Goal: Task Accomplishment & Management: Complete application form

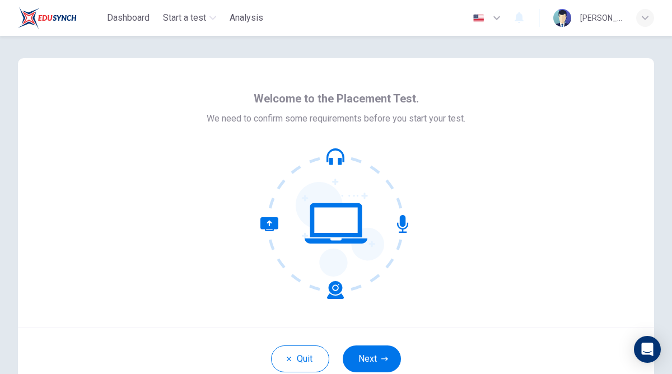
scroll to position [29, 0]
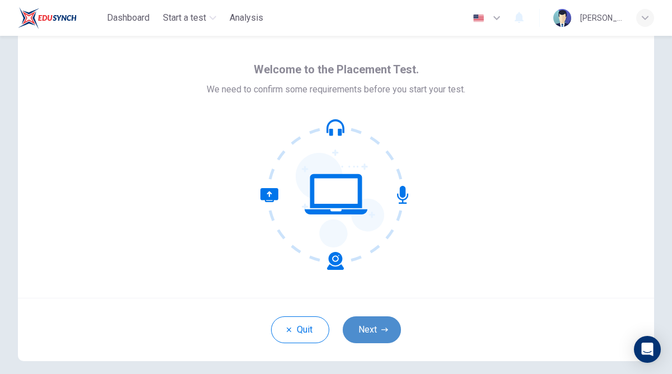
click at [370, 324] on button "Next" at bounding box center [372, 330] width 58 height 27
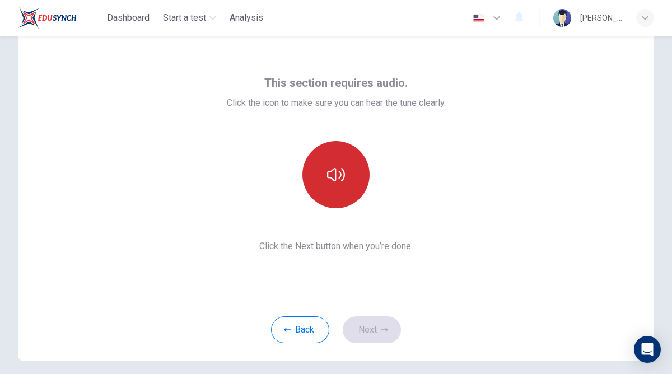
click at [340, 192] on button "button" at bounding box center [336, 174] width 67 height 67
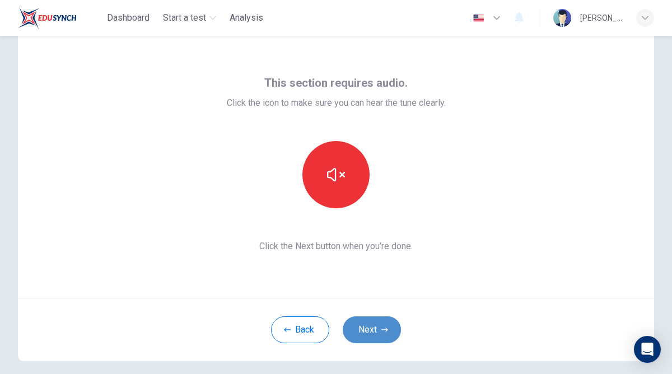
click at [371, 329] on button "Next" at bounding box center [372, 330] width 58 height 27
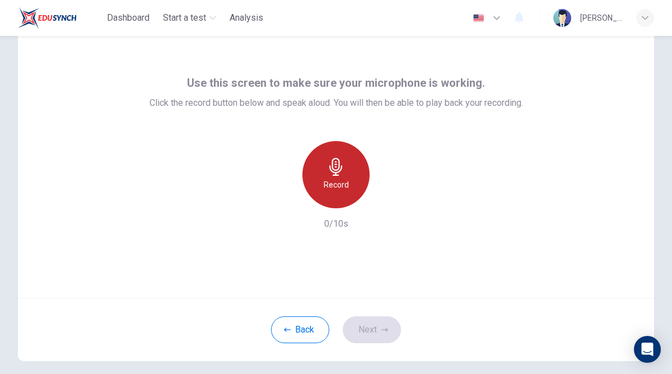
click at [338, 172] on icon "button" at bounding box center [336, 167] width 13 height 18
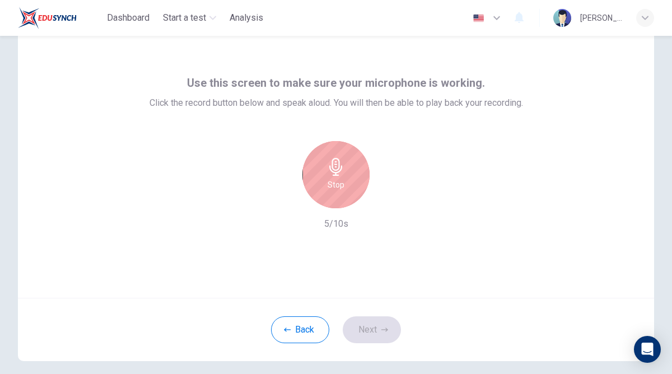
click at [338, 173] on icon "button" at bounding box center [336, 167] width 13 height 18
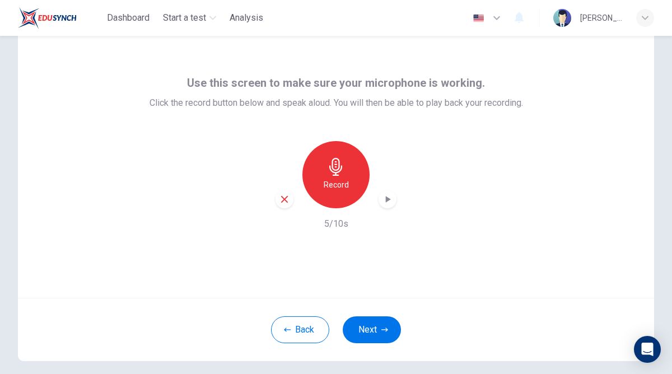
click at [383, 200] on icon "button" at bounding box center [387, 199] width 11 height 11
click at [389, 197] on icon "button" at bounding box center [388, 200] width 8 height 8
click at [368, 326] on button "Next" at bounding box center [372, 330] width 58 height 27
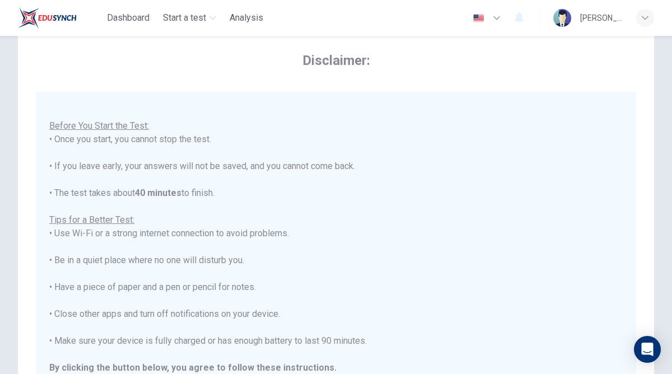
scroll to position [214, 0]
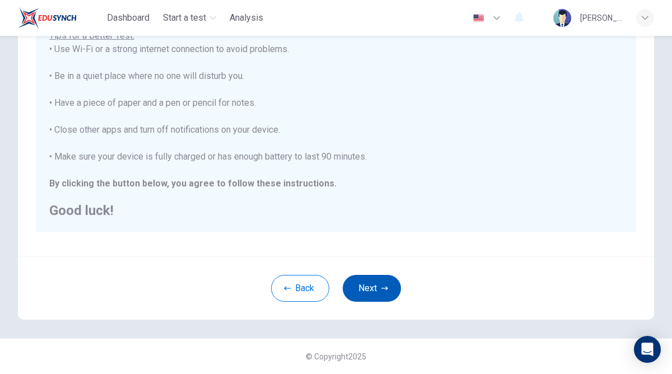
click at [371, 293] on button "Next" at bounding box center [372, 288] width 58 height 27
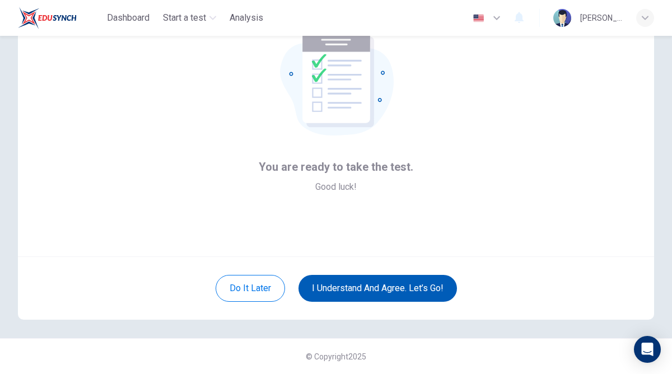
scroll to position [71, 0]
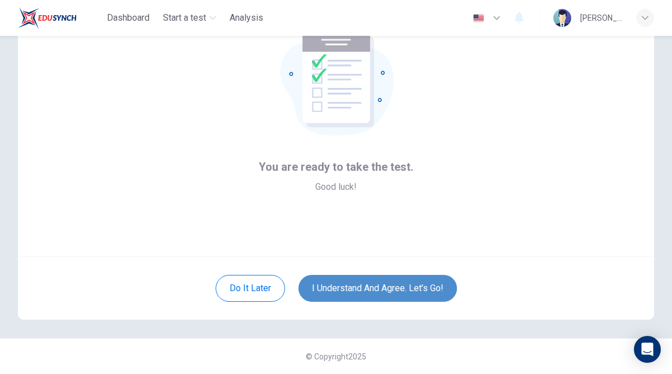
click at [367, 285] on button "I understand and agree. Let’s go!" at bounding box center [378, 288] width 159 height 27
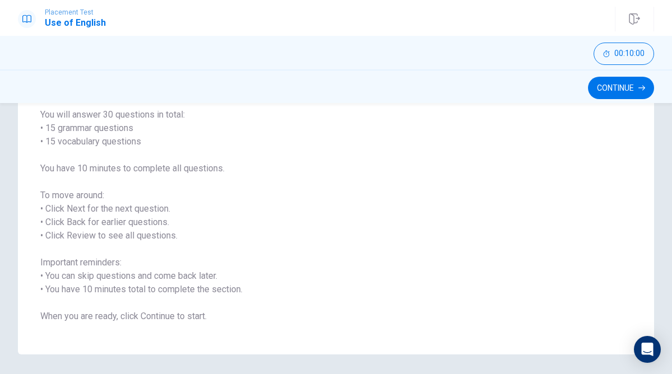
scroll to position [128, 0]
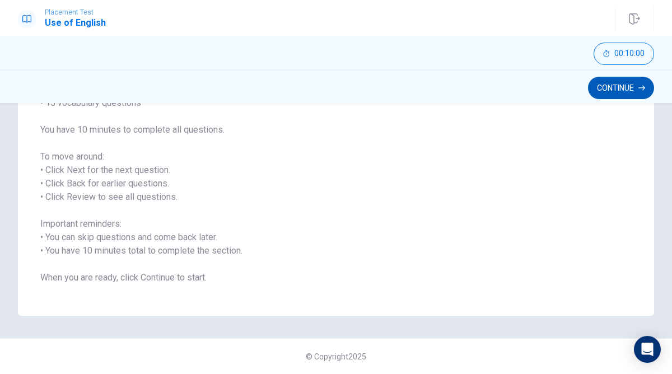
click at [609, 84] on button "Continue" at bounding box center [621, 88] width 66 height 22
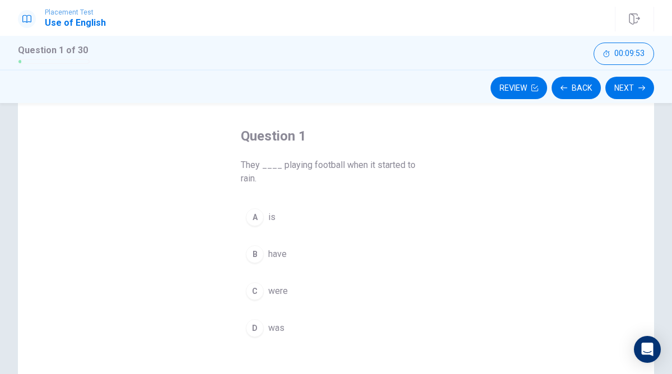
scroll to position [43, 0]
click at [258, 294] on div "C" at bounding box center [255, 293] width 18 height 18
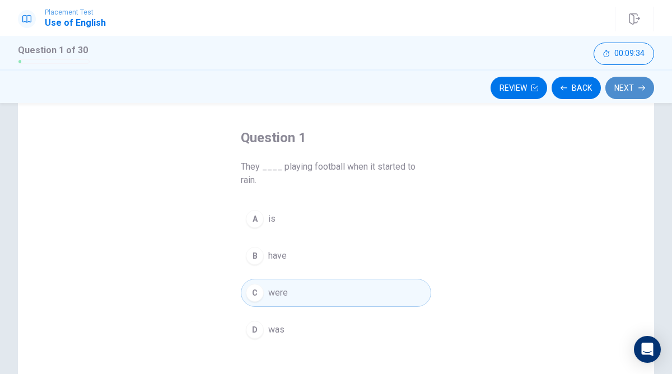
click at [627, 87] on button "Next" at bounding box center [630, 88] width 49 height 22
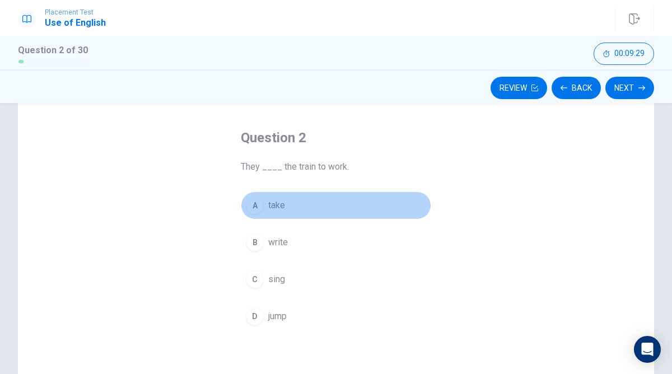
click at [275, 206] on span "take" at bounding box center [276, 205] width 17 height 13
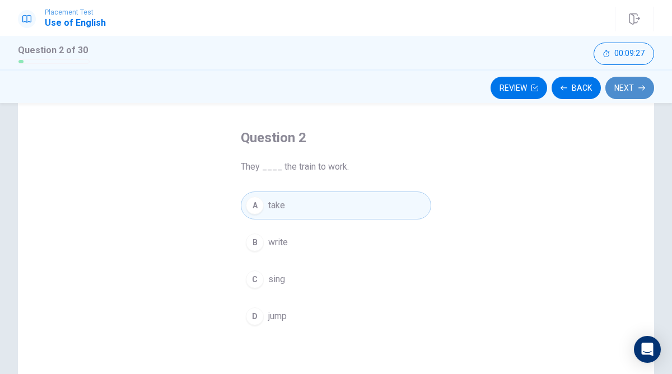
click at [623, 88] on button "Next" at bounding box center [630, 88] width 49 height 22
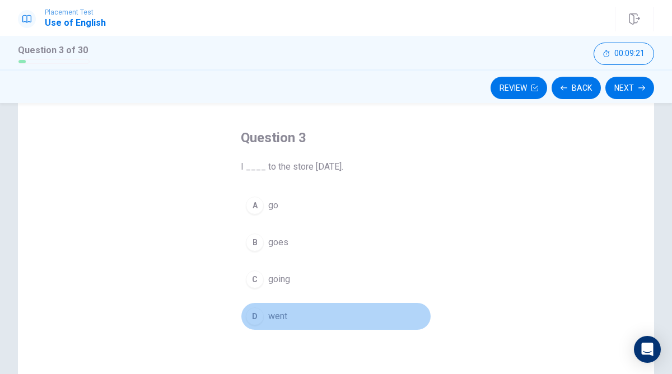
click at [269, 308] on button "D went" at bounding box center [336, 317] width 191 height 28
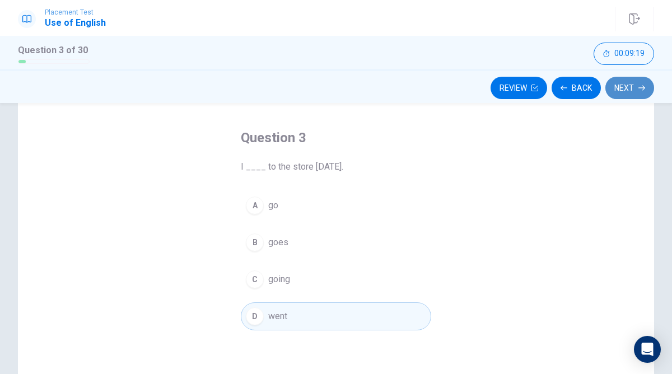
click at [624, 89] on button "Next" at bounding box center [630, 88] width 49 height 22
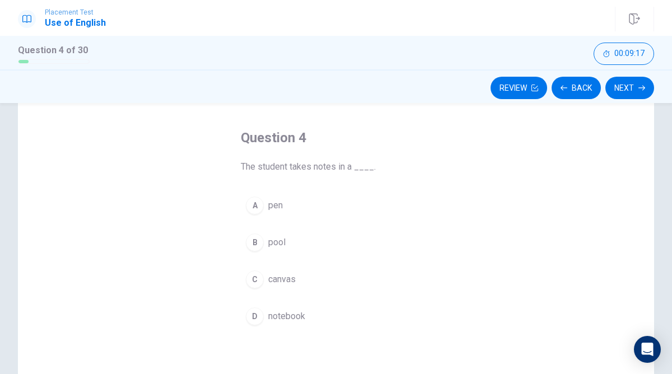
click at [272, 212] on span "pen" at bounding box center [275, 205] width 15 height 13
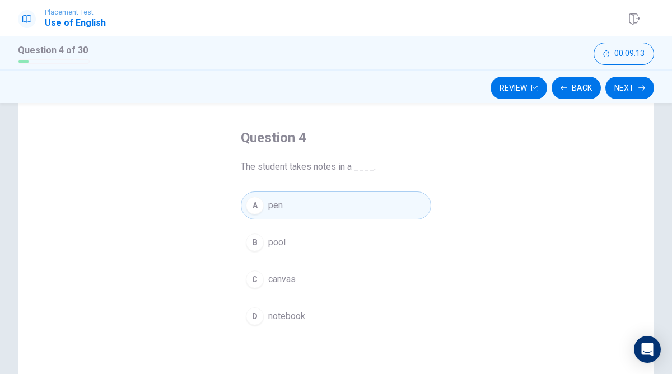
click at [279, 322] on span "notebook" at bounding box center [286, 316] width 37 height 13
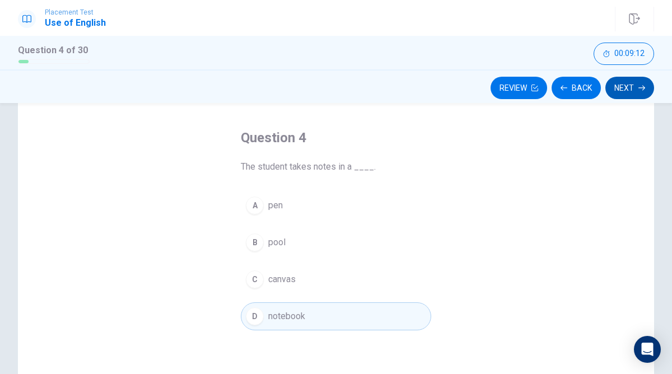
click at [640, 85] on icon "button" at bounding box center [642, 88] width 7 height 7
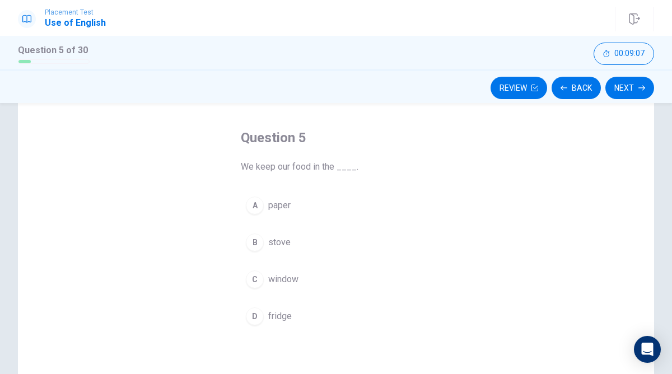
click at [279, 319] on span "fridge" at bounding box center [280, 316] width 24 height 13
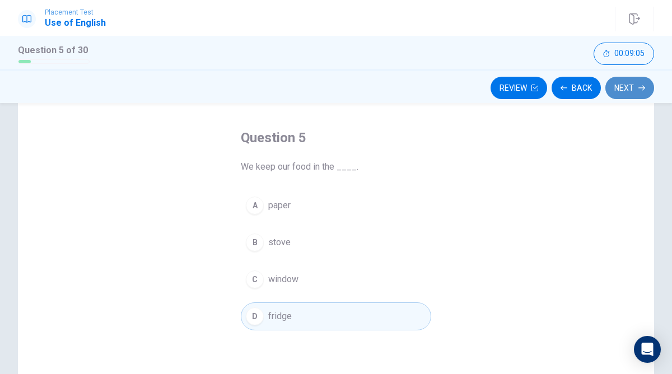
click at [622, 87] on button "Next" at bounding box center [630, 88] width 49 height 22
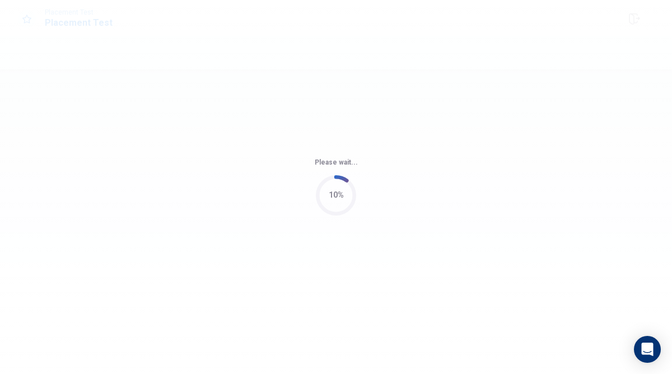
scroll to position [0, 0]
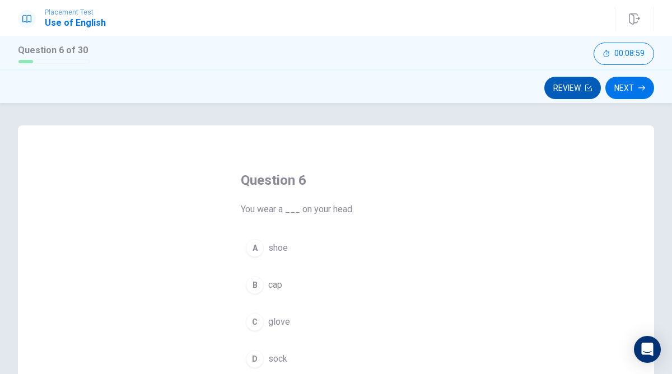
click at [568, 89] on button "Review" at bounding box center [573, 88] width 57 height 22
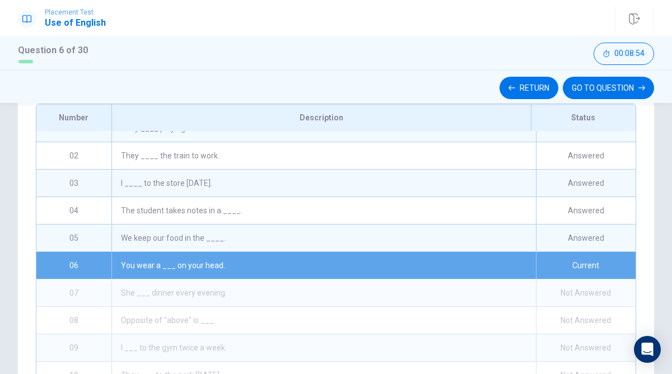
scroll to position [16, 0]
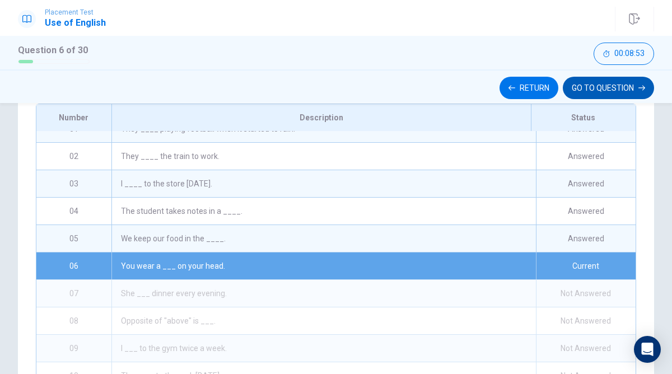
click at [601, 92] on button "GO TO QUESTION" at bounding box center [608, 88] width 91 height 22
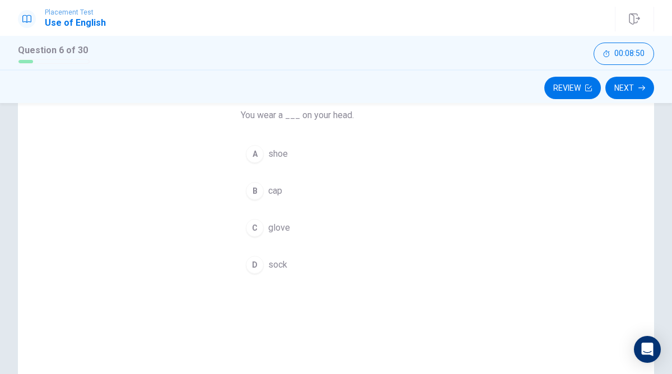
scroll to position [90, 0]
click at [274, 197] on span "cap" at bounding box center [275, 194] width 14 height 13
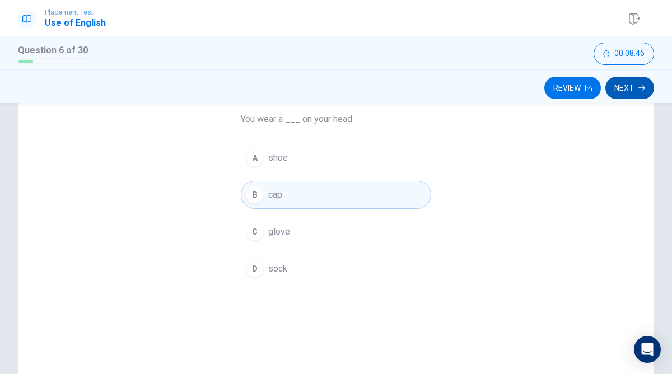
click at [621, 85] on button "Next" at bounding box center [630, 88] width 49 height 22
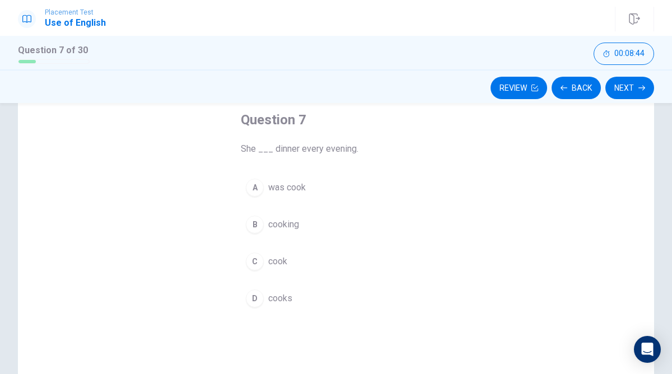
scroll to position [52, 0]
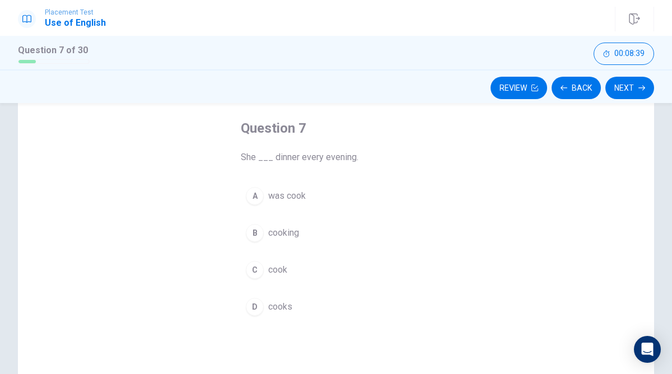
click at [272, 300] on span "cooks" at bounding box center [280, 306] width 24 height 13
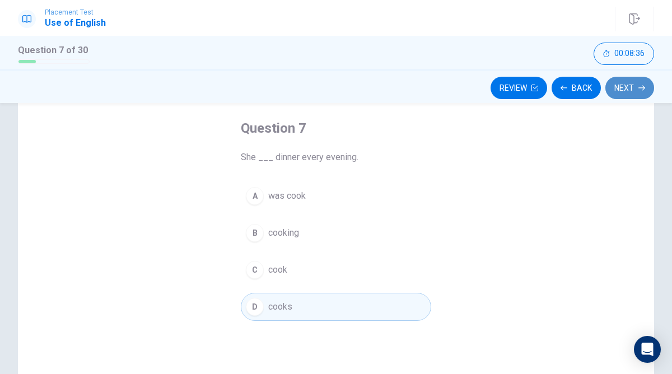
click at [621, 85] on button "Next" at bounding box center [630, 88] width 49 height 22
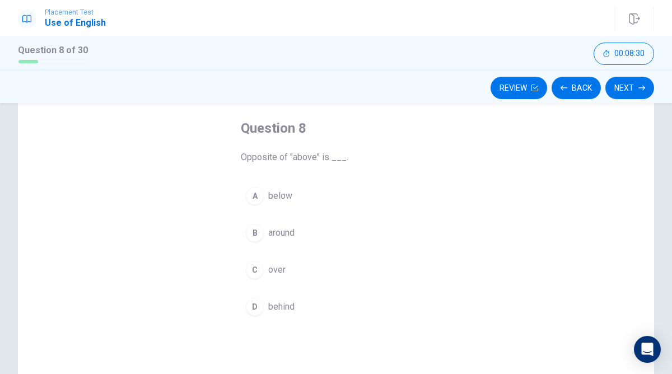
click at [284, 194] on span "below" at bounding box center [280, 195] width 24 height 13
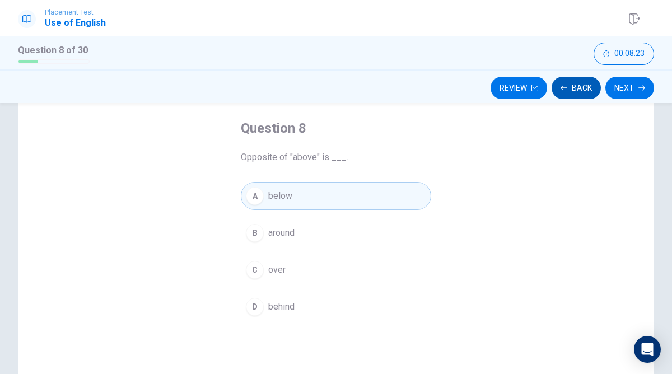
click at [561, 88] on icon "button" at bounding box center [564, 88] width 7 height 7
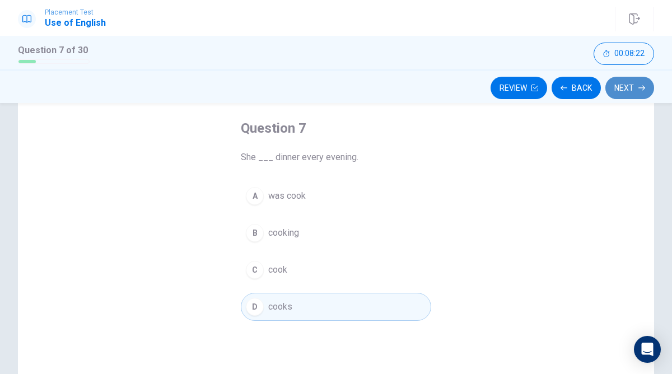
click at [647, 86] on button "Next" at bounding box center [630, 88] width 49 height 22
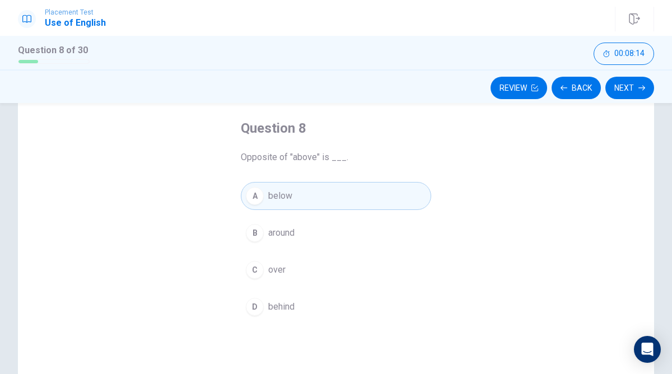
click at [295, 303] on span "behind" at bounding box center [281, 306] width 26 height 13
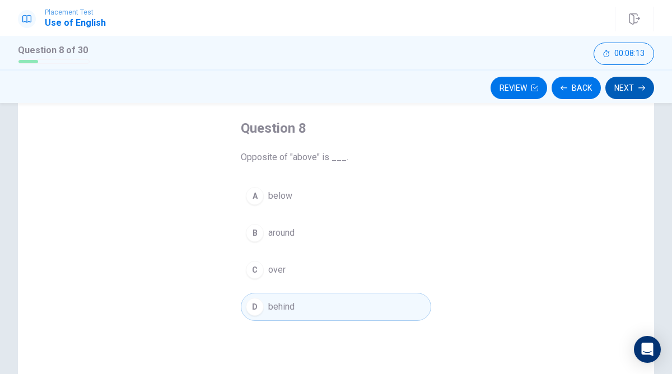
click at [627, 81] on button "Next" at bounding box center [630, 88] width 49 height 22
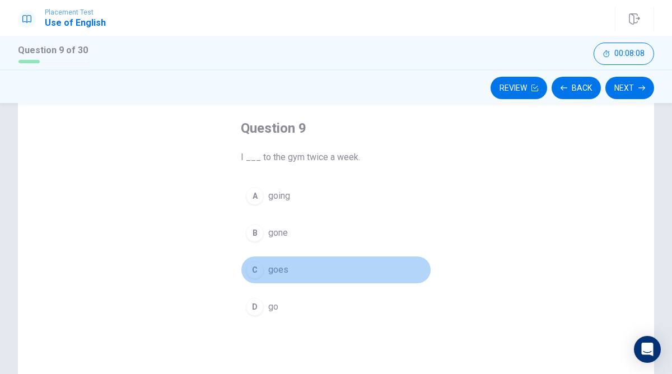
click at [273, 280] on button "C goes" at bounding box center [336, 270] width 191 height 28
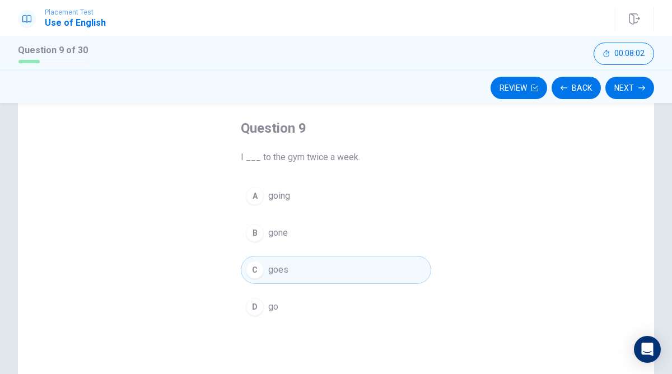
click at [263, 320] on button "D go" at bounding box center [336, 307] width 191 height 28
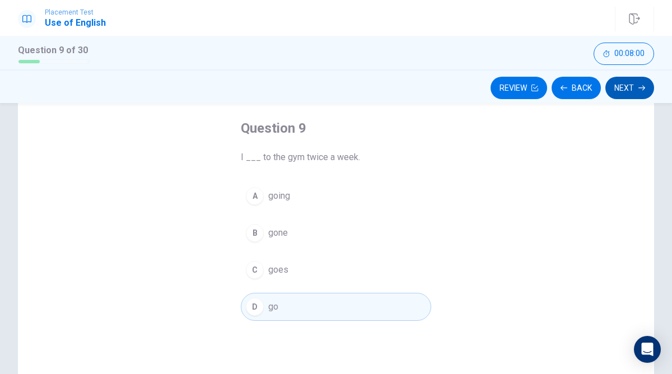
click at [618, 86] on button "Next" at bounding box center [630, 88] width 49 height 22
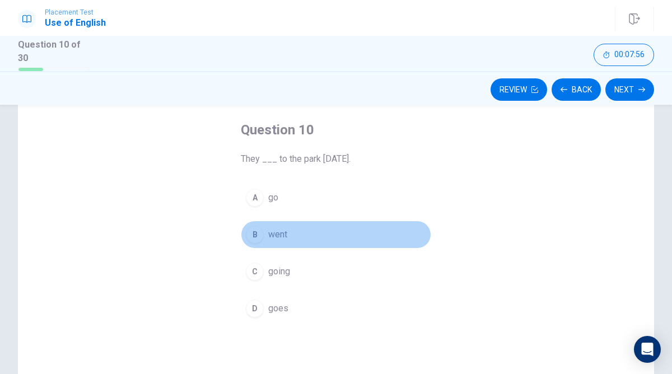
click at [270, 235] on span "went" at bounding box center [277, 234] width 19 height 13
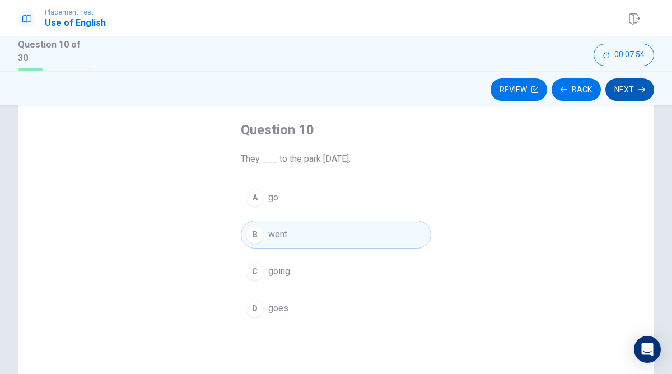
click at [613, 90] on button "Next" at bounding box center [630, 89] width 49 height 22
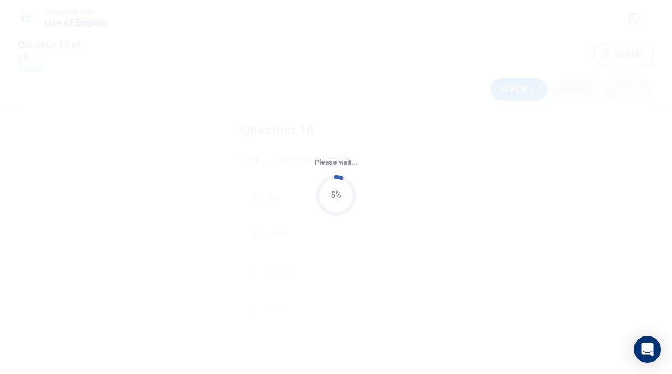
scroll to position [0, 0]
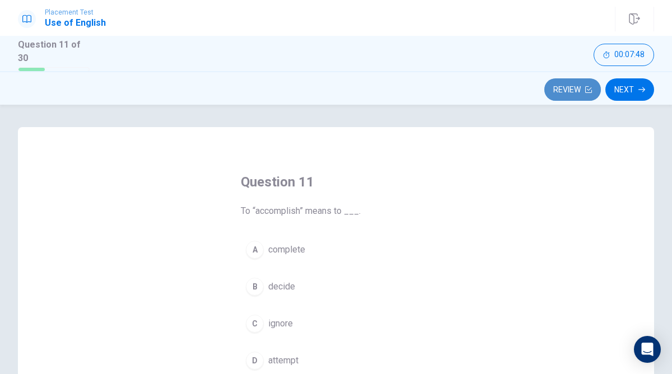
click at [580, 81] on button "Review" at bounding box center [573, 89] width 57 height 22
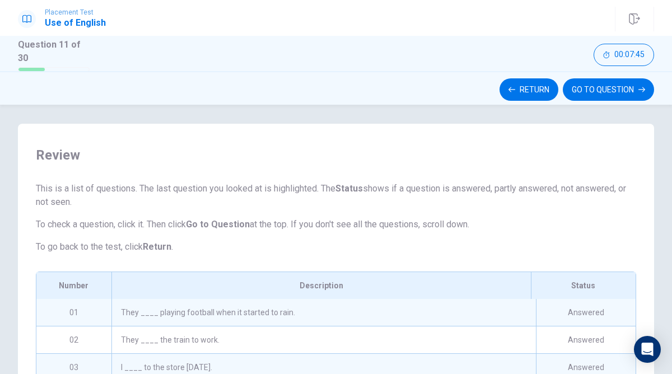
scroll to position [5, 0]
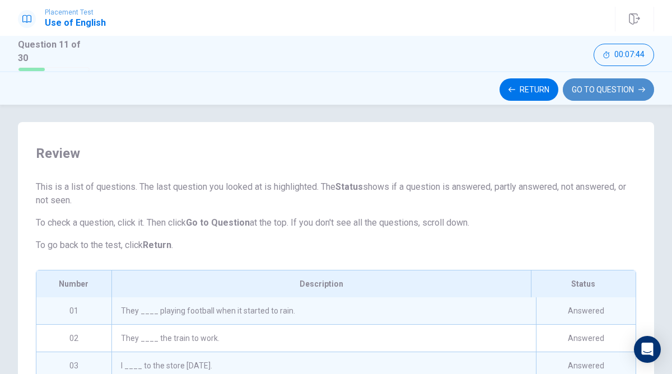
click at [623, 89] on button "GO TO QUESTION" at bounding box center [608, 89] width 91 height 22
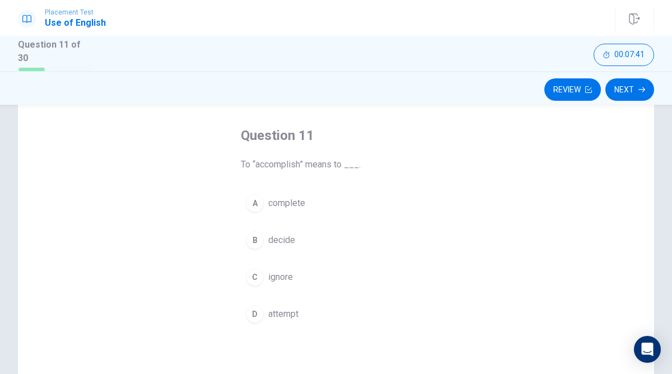
scroll to position [49, 0]
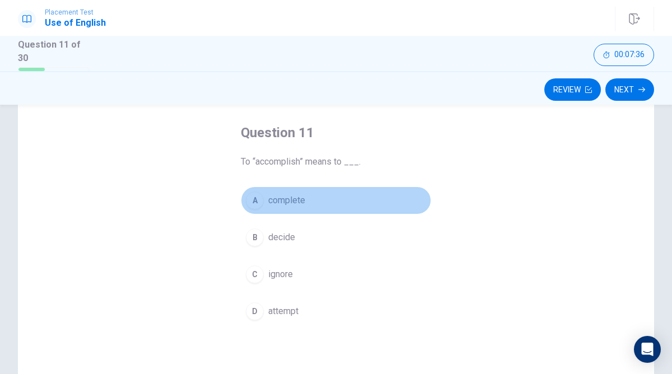
click at [311, 194] on button "A complete" at bounding box center [336, 201] width 191 height 28
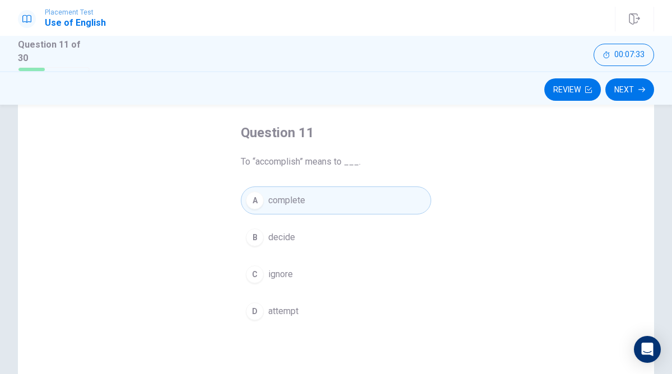
click at [293, 237] on span "decide" at bounding box center [281, 237] width 27 height 13
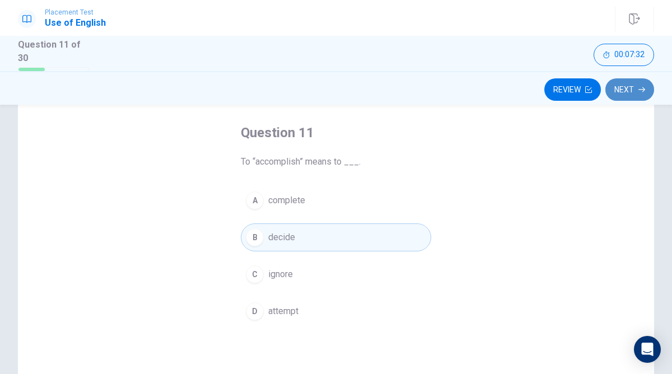
click at [624, 91] on button "Next" at bounding box center [630, 89] width 49 height 22
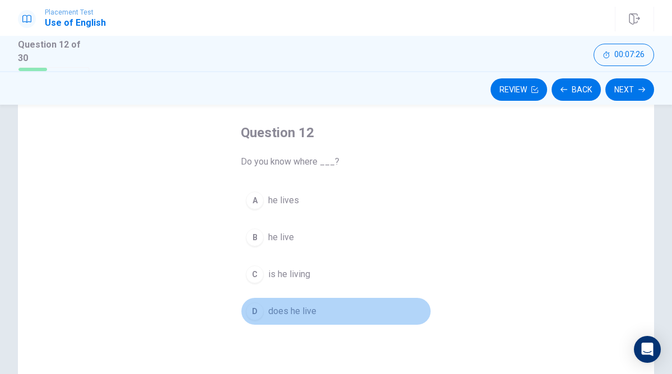
click at [286, 314] on span "does he live" at bounding box center [292, 311] width 48 height 13
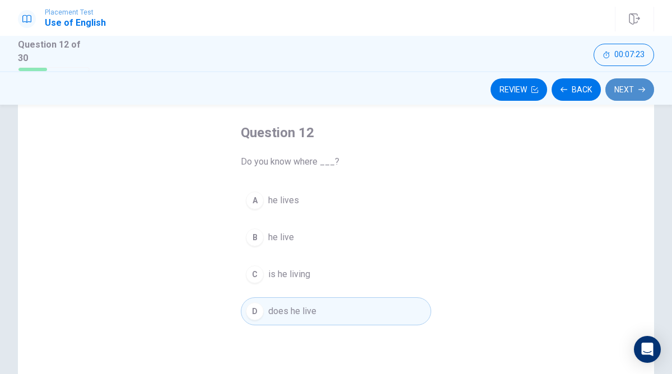
click at [624, 91] on button "Next" at bounding box center [630, 89] width 49 height 22
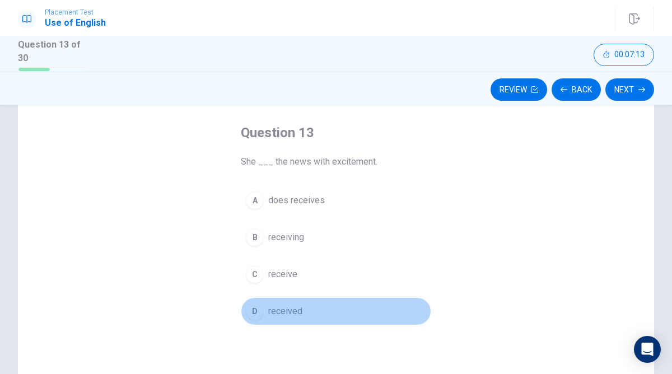
click at [279, 308] on span "received" at bounding box center [285, 311] width 34 height 13
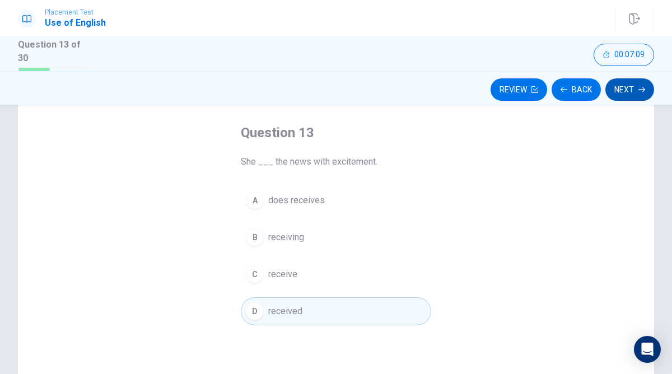
click at [620, 89] on button "Next" at bounding box center [630, 89] width 49 height 22
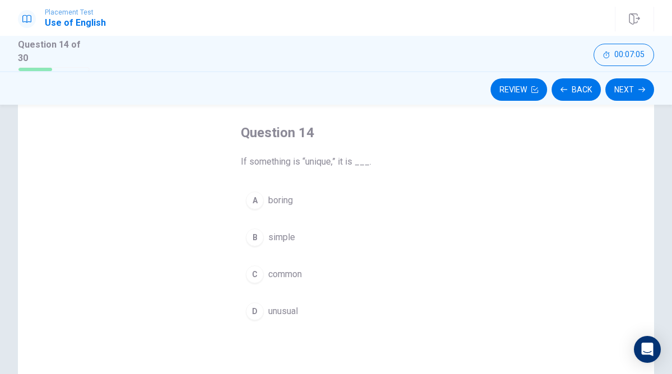
click at [280, 309] on span "unusual" at bounding box center [283, 311] width 30 height 13
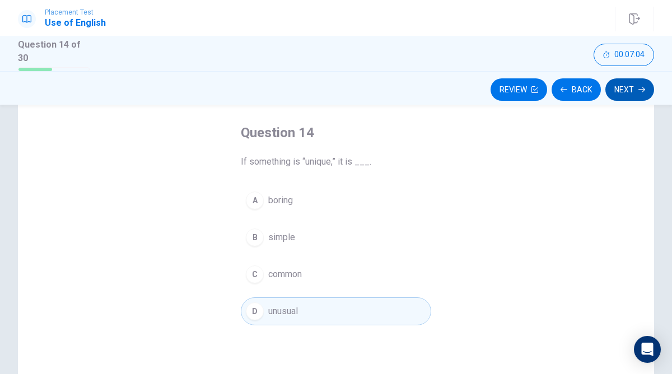
click at [630, 84] on button "Next" at bounding box center [630, 89] width 49 height 22
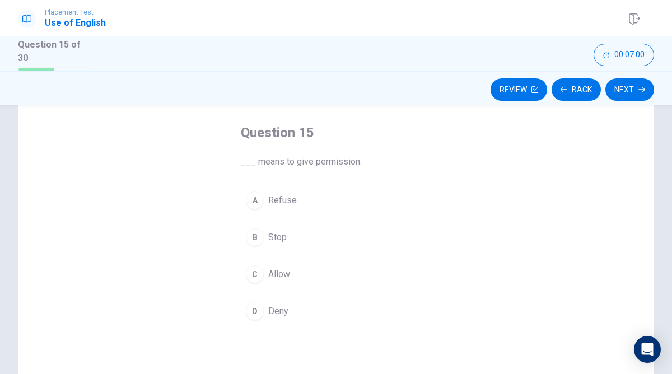
click at [273, 268] on span "Allow" at bounding box center [279, 274] width 22 height 13
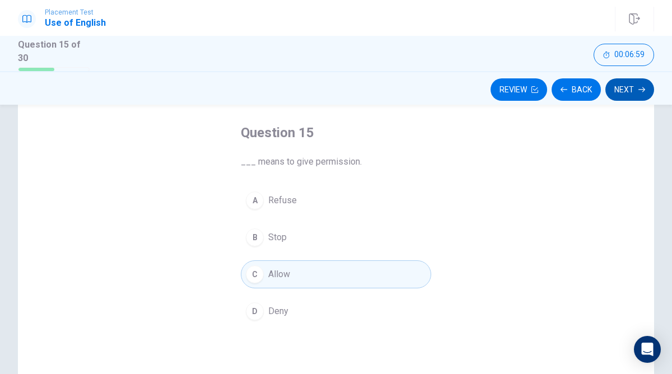
click at [632, 86] on button "Next" at bounding box center [630, 89] width 49 height 22
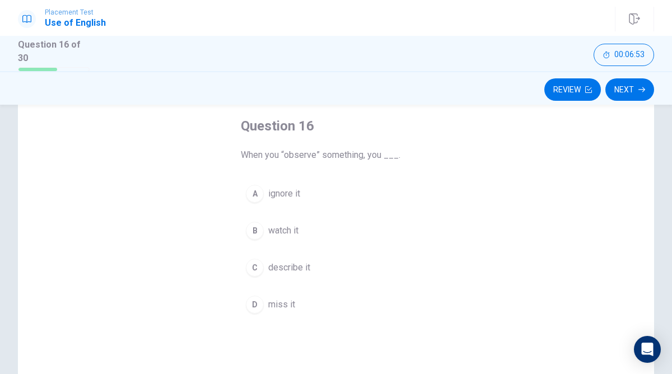
scroll to position [52, 0]
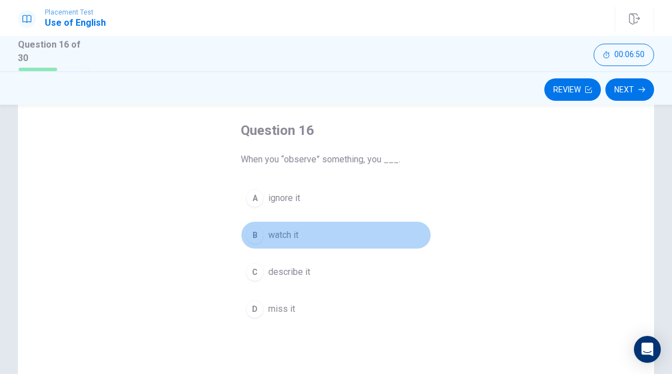
click at [284, 234] on span "watch it" at bounding box center [283, 235] width 30 height 13
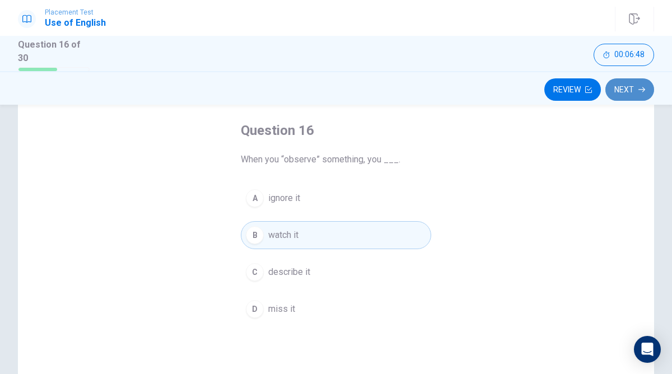
click at [627, 84] on button "Next" at bounding box center [630, 89] width 49 height 22
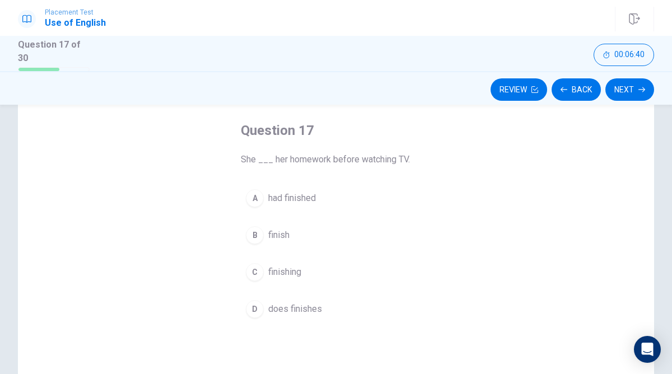
click at [291, 198] on span "had finished" at bounding box center [292, 198] width 48 height 13
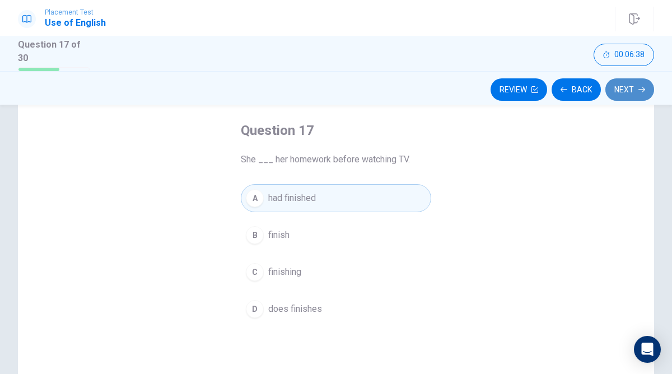
click at [622, 88] on button "Next" at bounding box center [630, 89] width 49 height 22
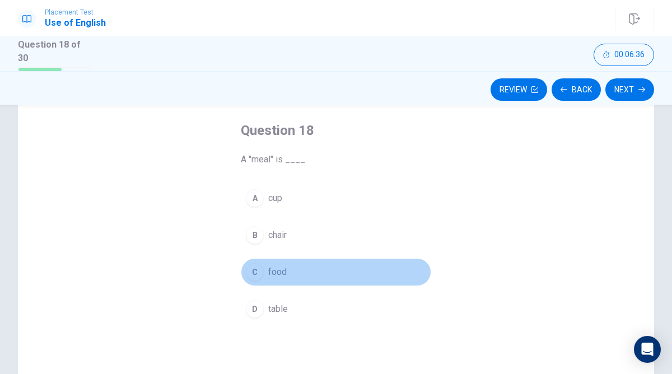
click at [280, 277] on span "food" at bounding box center [277, 272] width 18 height 13
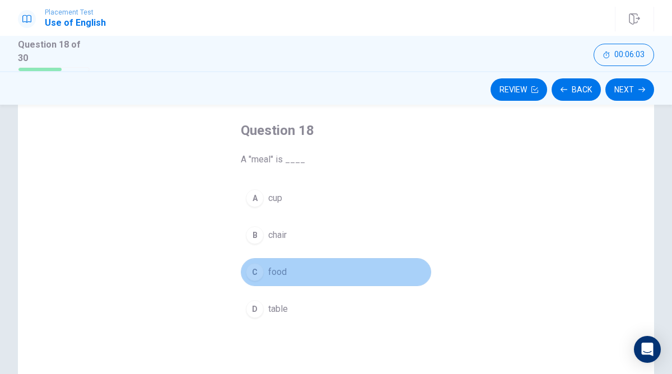
click at [325, 273] on button "C food" at bounding box center [336, 272] width 191 height 28
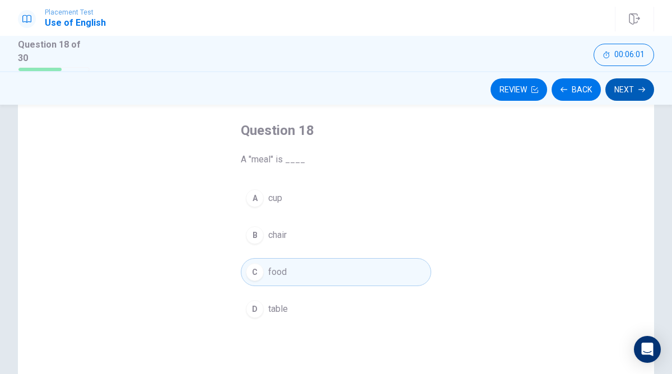
click at [621, 84] on button "Next" at bounding box center [630, 89] width 49 height 22
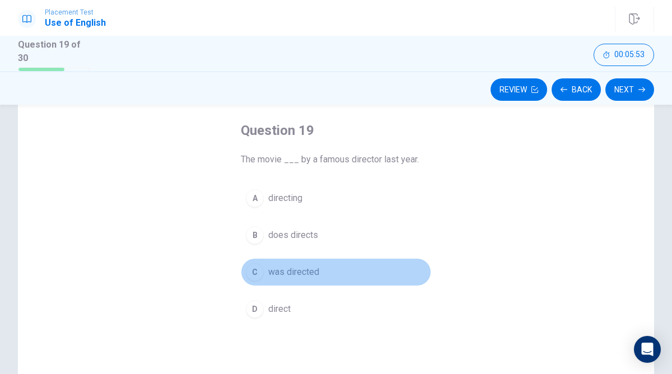
click at [294, 272] on span "was directed" at bounding box center [293, 272] width 51 height 13
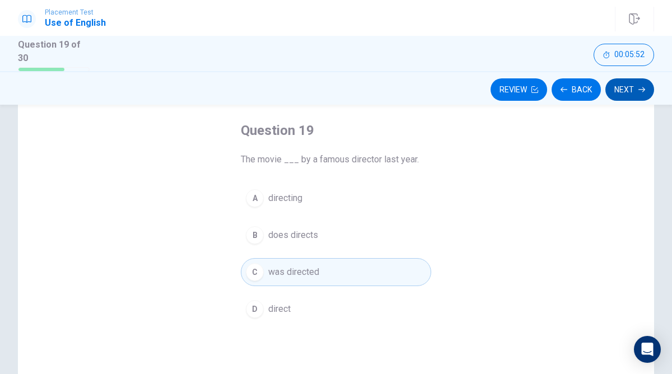
click at [622, 91] on button "Next" at bounding box center [630, 89] width 49 height 22
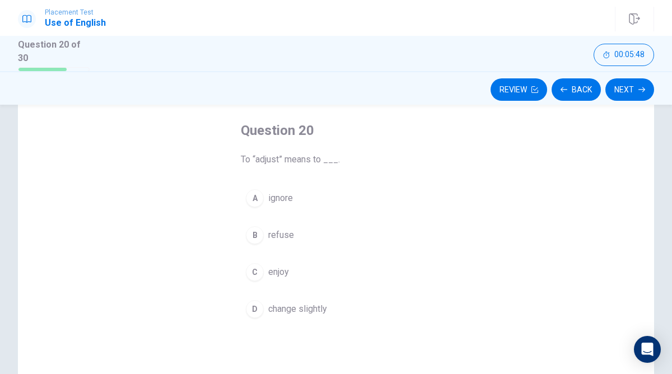
click at [421, 22] on div "Placement Test Use of English Question 20 of 30 Review Back Next 00:05:48" at bounding box center [336, 19] width 672 height 25
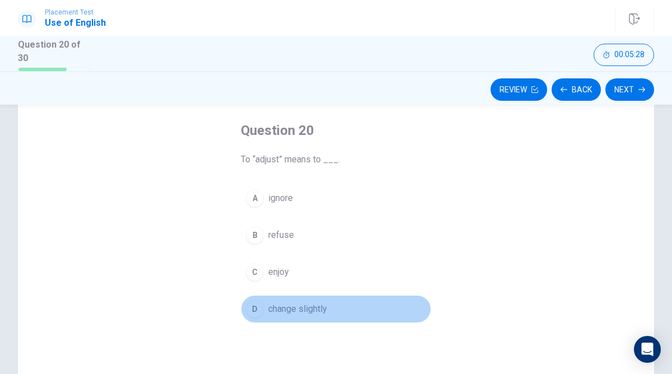
click at [265, 309] on button "D change slightly" at bounding box center [336, 309] width 191 height 28
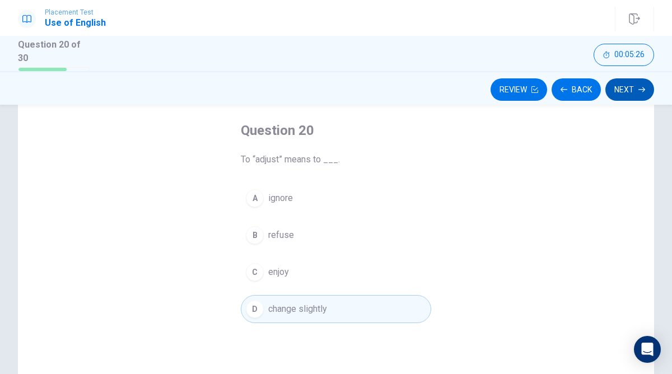
click at [630, 94] on button "Next" at bounding box center [630, 89] width 49 height 22
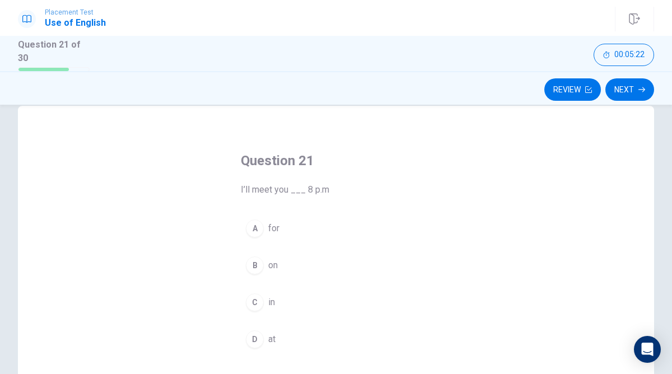
scroll to position [23, 0]
click at [262, 329] on button "D at" at bounding box center [336, 338] width 191 height 28
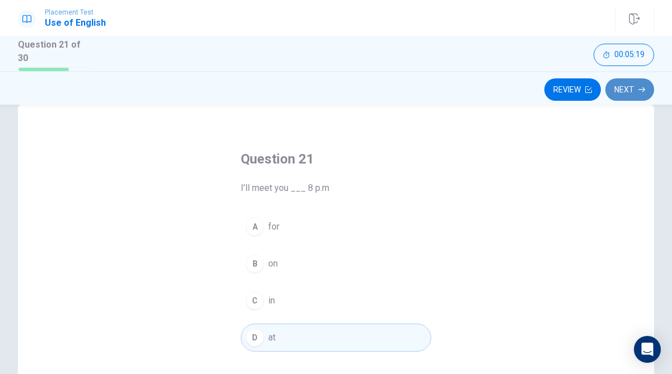
click at [620, 84] on button "Next" at bounding box center [630, 89] width 49 height 22
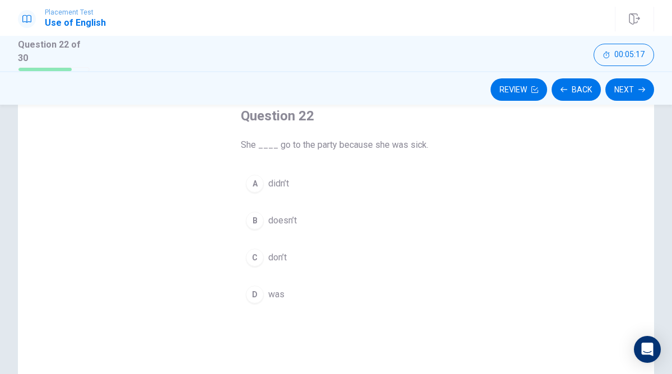
scroll to position [68, 0]
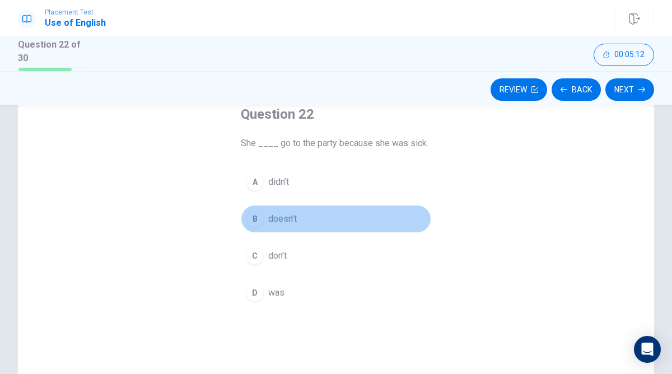
click at [284, 219] on span "doesn’t" at bounding box center [282, 218] width 29 height 13
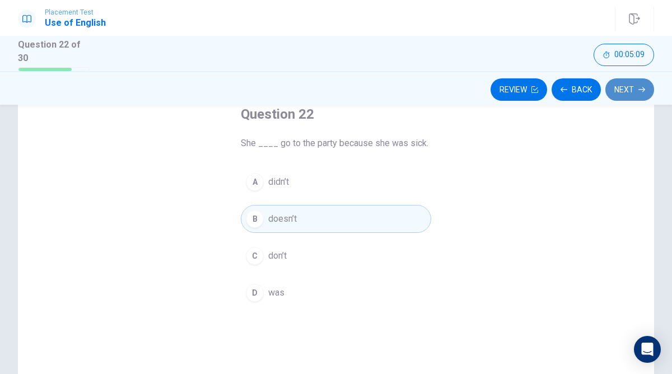
click at [624, 87] on button "Next" at bounding box center [630, 89] width 49 height 22
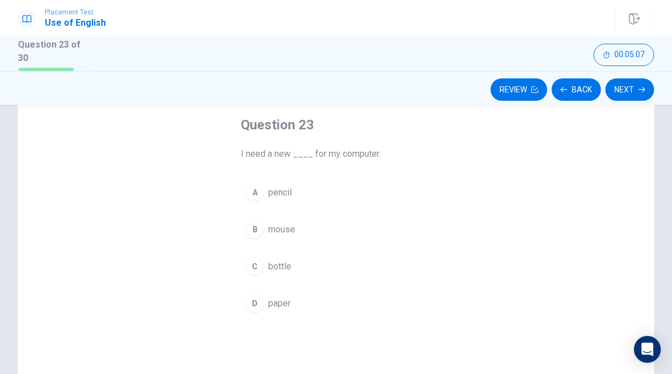
scroll to position [55, 0]
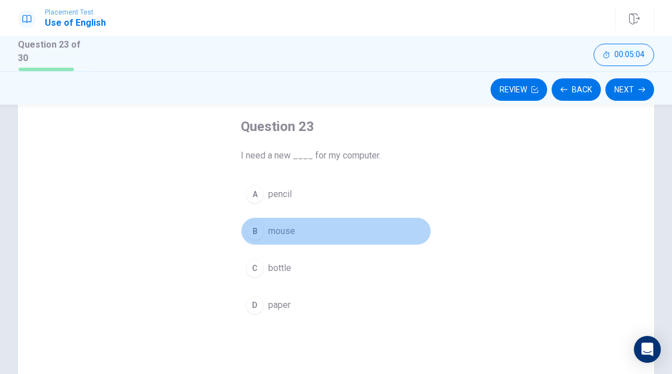
click at [281, 228] on span "mouse" at bounding box center [281, 231] width 27 height 13
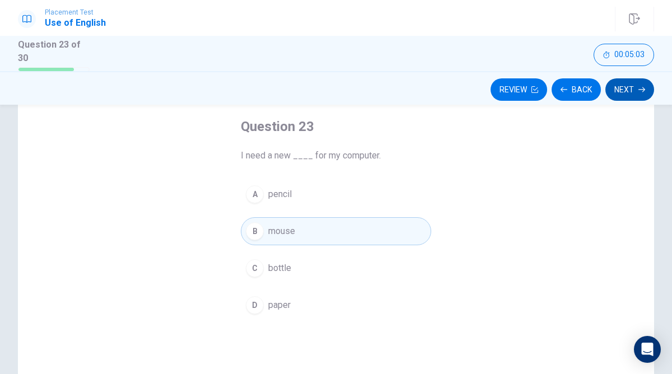
click at [631, 84] on button "Next" at bounding box center [630, 89] width 49 height 22
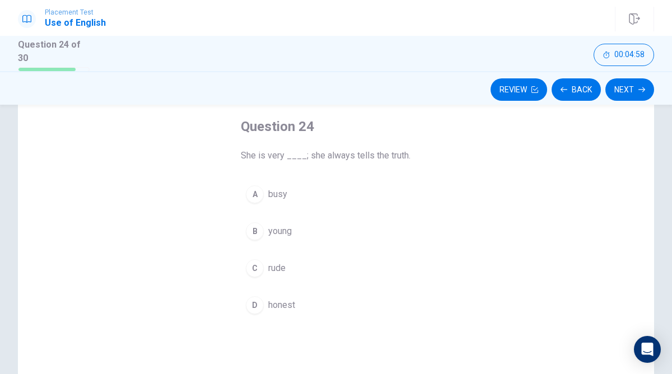
click at [280, 300] on span "honest" at bounding box center [281, 305] width 27 height 13
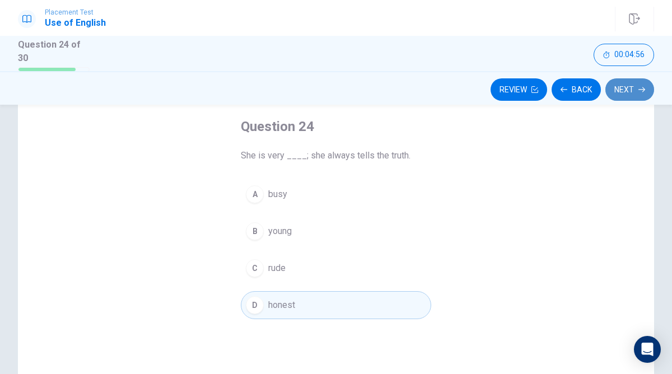
click at [628, 85] on button "Next" at bounding box center [630, 89] width 49 height 22
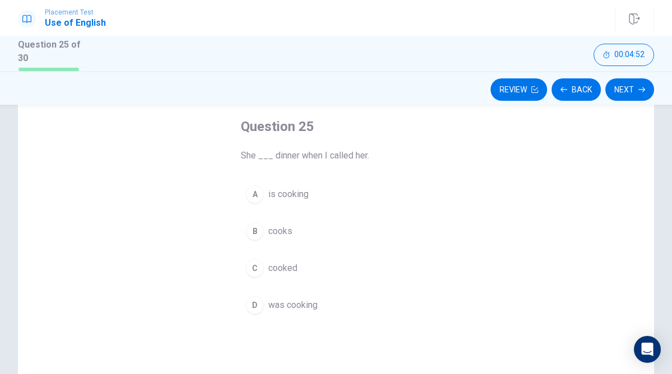
click at [289, 302] on span "was cooking" at bounding box center [292, 305] width 49 height 13
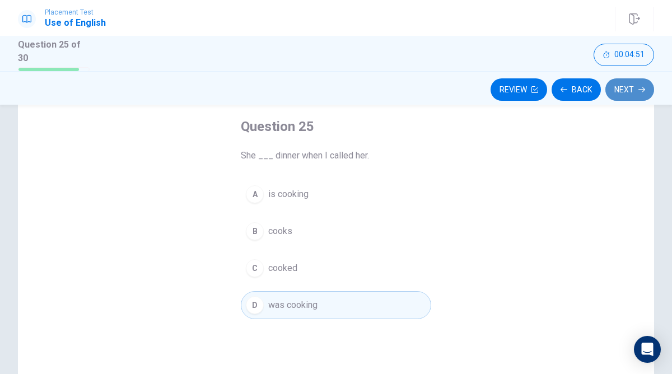
click at [635, 91] on button "Next" at bounding box center [630, 89] width 49 height 22
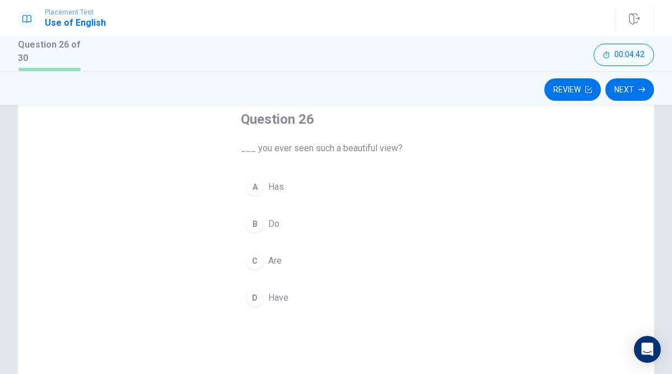
scroll to position [62, 0]
click at [268, 304] on button "D Have" at bounding box center [336, 299] width 191 height 28
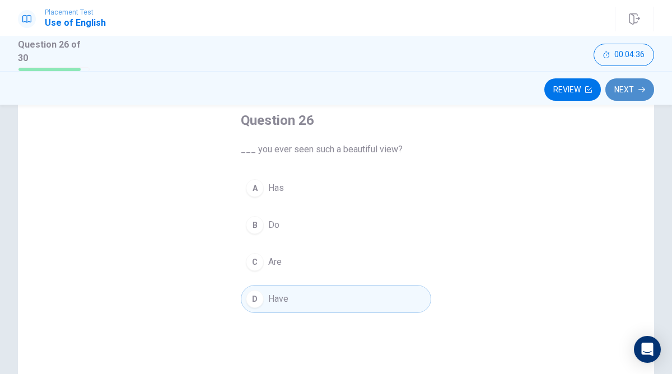
click at [623, 86] on button "Next" at bounding box center [630, 89] width 49 height 22
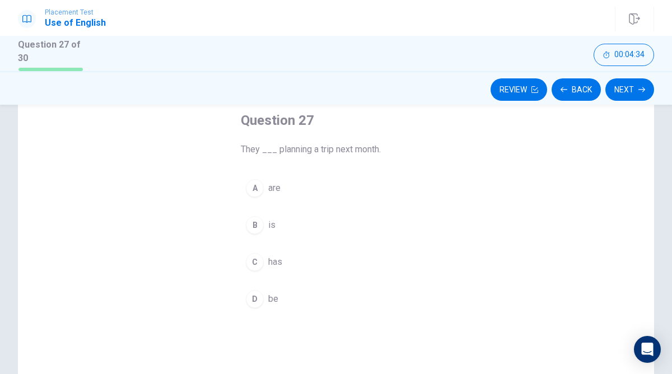
click at [263, 195] on button "A are" at bounding box center [336, 188] width 191 height 28
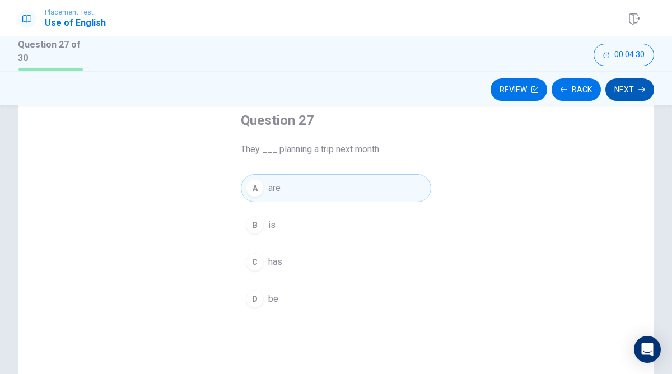
click at [632, 83] on button "Next" at bounding box center [630, 89] width 49 height 22
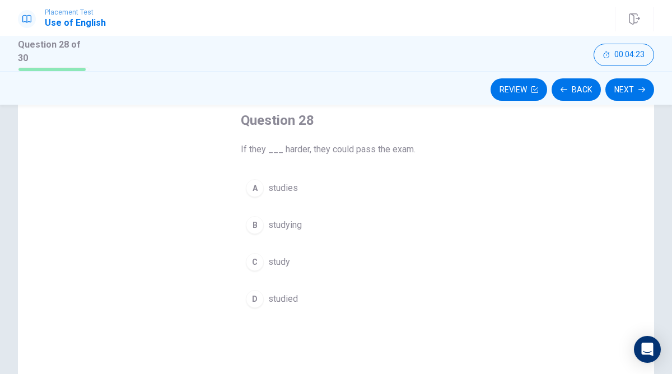
click at [280, 256] on span "study" at bounding box center [279, 262] width 22 height 13
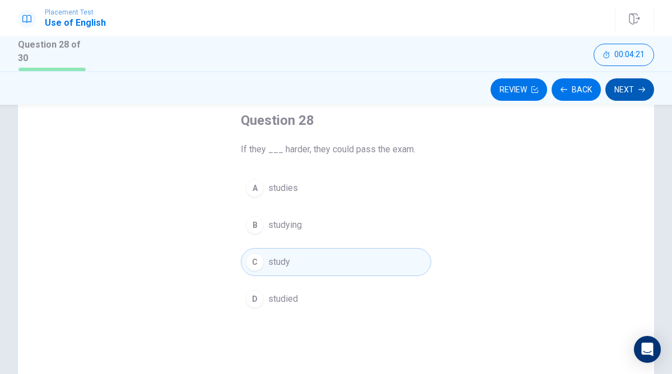
click at [630, 81] on button "Next" at bounding box center [630, 89] width 49 height 22
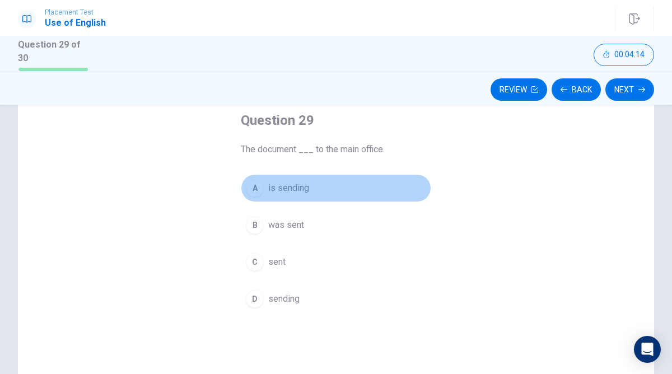
click at [285, 183] on span "is sending" at bounding box center [288, 188] width 41 height 13
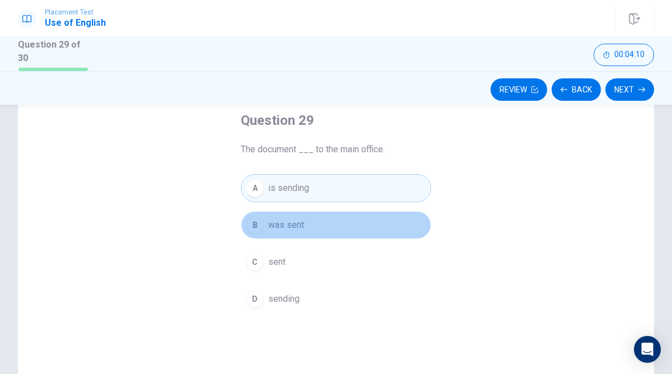
click at [303, 233] on button "B was sent" at bounding box center [336, 225] width 191 height 28
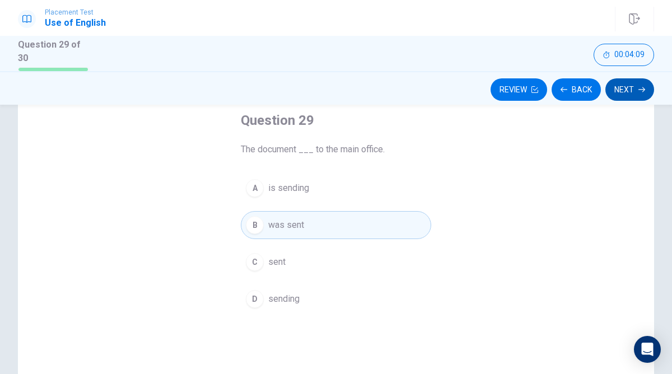
click at [631, 82] on button "Next" at bounding box center [630, 89] width 49 height 22
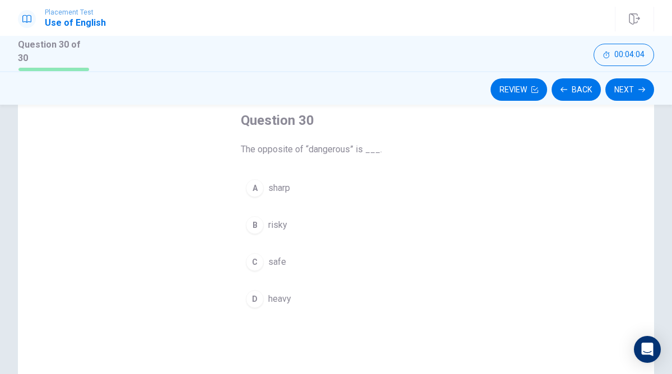
click at [283, 256] on span "safe" at bounding box center [277, 262] width 18 height 13
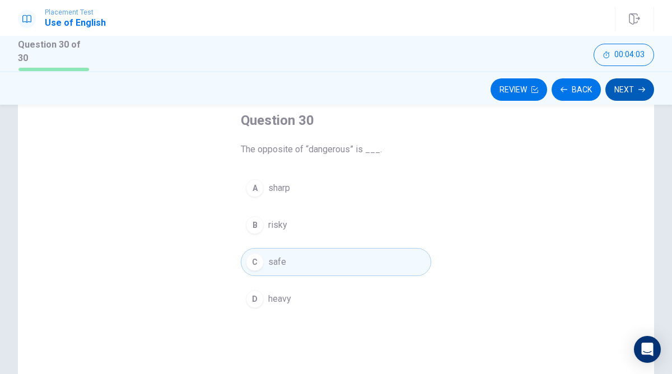
click at [638, 85] on button "Next" at bounding box center [630, 89] width 49 height 22
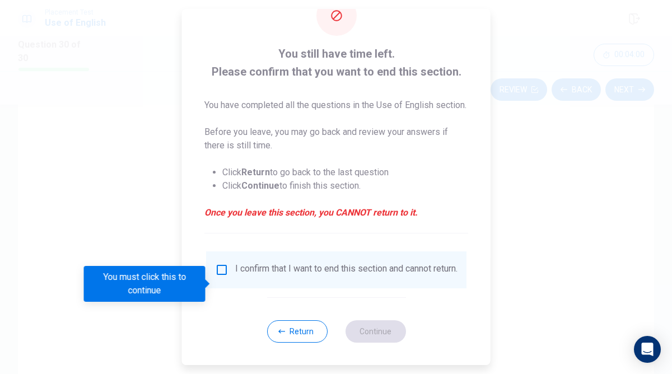
scroll to position [57, 0]
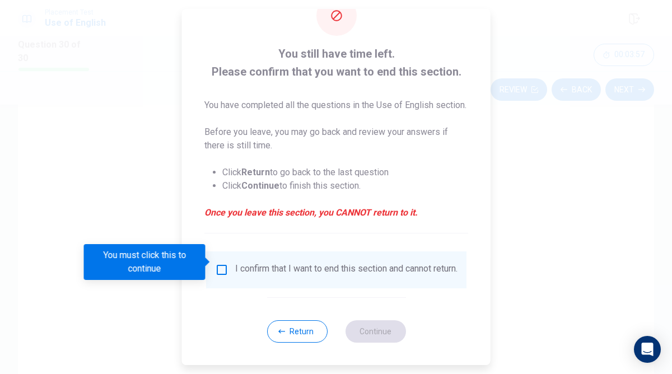
click at [224, 263] on input "You must click this to continue" at bounding box center [221, 269] width 13 height 13
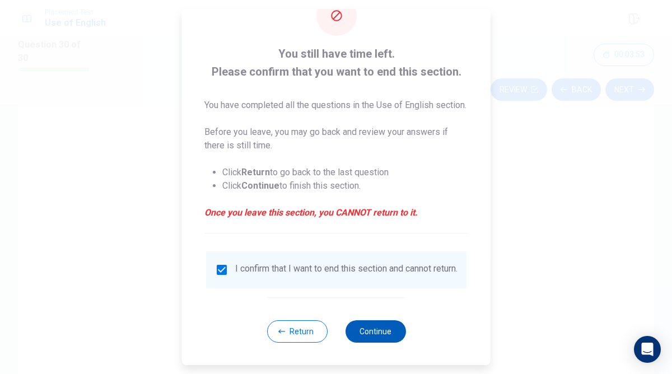
click at [381, 331] on button "Continue" at bounding box center [375, 332] width 61 height 22
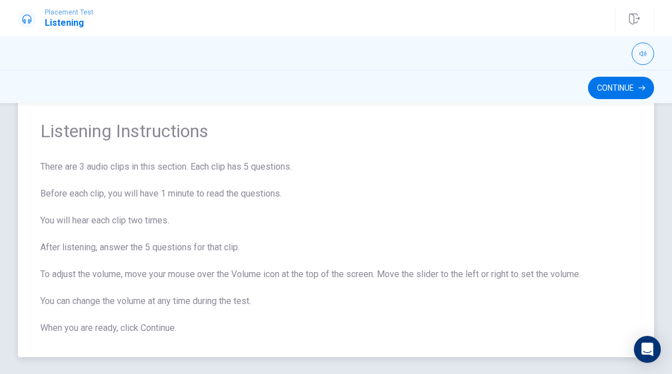
scroll to position [24, 0]
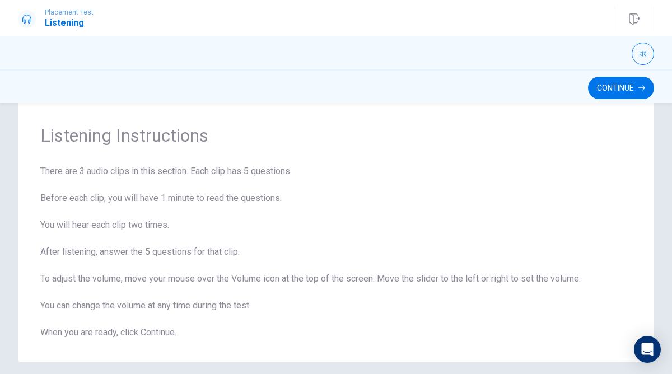
click at [417, 46] on div at bounding box center [336, 54] width 637 height 22
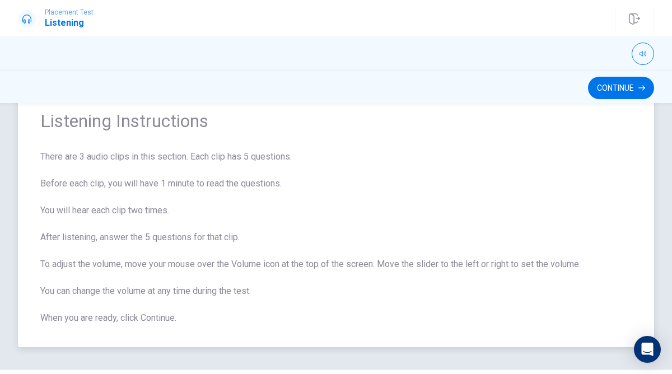
scroll to position [53, 0]
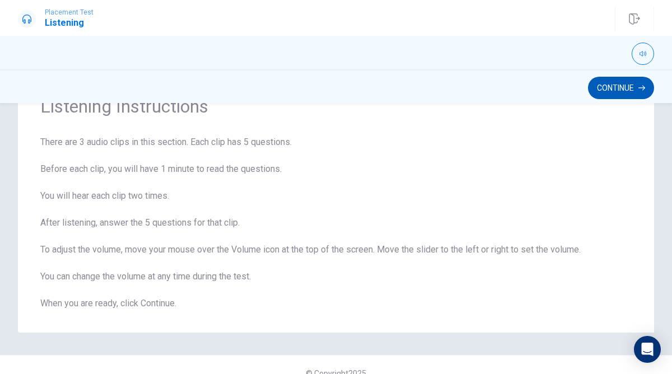
click at [607, 87] on button "Continue" at bounding box center [621, 88] width 66 height 22
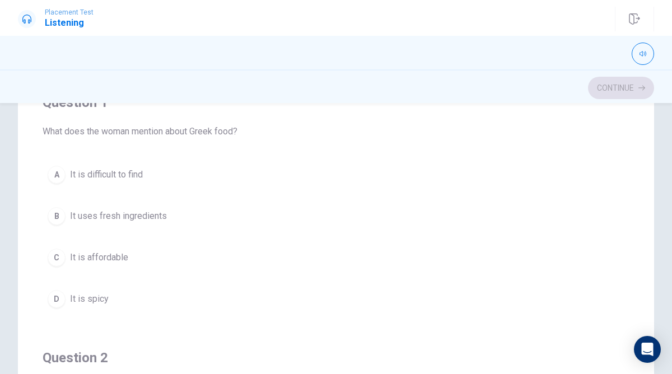
scroll to position [27, 0]
click at [123, 219] on span "It uses fresh ingredients" at bounding box center [118, 214] width 97 height 13
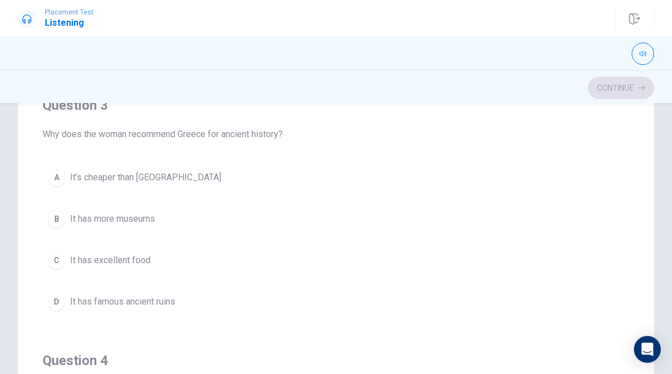
scroll to position [530, 0]
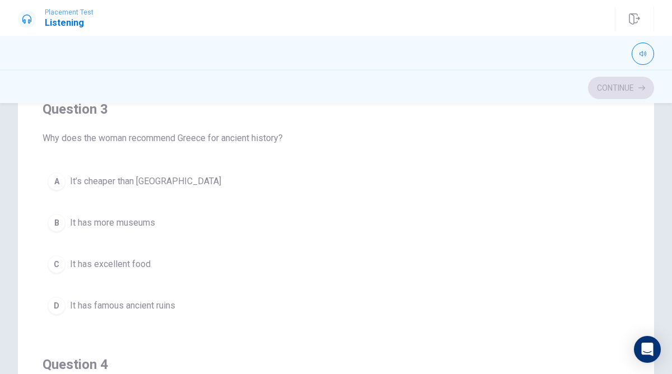
click at [130, 268] on span "It has excellent food" at bounding box center [110, 264] width 81 height 13
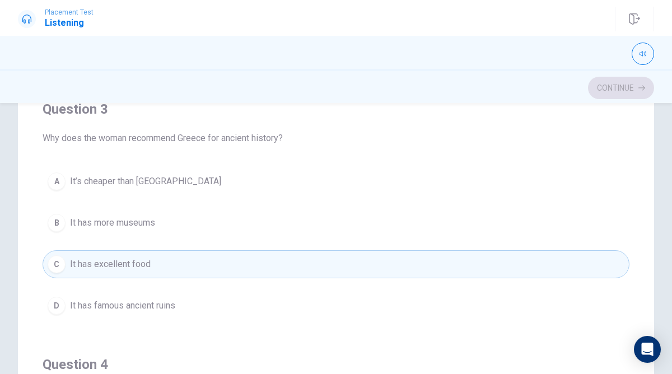
click at [140, 303] on span "It has famous ancient ruins" at bounding box center [122, 305] width 105 height 13
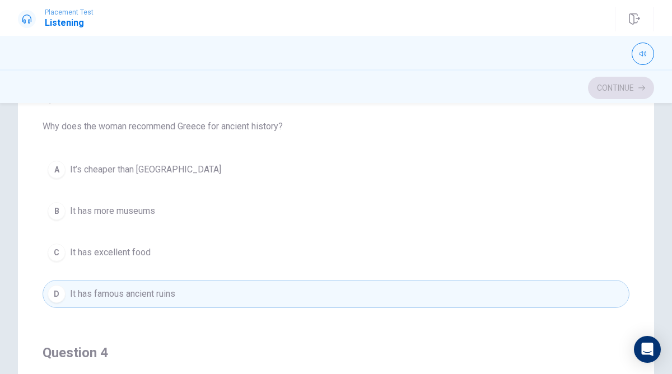
scroll to position [545, 0]
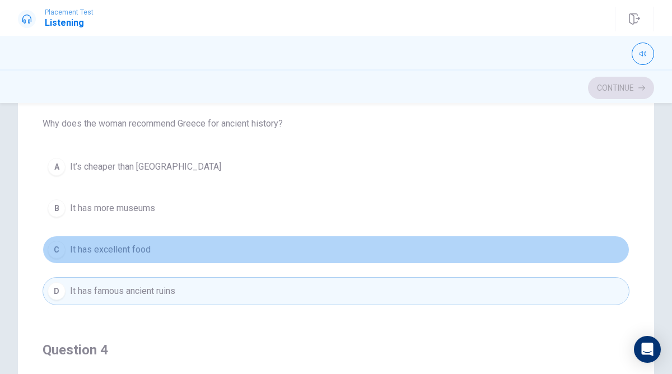
click at [126, 243] on span "It has excellent food" at bounding box center [110, 249] width 81 height 13
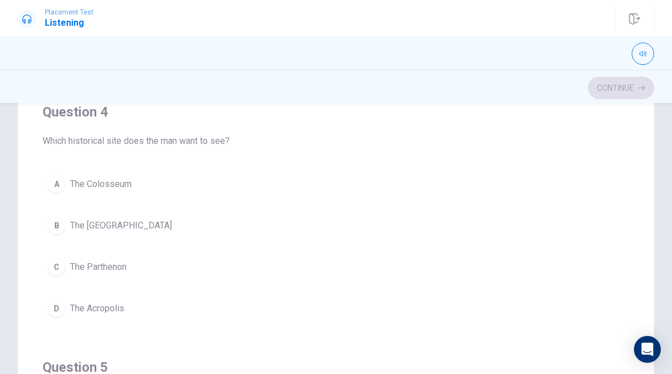
scroll to position [783, 0]
click at [98, 275] on button "C The Parthenon" at bounding box center [336, 267] width 587 height 28
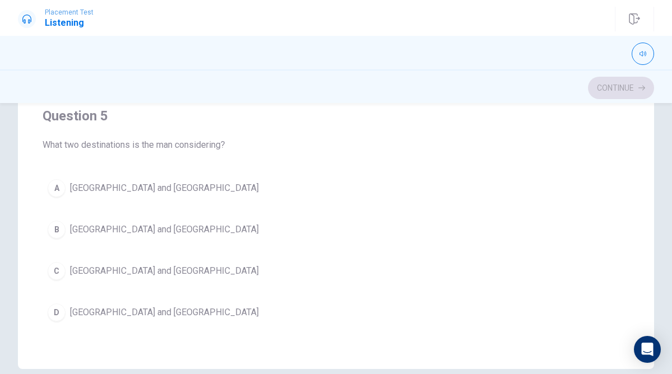
scroll to position [208, 0]
click at [97, 195] on button "A [GEOGRAPHIC_DATA] and [GEOGRAPHIC_DATA]" at bounding box center [336, 187] width 587 height 28
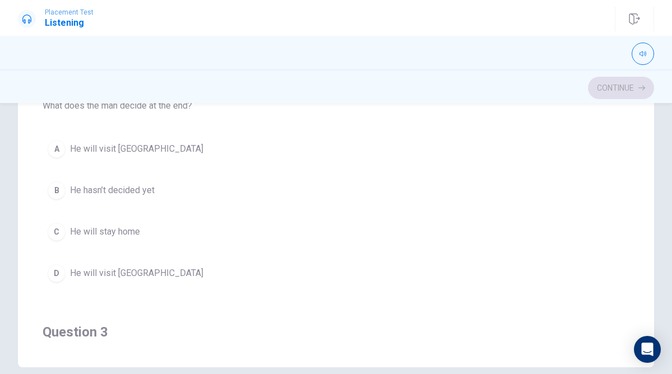
scroll to position [177, 0]
click at [117, 189] on span "He hasn’t decided yet" at bounding box center [112, 191] width 85 height 13
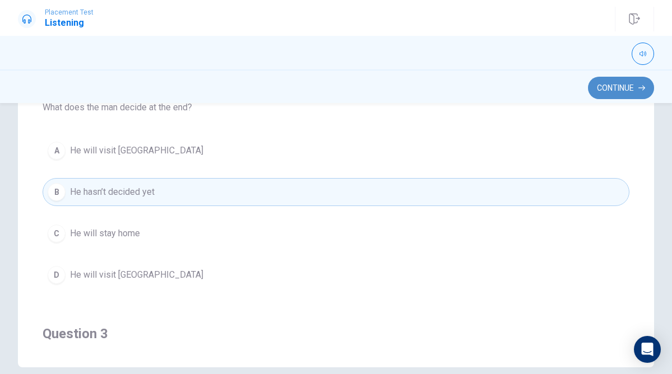
click at [631, 90] on button "Continue" at bounding box center [621, 88] width 66 height 22
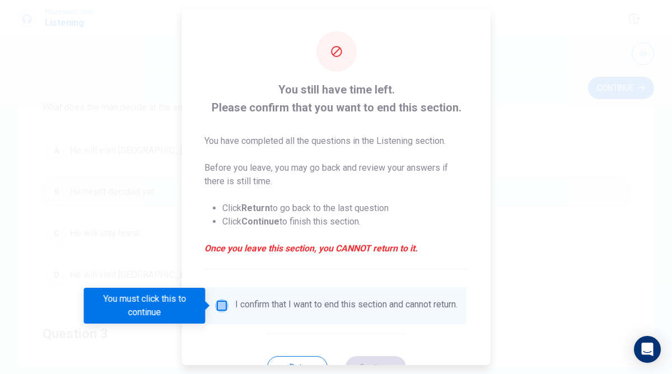
click at [221, 303] on input "You must click this to continue" at bounding box center [221, 305] width 13 height 13
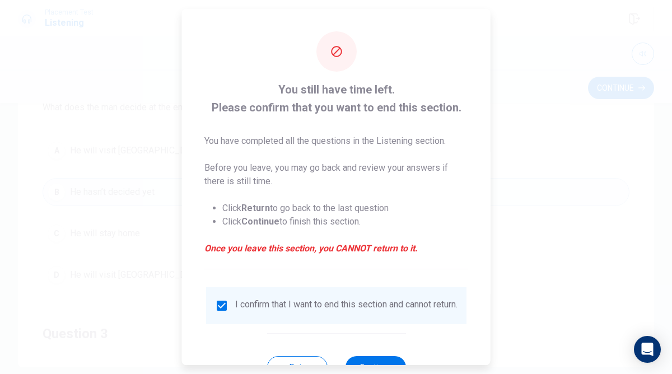
scroll to position [44, 0]
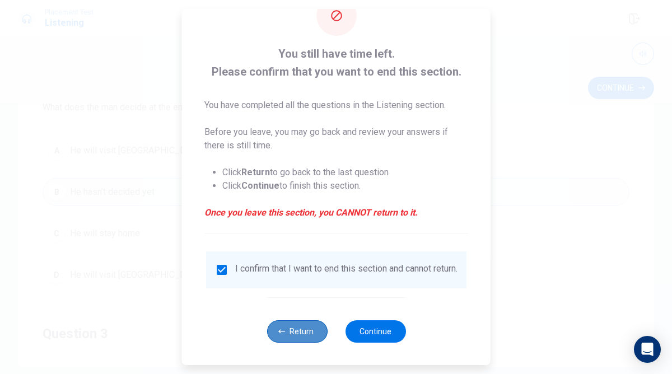
click at [292, 326] on button "Return" at bounding box center [297, 332] width 61 height 22
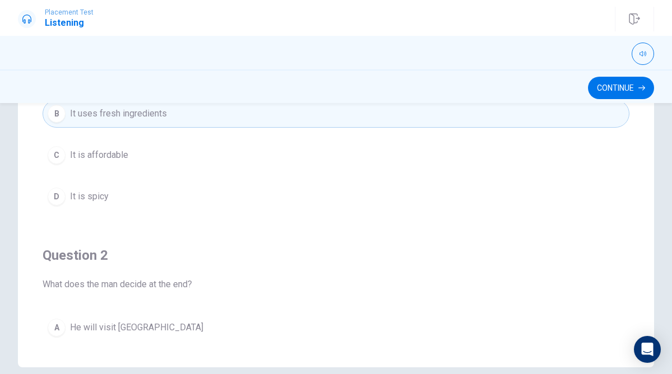
scroll to position [0, 0]
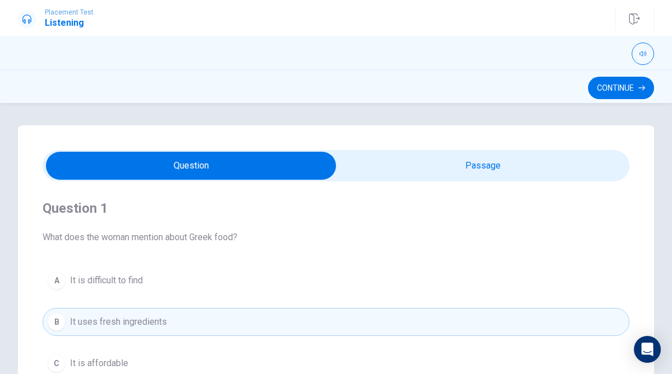
type input "59"
click at [390, 174] on input "checkbox" at bounding box center [191, 166] width 881 height 28
checkbox input "true"
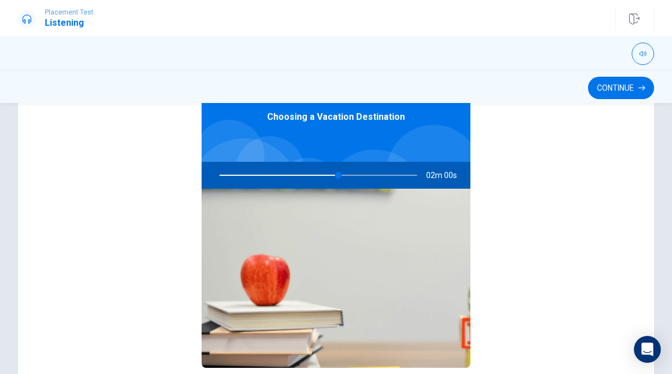
scroll to position [105, 0]
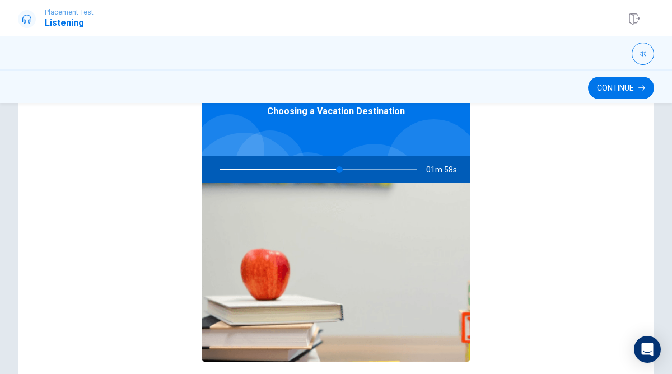
drag, startPoint x: 339, startPoint y: 169, endPoint x: 318, endPoint y: 169, distance: 20.7
click at [318, 169] on div at bounding box center [316, 169] width 220 height 27
click at [318, 212] on img at bounding box center [336, 272] width 269 height 179
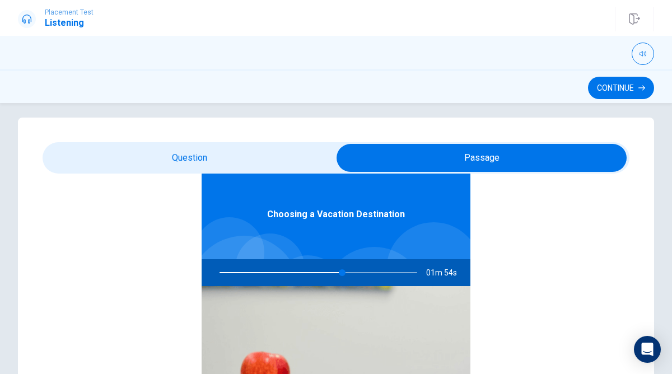
scroll to position [63, 0]
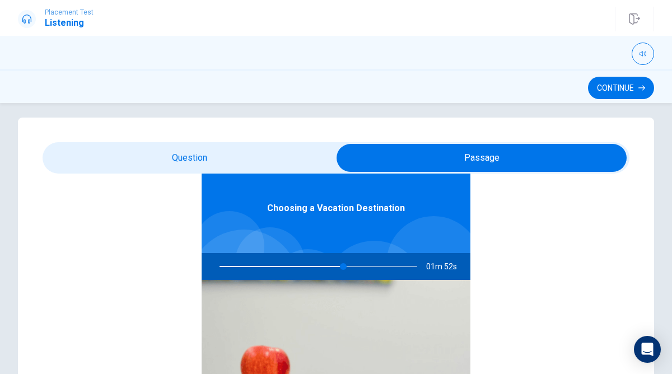
drag, startPoint x: 345, startPoint y: 267, endPoint x: 361, endPoint y: 266, distance: 16.3
click at [361, 266] on div at bounding box center [316, 266] width 220 height 27
type input "63"
click at [243, 168] on input "checkbox" at bounding box center [481, 158] width 881 height 28
checkbox input "false"
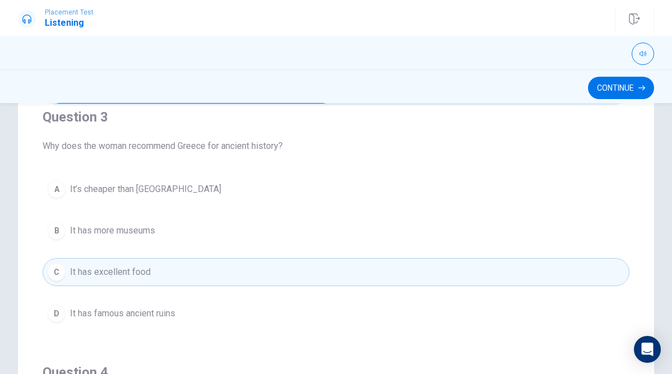
scroll to position [526, 0]
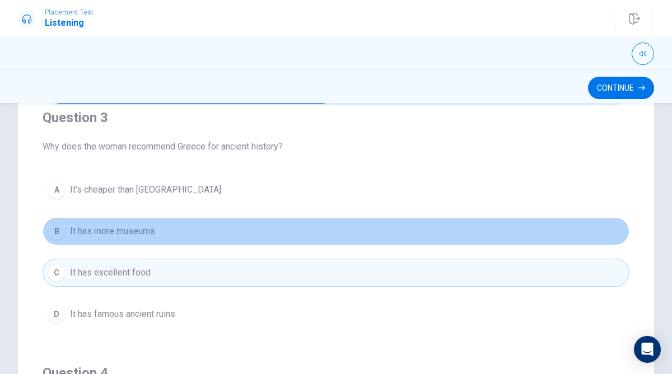
click at [138, 233] on span "It has more museums" at bounding box center [112, 231] width 85 height 13
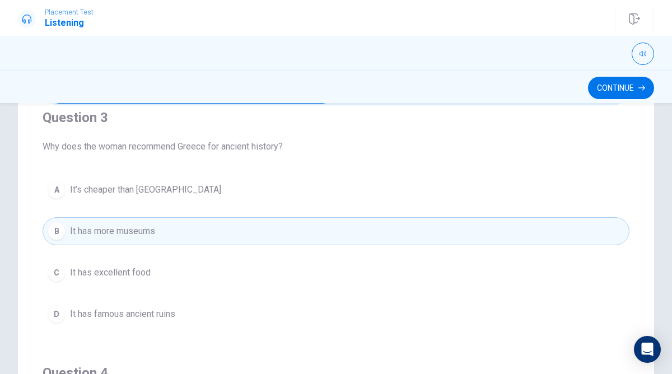
click at [174, 319] on span "It has famous ancient ruins" at bounding box center [122, 314] width 105 height 13
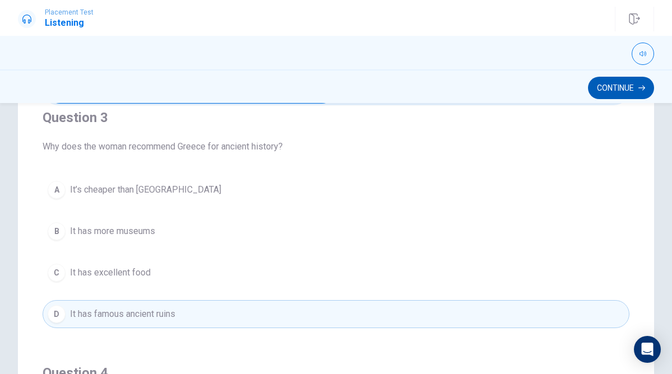
click at [624, 88] on button "Continue" at bounding box center [621, 88] width 66 height 22
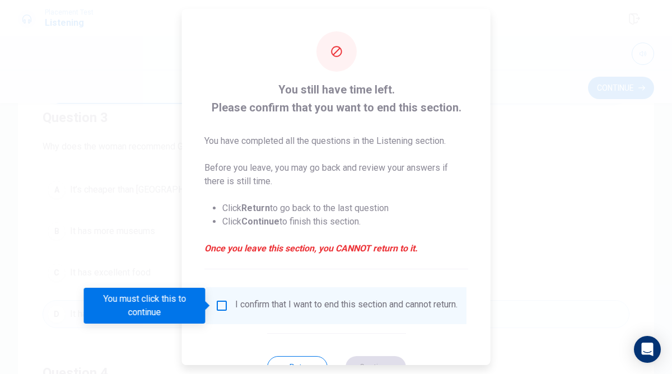
click at [223, 312] on input "You must click this to continue" at bounding box center [221, 305] width 13 height 13
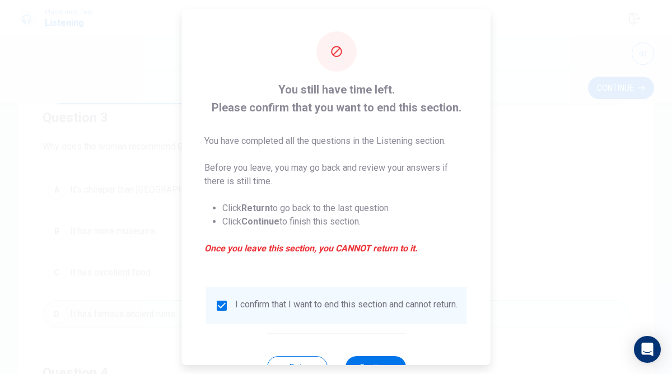
scroll to position [29, 0]
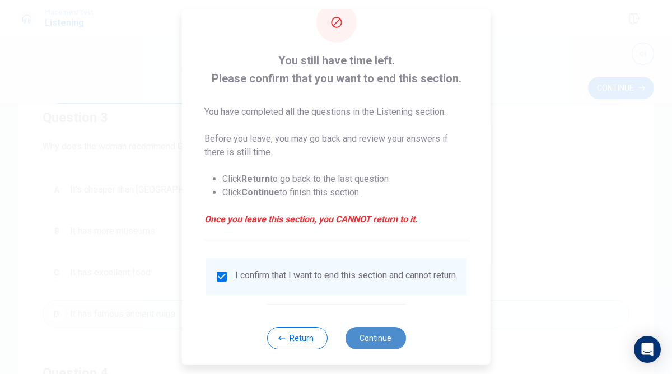
click at [379, 346] on button "Continue" at bounding box center [375, 338] width 61 height 22
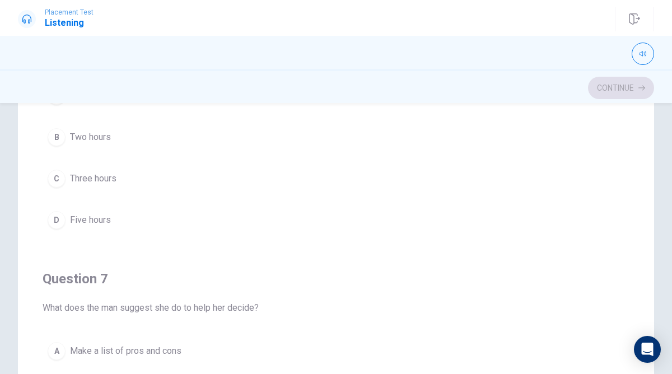
scroll to position [63, 0]
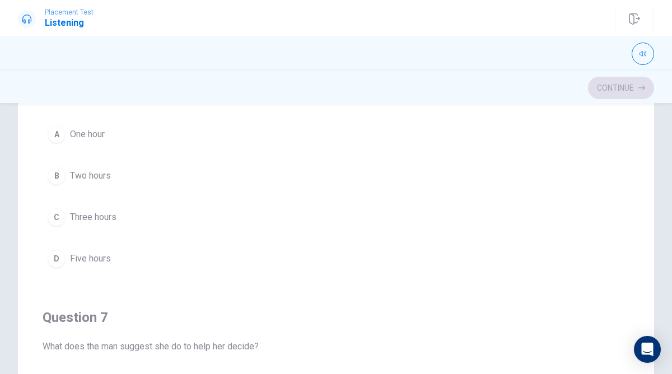
click at [97, 222] on span "Three hours" at bounding box center [93, 217] width 47 height 13
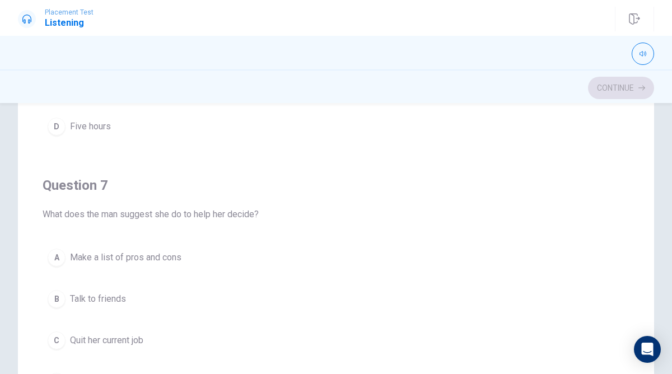
scroll to position [205, 0]
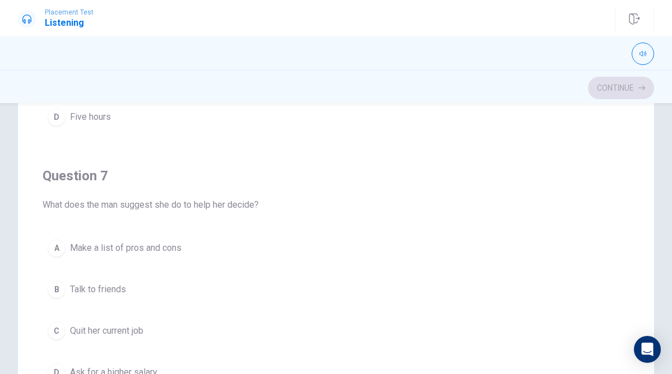
click at [161, 243] on span "Make a list of pros and cons" at bounding box center [126, 248] width 112 height 13
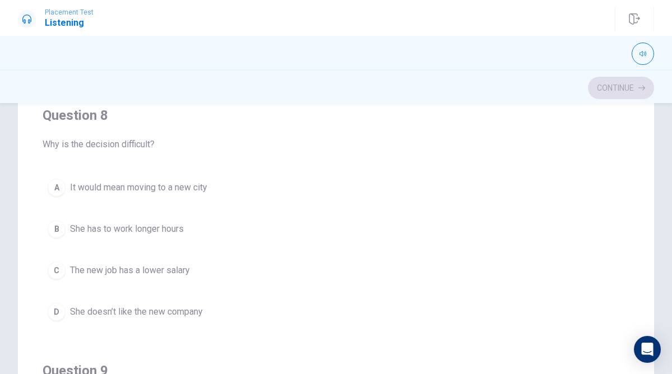
scroll to position [535, 0]
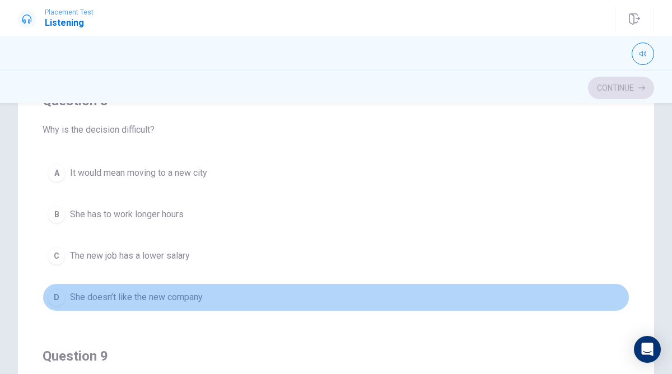
click at [166, 299] on span "She doesn’t like the new company" at bounding box center [136, 297] width 133 height 13
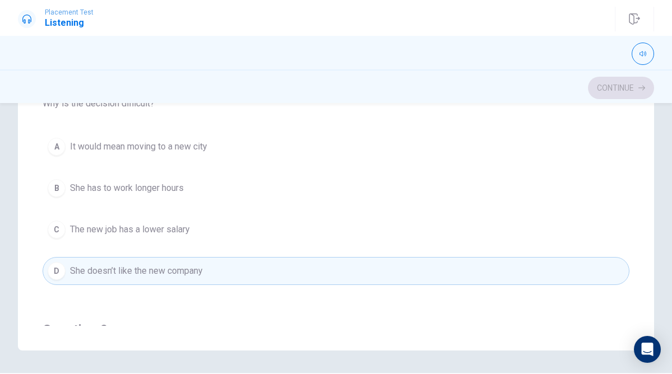
scroll to position [415, 0]
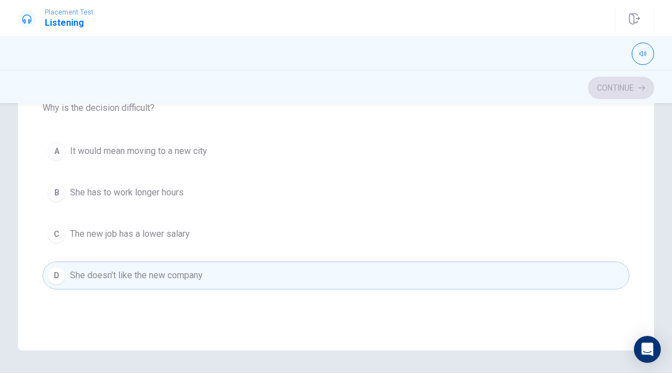
click at [193, 165] on button "A It would mean moving to a new city" at bounding box center [336, 151] width 587 height 28
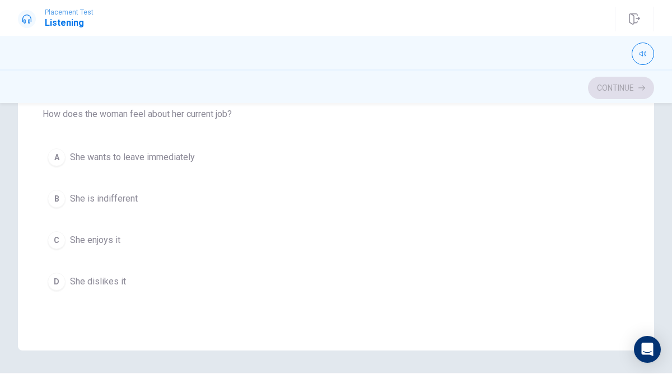
scroll to position [669, 0]
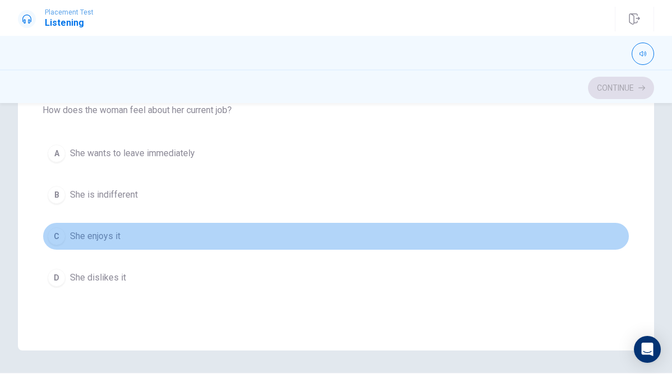
click at [107, 243] on span "She enjoys it" at bounding box center [95, 236] width 50 height 13
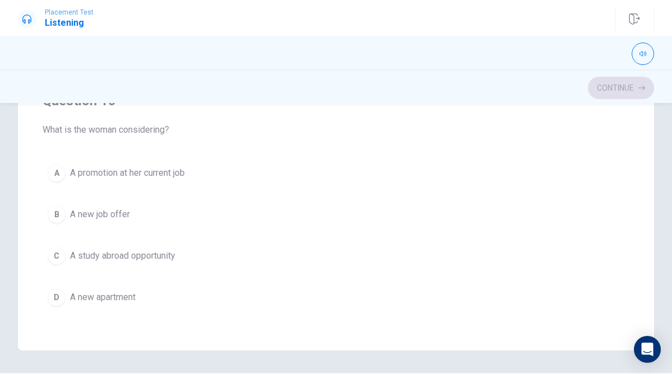
scroll to position [908, 0]
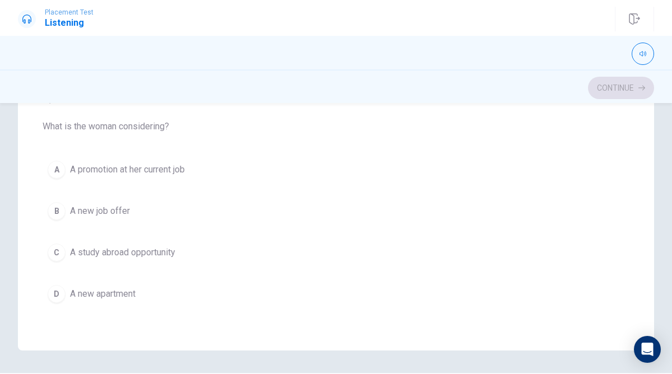
drag, startPoint x: 123, startPoint y: 127, endPoint x: 167, endPoint y: 131, distance: 44.4
click at [167, 131] on span "What is the woman considering?" at bounding box center [336, 126] width 587 height 13
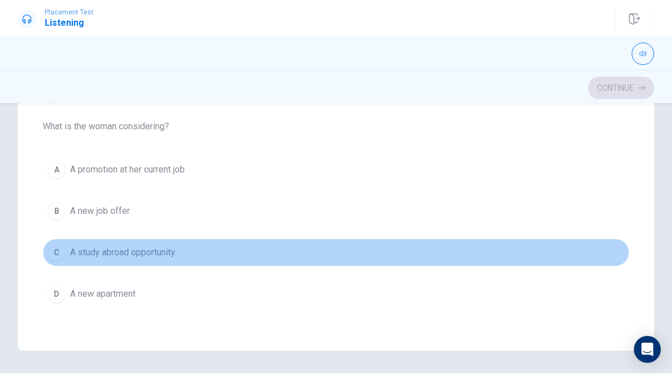
click at [165, 256] on span "A study abroad opportunity" at bounding box center [122, 252] width 105 height 13
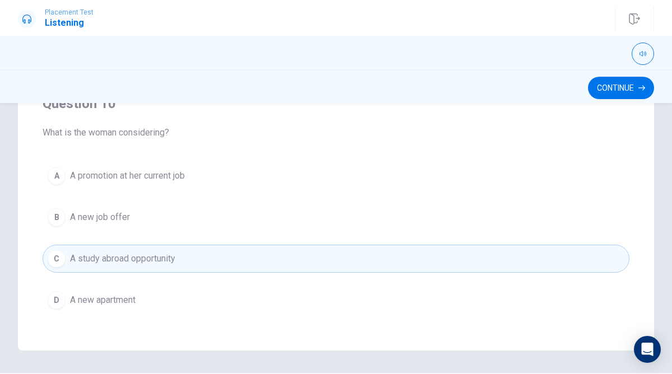
scroll to position [906, 0]
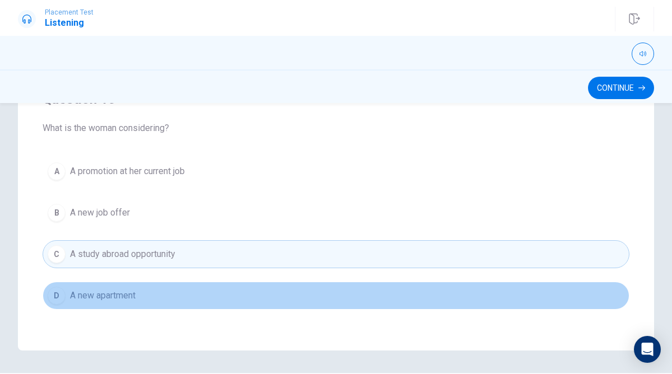
click at [230, 291] on button "D A new apartment" at bounding box center [336, 296] width 587 height 28
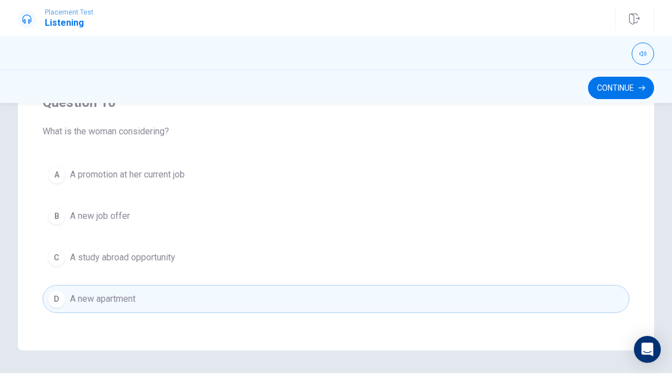
scroll to position [897, 0]
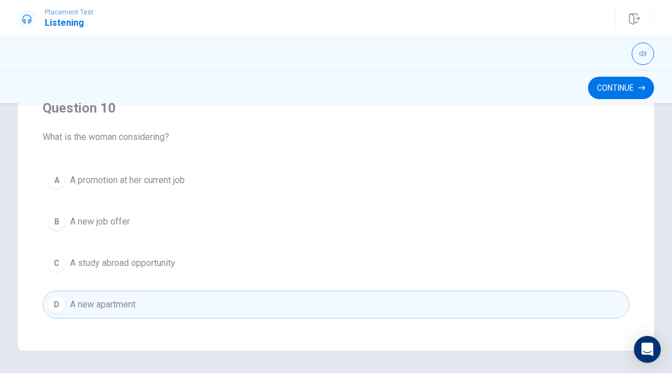
click at [210, 221] on button "B A new job offer" at bounding box center [336, 222] width 587 height 28
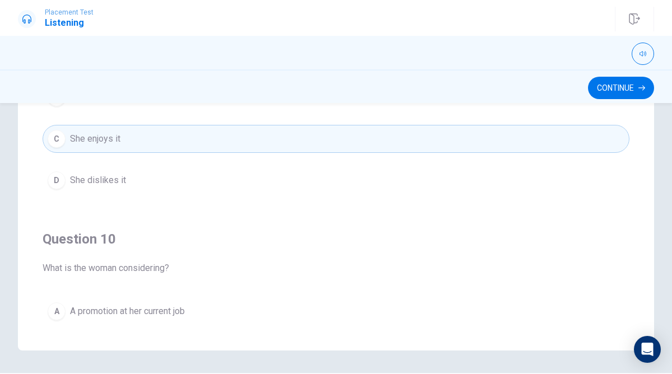
scroll to position [760, 0]
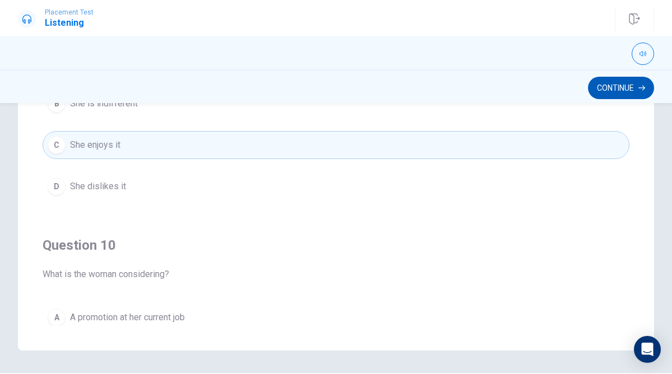
click at [614, 92] on button "Continue" at bounding box center [621, 88] width 66 height 22
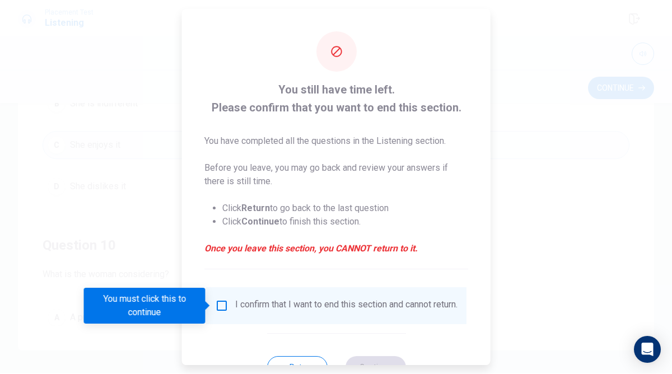
click at [217, 308] on input "You must click this to continue" at bounding box center [221, 305] width 13 height 13
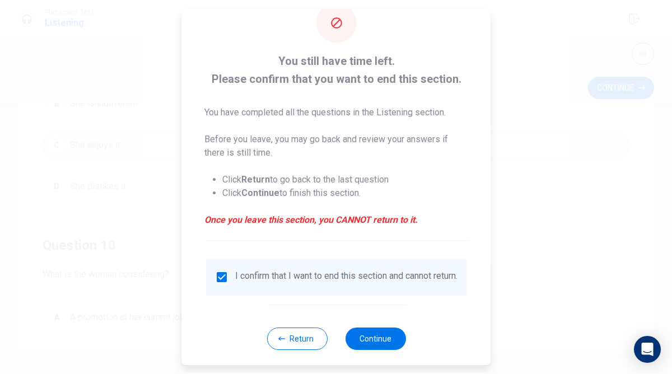
scroll to position [44, 0]
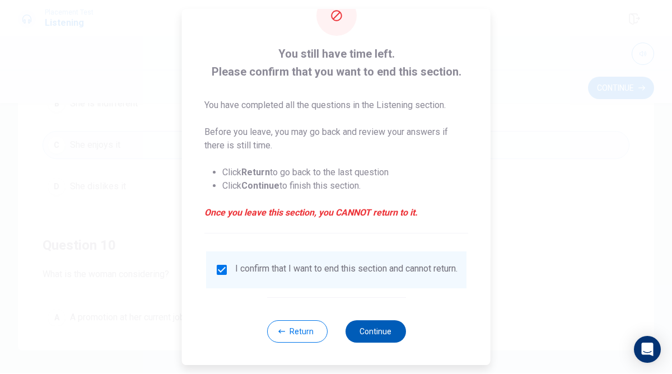
click at [379, 332] on button "Continue" at bounding box center [375, 332] width 61 height 22
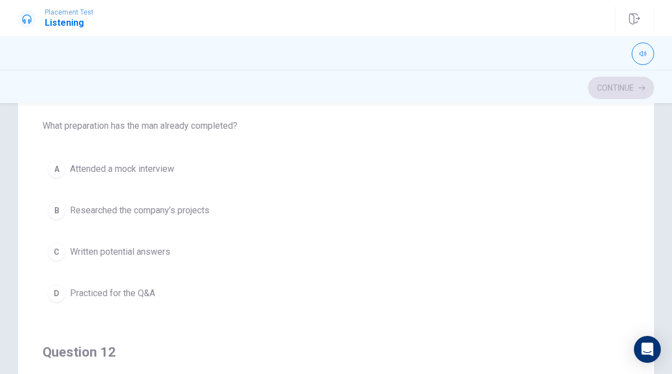
scroll to position [24, 0]
click at [109, 291] on span "Practiced for the Q&A" at bounding box center [112, 295] width 85 height 13
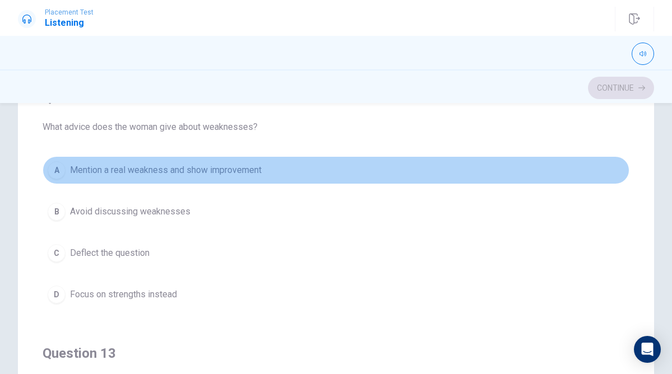
click at [136, 180] on button "A Mention a real weakness and show improvement" at bounding box center [336, 170] width 587 height 28
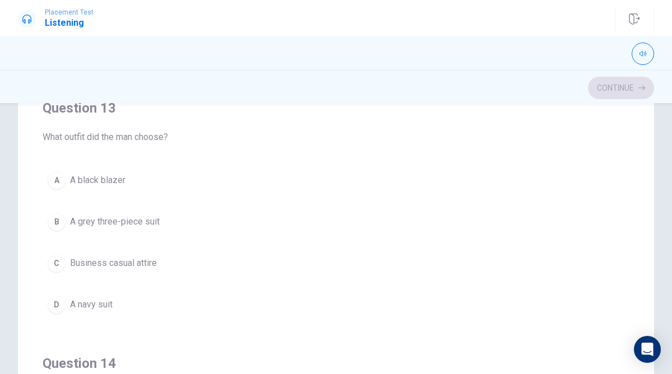
scroll to position [519, 0]
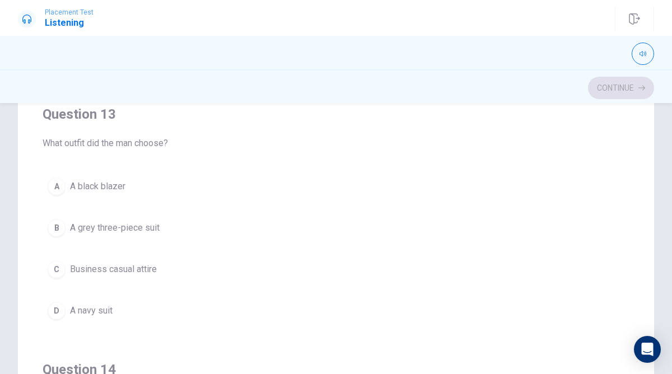
click at [95, 308] on span "A navy suit" at bounding box center [91, 310] width 43 height 13
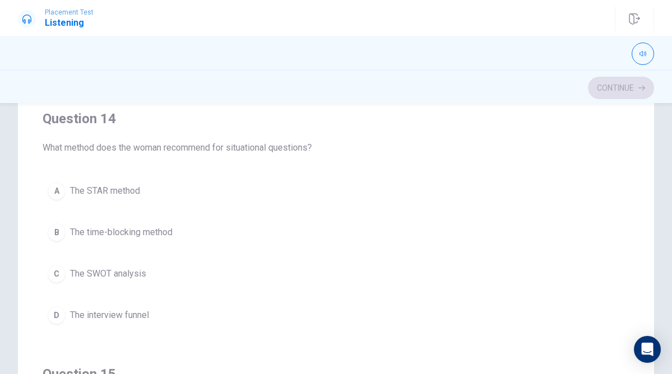
click at [122, 271] on span "The SWOT analysis" at bounding box center [108, 273] width 76 height 13
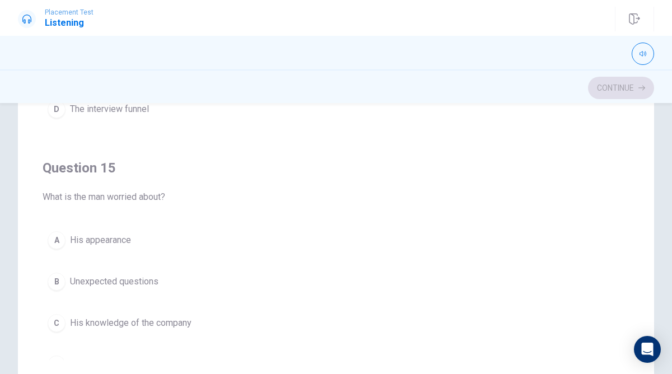
scroll to position [867, 0]
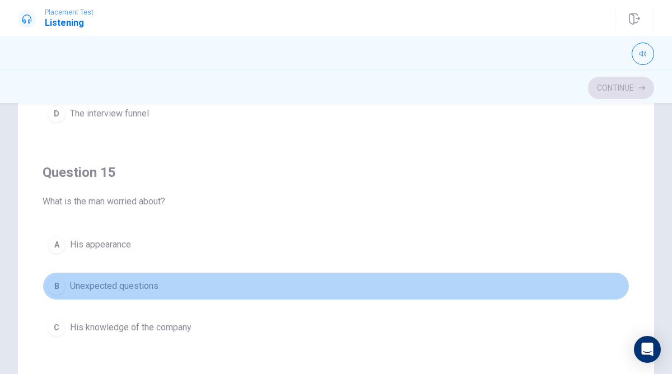
click at [145, 288] on span "Unexpected questions" at bounding box center [114, 286] width 89 height 13
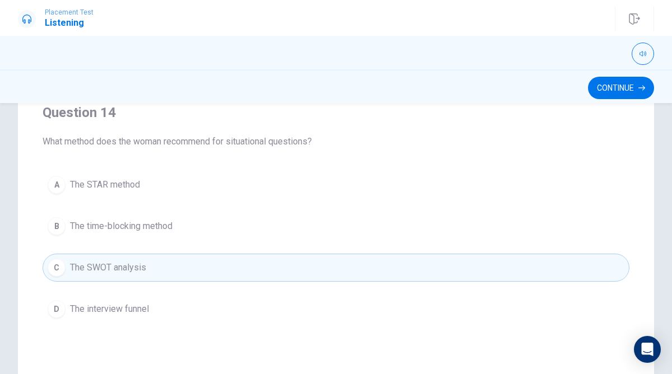
scroll to position [667, 0]
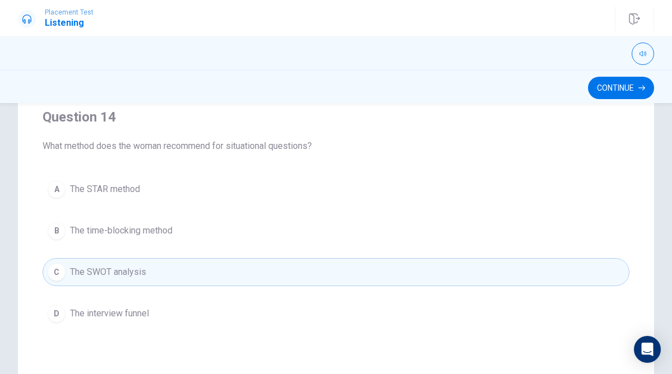
click at [156, 189] on button "A The STAR method" at bounding box center [336, 189] width 587 height 28
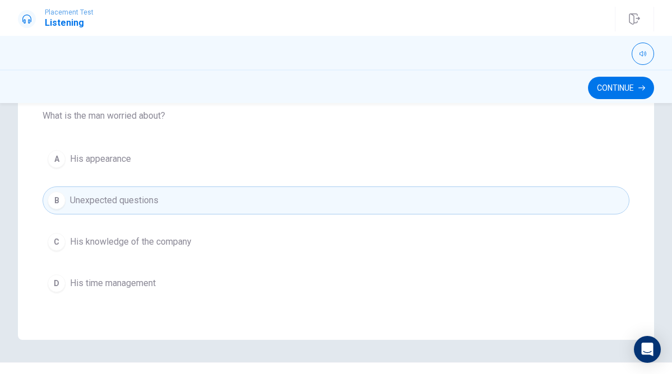
scroll to position [238, 0]
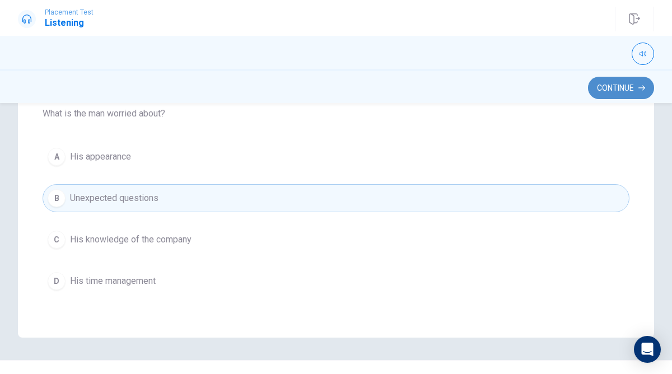
click at [618, 88] on button "Continue" at bounding box center [621, 88] width 66 height 22
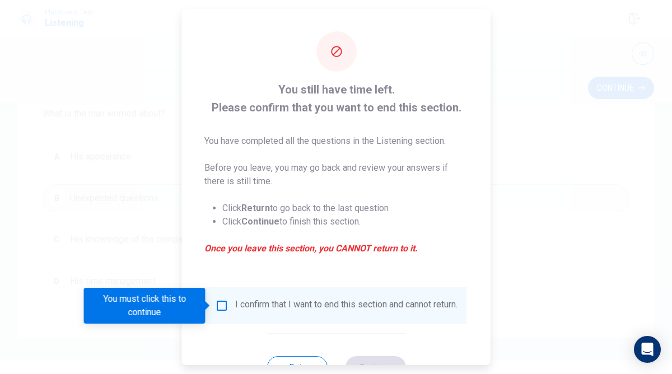
click at [220, 309] on input "You must click this to continue" at bounding box center [221, 305] width 13 height 13
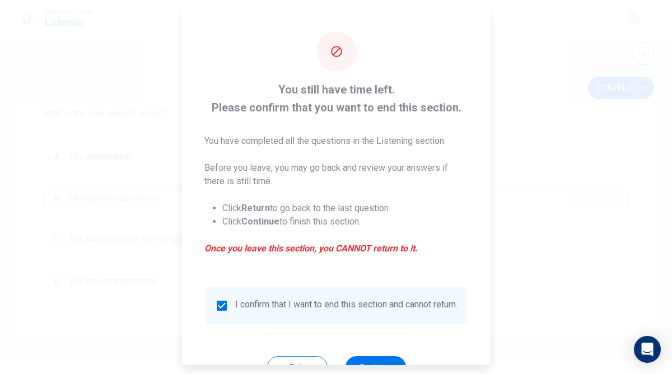
scroll to position [44, 0]
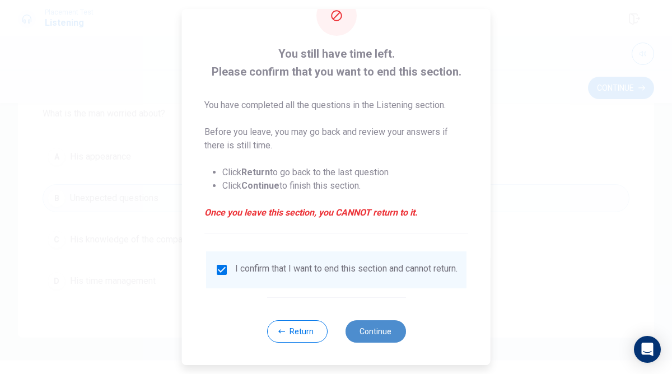
click at [367, 333] on button "Continue" at bounding box center [375, 332] width 61 height 22
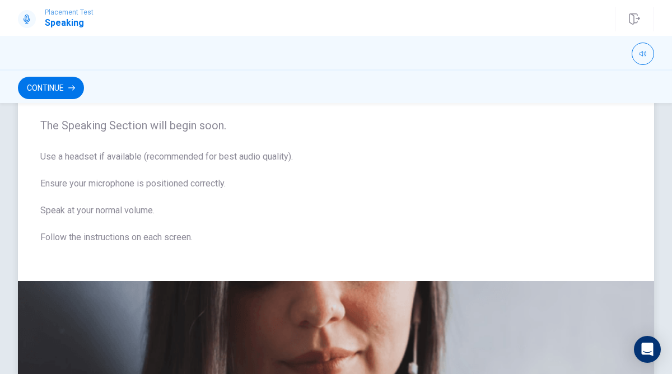
scroll to position [36, 0]
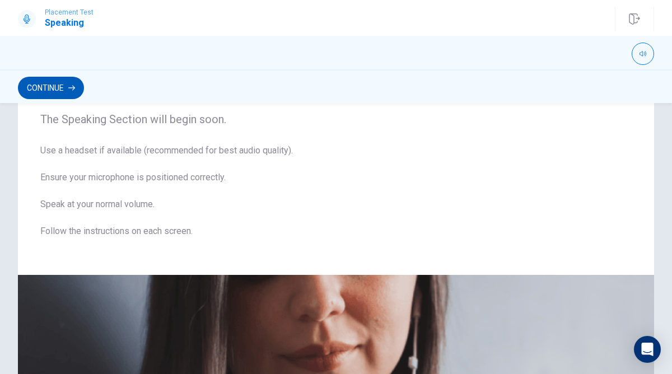
click at [61, 90] on button "Continue" at bounding box center [51, 88] width 66 height 22
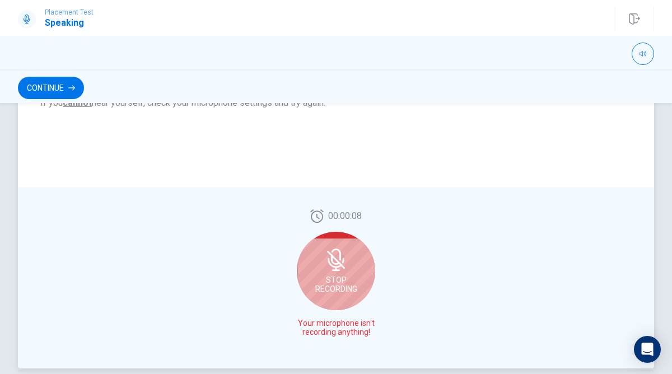
scroll to position [259, 0]
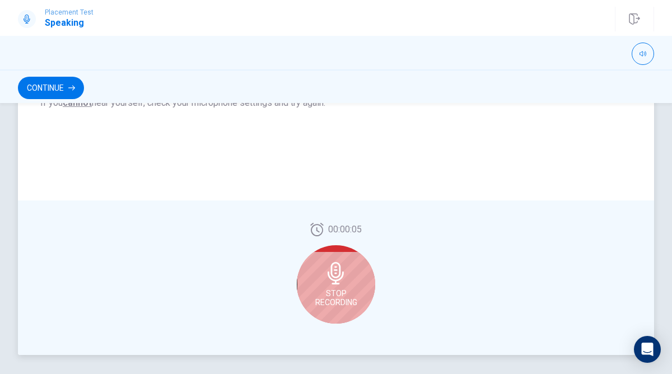
drag, startPoint x: 325, startPoint y: 242, endPoint x: 332, endPoint y: 250, distance: 10.3
click at [330, 245] on div "00:00:05 Stop Recording" at bounding box center [336, 278] width 78 height 110
click at [332, 257] on div "Stop Recording" at bounding box center [336, 284] width 78 height 78
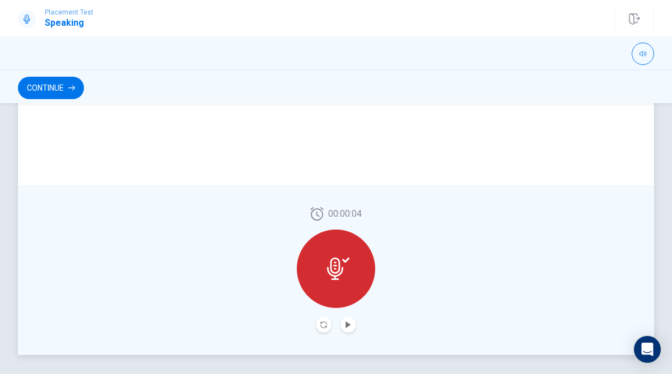
scroll to position [251, 0]
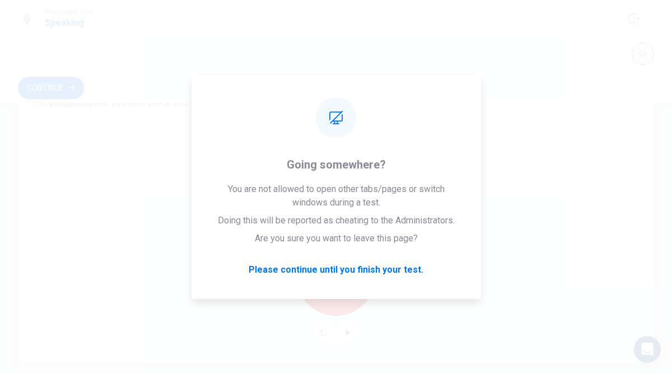
click at [514, 237] on div "00:00:04" at bounding box center [336, 278] width 637 height 170
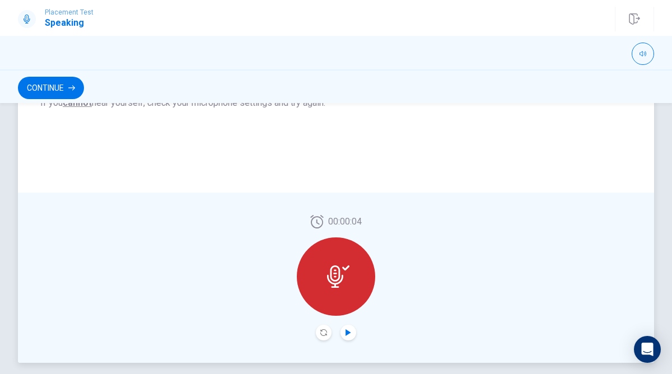
click at [350, 331] on icon "Play Audio" at bounding box center [348, 333] width 7 height 7
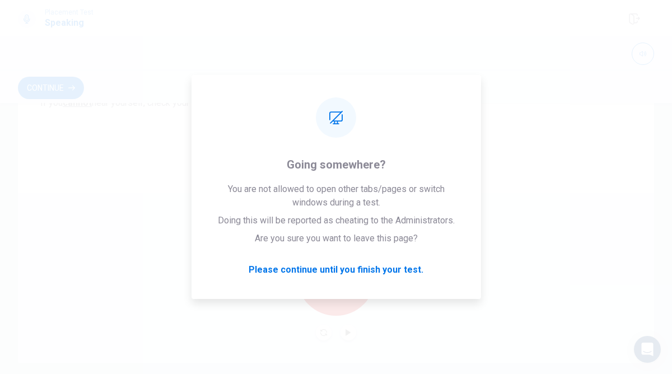
click at [593, 83] on div "Continue" at bounding box center [336, 87] width 637 height 21
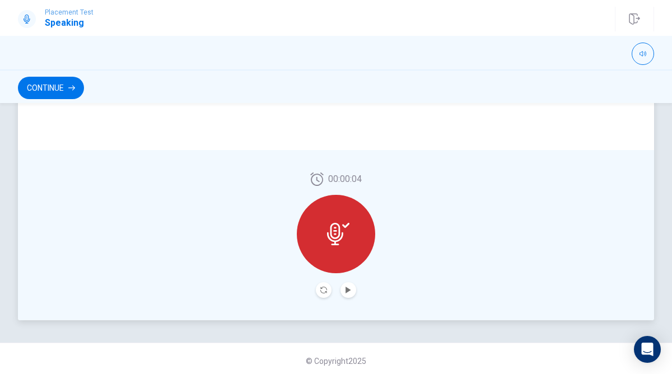
scroll to position [294, 0]
click at [56, 88] on button "Continue" at bounding box center [51, 88] width 66 height 22
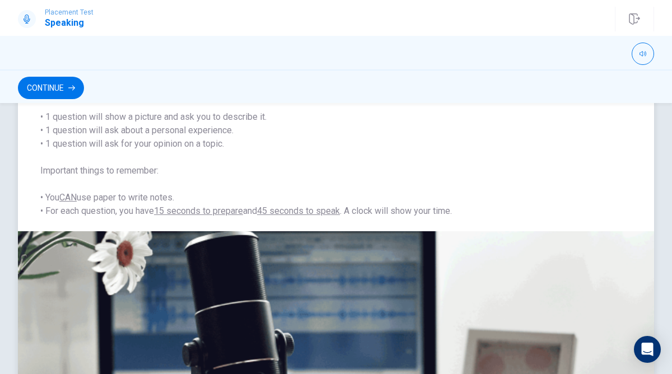
scroll to position [331, 0]
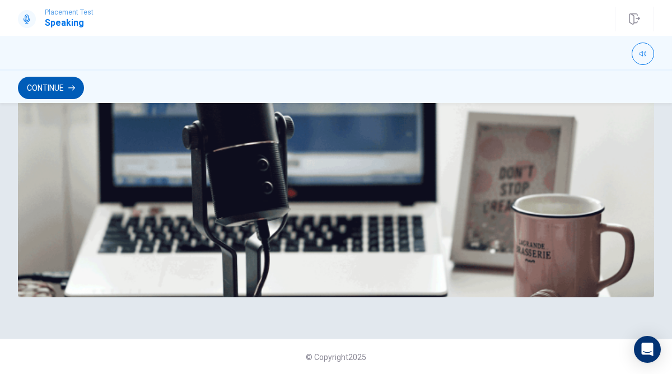
click at [73, 86] on icon "button" at bounding box center [71, 88] width 7 height 5
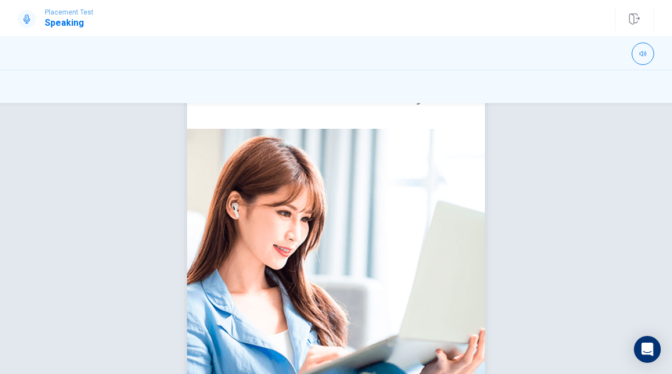
scroll to position [0, 0]
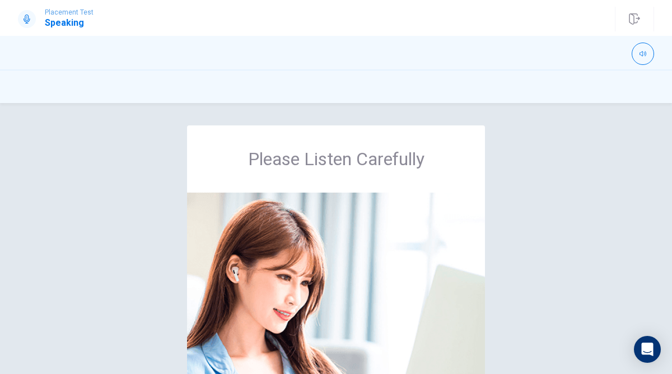
click at [505, 111] on div "Please Listen Carefully © Copyright 2025" at bounding box center [336, 238] width 672 height 271
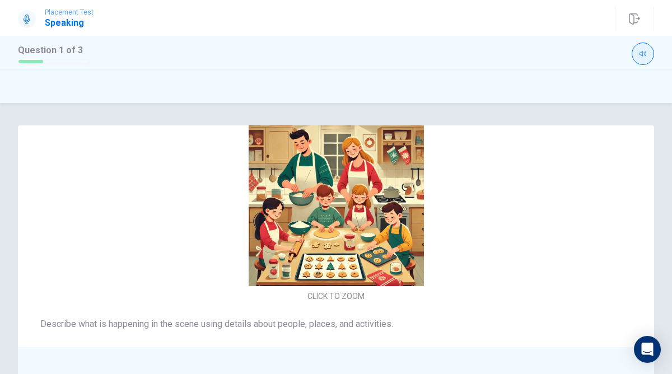
click at [641, 50] on icon "button" at bounding box center [643, 53] width 7 height 7
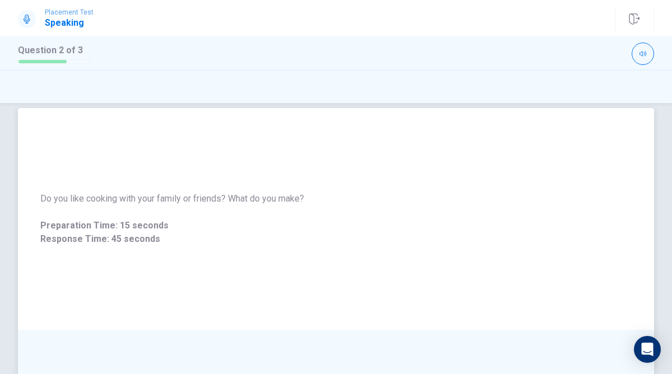
scroll to position [17, 0]
click at [643, 51] on icon "button" at bounding box center [643, 53] width 7 height 7
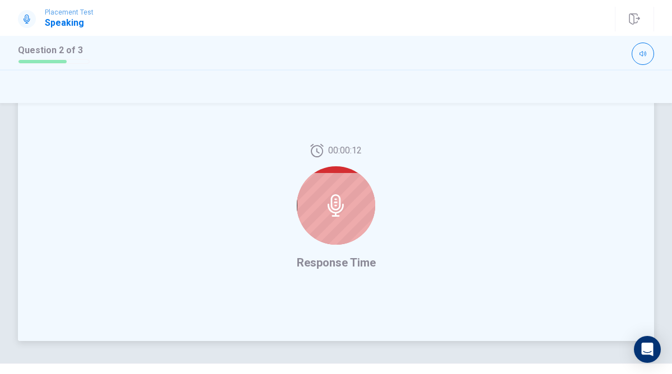
scroll to position [298, 0]
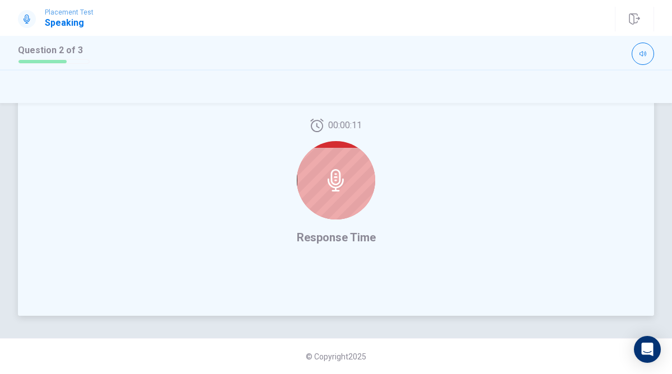
click at [349, 181] on div at bounding box center [336, 180] width 78 height 78
click at [345, 184] on icon at bounding box center [336, 180] width 22 height 22
click at [337, 194] on div at bounding box center [336, 180] width 78 height 78
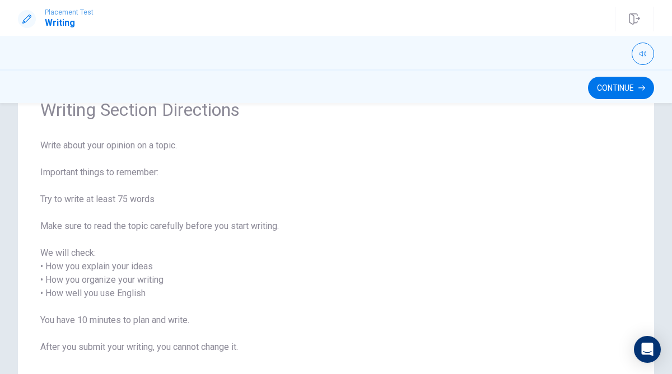
scroll to position [56, 0]
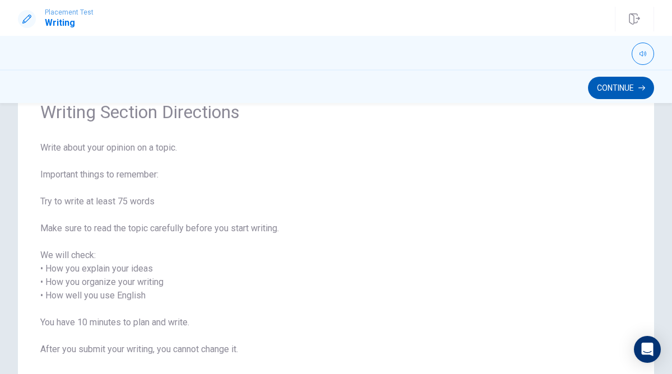
click at [607, 81] on button "Continue" at bounding box center [621, 88] width 66 height 22
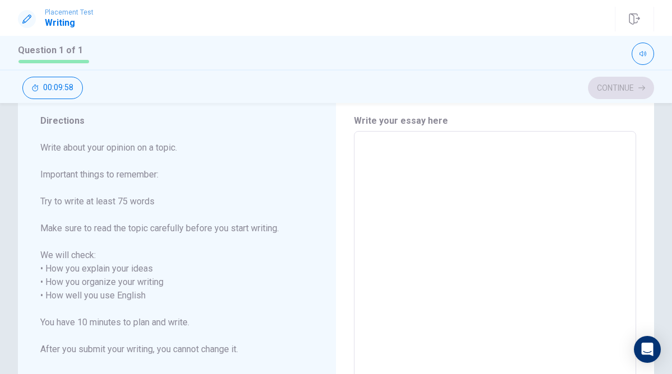
scroll to position [34, 0]
click at [405, 171] on textarea at bounding box center [495, 295] width 267 height 311
click at [402, 148] on textarea at bounding box center [495, 295] width 267 height 311
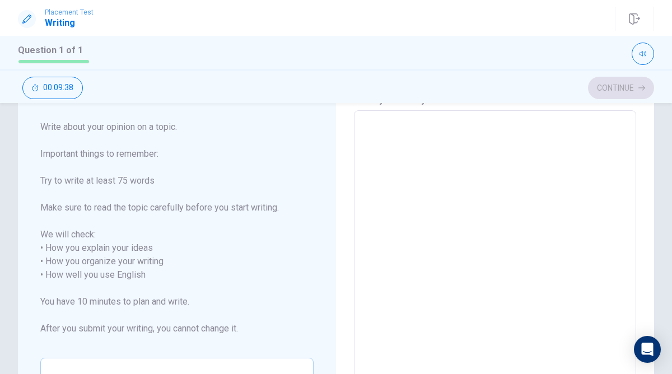
scroll to position [35, 0]
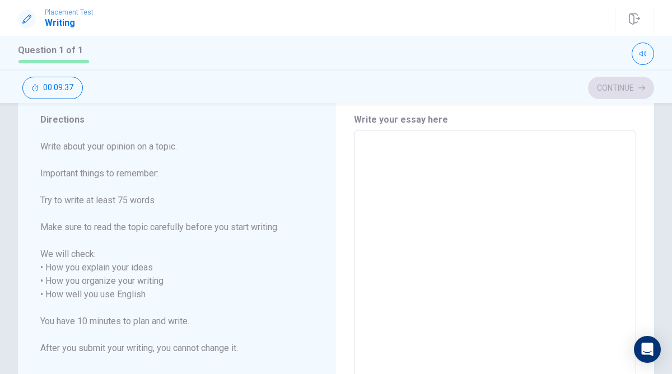
click at [401, 151] on textarea at bounding box center [495, 295] width 267 height 311
type textarea "w"
type textarea "x"
type textarea "wh"
type textarea "x"
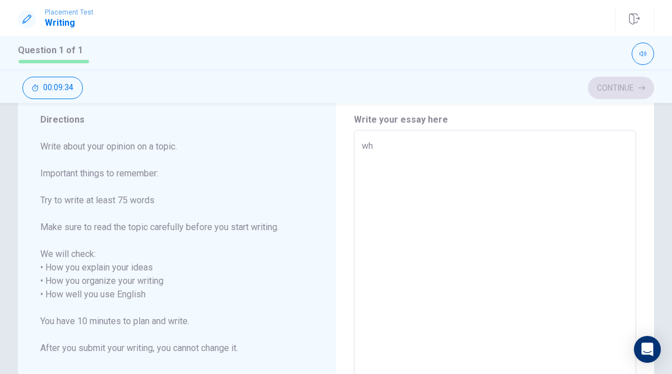
type textarea "whe"
type textarea "x"
type textarea "when"
type textarea "x"
click at [369, 144] on textarea "when" at bounding box center [495, 295] width 267 height 311
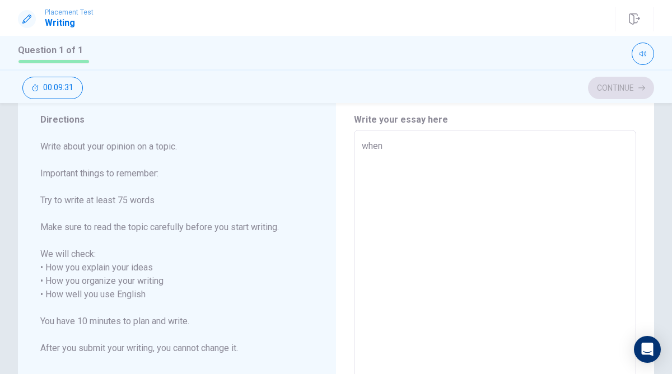
type textarea "hen"
type textarea "x"
type textarea "When"
type textarea "x"
click at [396, 144] on textarea "When" at bounding box center [495, 295] width 267 height 311
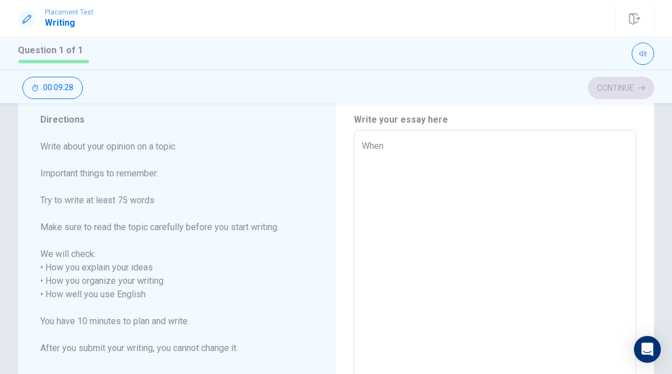
type textarea "When"
type textarea "x"
type textarea "When I"
type textarea "x"
type textarea "When Iw"
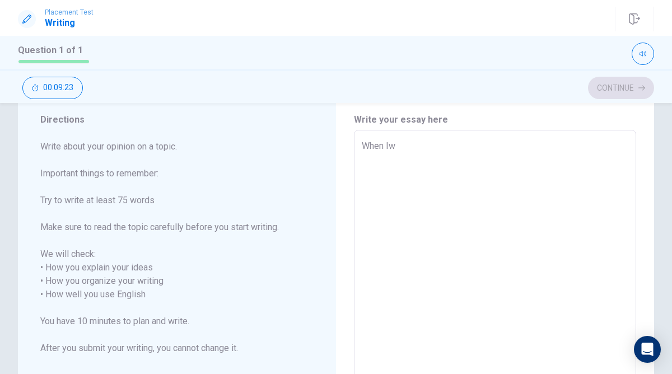
type textarea "x"
type textarea "When Iwa"
type textarea "x"
type textarea "When Iwas"
type textarea "x"
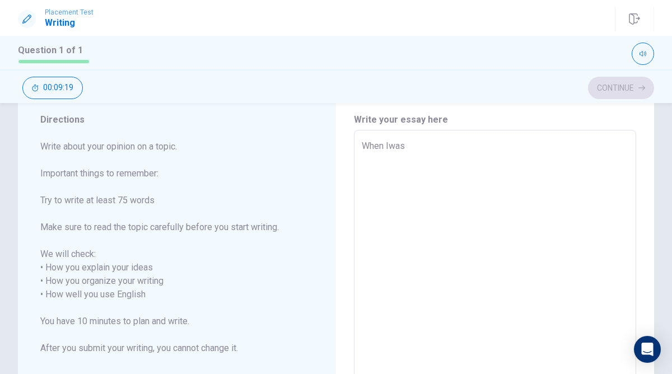
type textarea "When Iwas1"
type textarea "x"
type textarea "When Iwas13"
type textarea "x"
type textarea "When Iwas1"
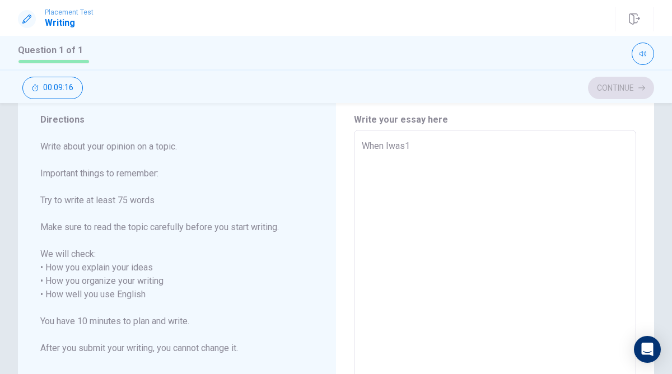
type textarea "x"
type textarea "When Iwas"
type textarea "x"
click at [390, 144] on textarea "When Iwas" at bounding box center [495, 295] width 267 height 311
type textarea "When I was"
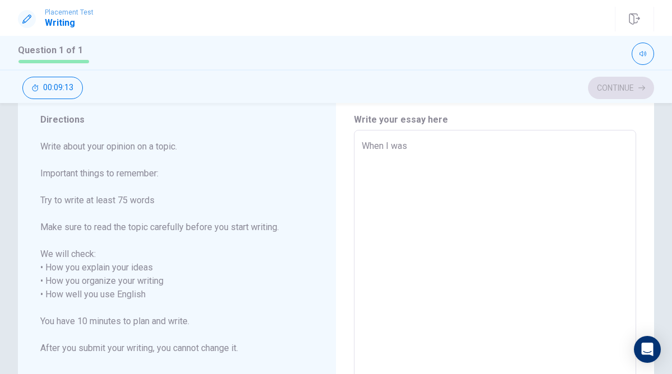
click at [409, 155] on textarea "When I was" at bounding box center [495, 295] width 267 height 311
type textarea "x"
type textarea "When I was"
type textarea "x"
type textarea "When I was 1"
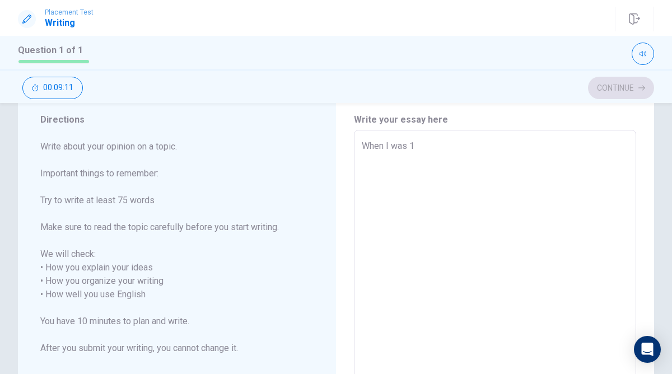
type textarea "x"
type textarea "When I was 13"
type textarea "x"
type textarea "When I was 13"
type textarea "x"
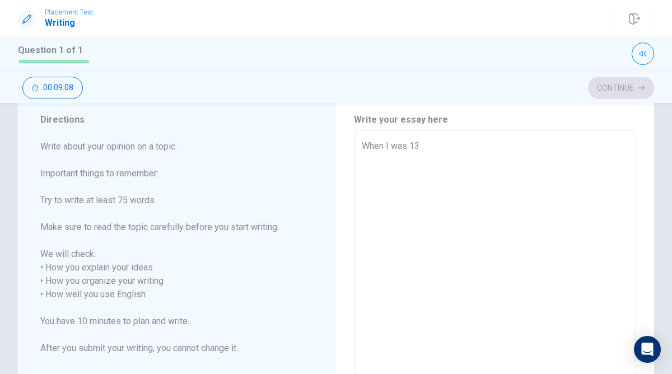
type textarea "When I was 13 Y"
type textarea "x"
type textarea "When I was 13"
type textarea "x"
type textarea "When I was 13 y"
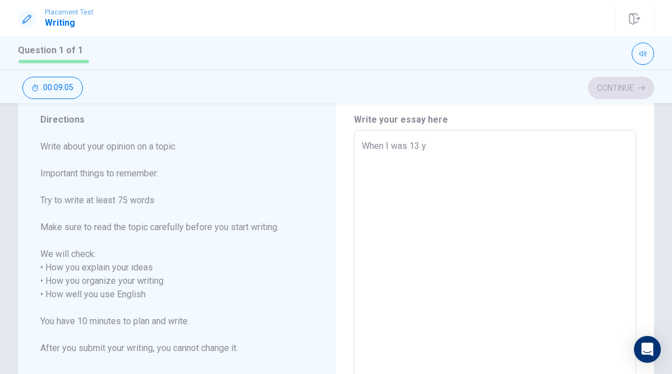
type textarea "x"
type textarea "When I was 13 ye"
type textarea "x"
type textarea "When I was 13 yea"
type textarea "x"
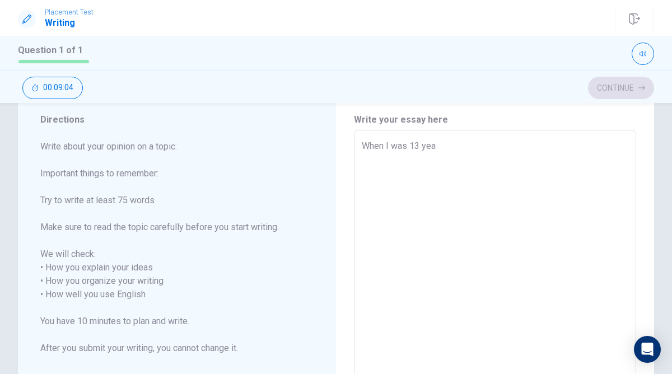
type textarea "When I was 13 year"
type textarea "x"
type textarea "When I was 13 years"
type textarea "x"
type textarea "When I was [DEMOGRAPHIC_DATA]"
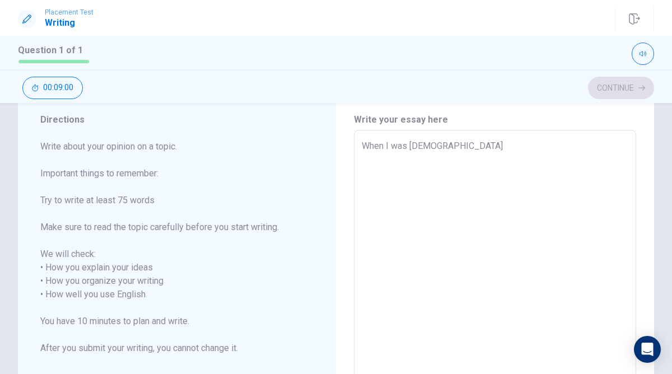
type textarea "x"
type textarea "When I was 13 yearsol"
type textarea "x"
type textarea "When I was [DEMOGRAPHIC_DATA]"
type textarea "x"
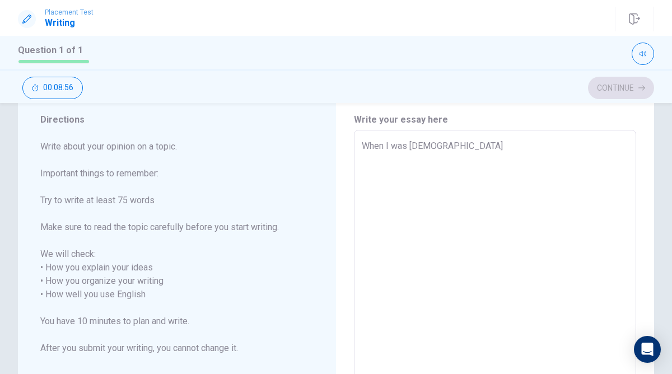
type textarea "When I was [DEMOGRAPHIC_DATA]"
type textarea "x"
type textarea "When I was [DEMOGRAPHIC_DATA] I"
type textarea "x"
type textarea "When I was [DEMOGRAPHIC_DATA] Ig"
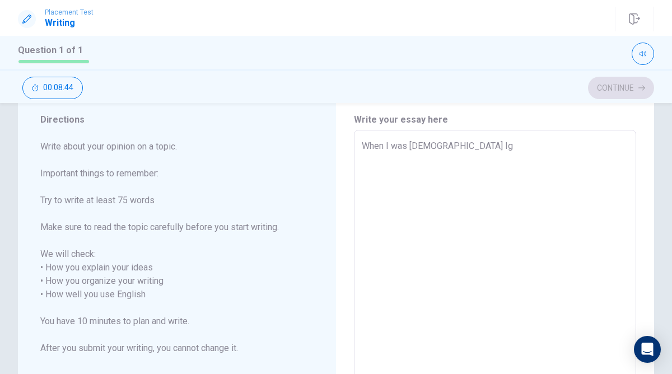
type textarea "x"
type textarea "When I was [DEMOGRAPHIC_DATA] Igo"
type textarea "x"
type textarea "When I was [DEMOGRAPHIC_DATA] Igot"
type textarea "x"
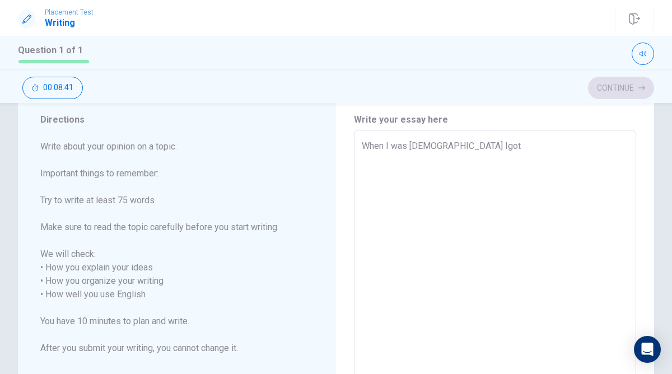
type textarea "When I was [DEMOGRAPHIC_DATA] Igoto"
click at [462, 145] on textarea "When I was [DEMOGRAPHIC_DATA] Igoto" at bounding box center [495, 295] width 267 height 311
type textarea "x"
type textarea "When I was [DEMOGRAPHIC_DATA] I goto"
type textarea "x"
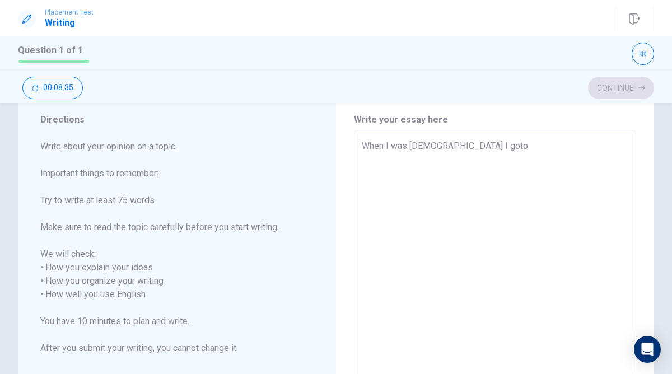
type textarea "When I was [DEMOGRAPHIC_DATA] I goto"
type textarea "x"
type textarea "When I was [DEMOGRAPHIC_DATA] I goto"
click at [472, 146] on textarea "When I was [DEMOGRAPHIC_DATA] I goto" at bounding box center [495, 295] width 267 height 311
type textarea "x"
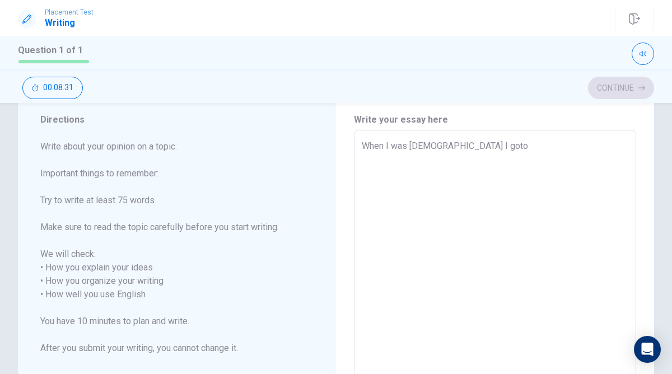
type textarea "When I was [DEMOGRAPHIC_DATA] I go to"
click at [486, 145] on textarea "When I was [DEMOGRAPHIC_DATA] I go to" at bounding box center [495, 295] width 267 height 311
type textarea "x"
type textarea "When I was [DEMOGRAPHIC_DATA] I go to"
type textarea "x"
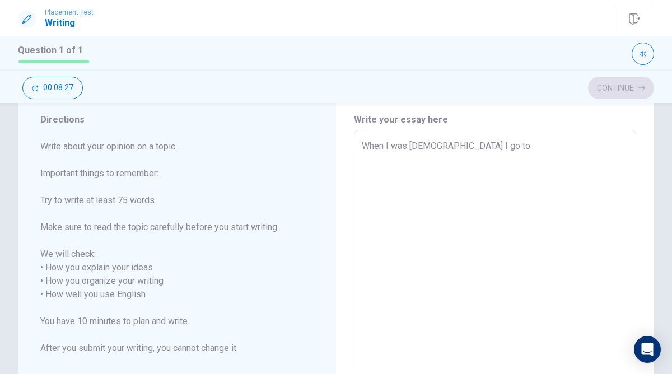
type textarea "When I was [DEMOGRAPHIC_DATA] I go to t"
type textarea "x"
type textarea "When I was [DEMOGRAPHIC_DATA] I go to tj"
type textarea "x"
type textarea "When I was [DEMOGRAPHIC_DATA] I go to t"
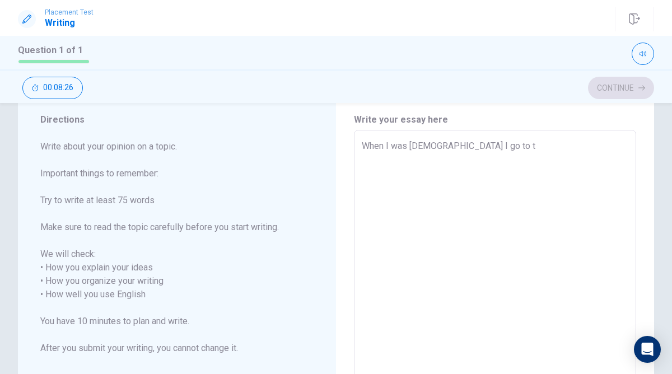
type textarea "x"
type textarea "When I was [DEMOGRAPHIC_DATA] I go to th"
type textarea "x"
type textarea "When I was [DEMOGRAPHIC_DATA] I go to the"
click at [486, 145] on textarea "When I was [DEMOGRAPHIC_DATA] I go to the" at bounding box center [495, 295] width 267 height 311
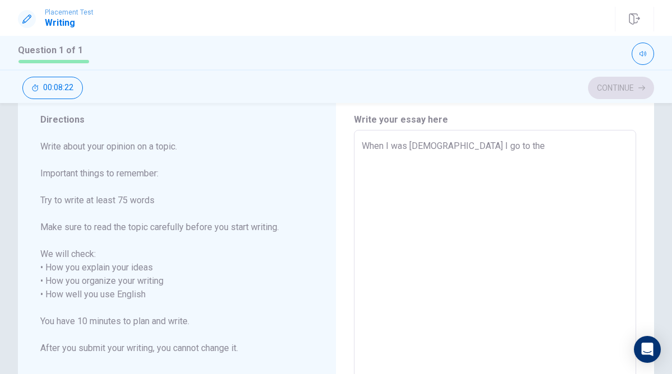
type textarea "x"
click at [503, 143] on textarea "When I was [DEMOGRAPHIC_DATA] I go to the" at bounding box center [495, 295] width 267 height 311
type textarea "When I was [DEMOGRAPHIC_DATA] I go to the"
type textarea "x"
type textarea "When I was [DEMOGRAPHIC_DATA] I go to the U"
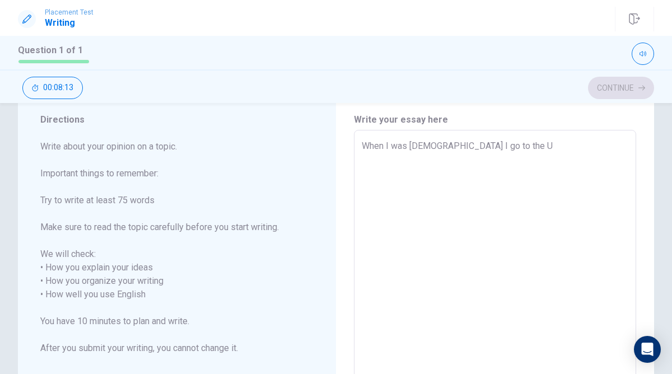
type textarea "x"
type textarea "When I was [DEMOGRAPHIC_DATA] I go to the Un"
type textarea "x"
type textarea "When I was [DEMOGRAPHIC_DATA] I go to the Uni"
type textarea "x"
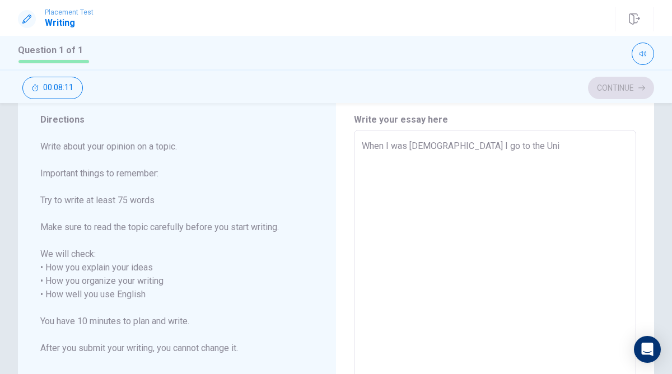
type textarea "When I was [DEMOGRAPHIC_DATA] I go to the Unit"
type textarea "x"
type textarea "When I was [DEMOGRAPHIC_DATA] I go to the Unite"
type textarea "x"
type textarea "When I was [DEMOGRAPHIC_DATA] I go to the Unit"
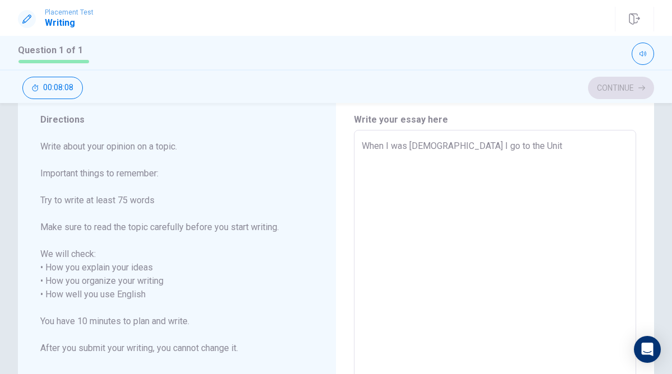
type textarea "x"
type textarea "When I was [DEMOGRAPHIC_DATA] I go to the Uni"
type textarea "x"
type textarea "When I was [DEMOGRAPHIC_DATA] I go to the Un"
type textarea "x"
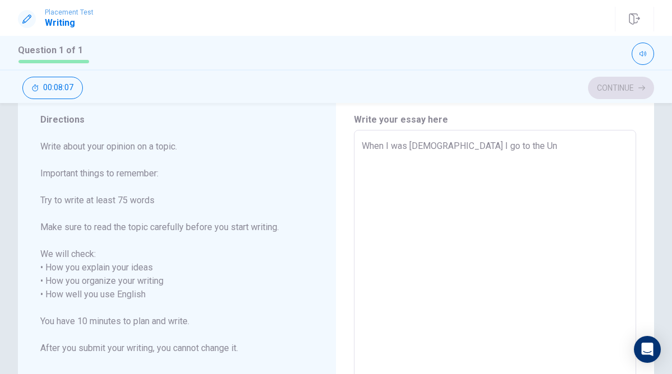
type textarea "When I was [DEMOGRAPHIC_DATA] I go to the U"
type textarea "x"
type textarea "When I was [DEMOGRAPHIC_DATA] I go to the [GEOGRAPHIC_DATA]"
type textarea "x"
type textarea "When I was [DEMOGRAPHIC_DATA] I go to the [GEOGRAPHIC_DATA]"
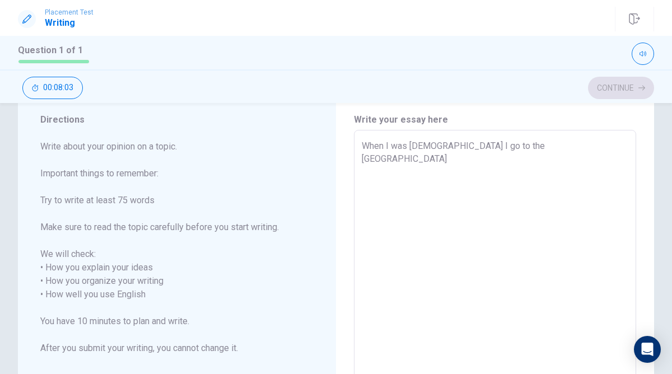
type textarea "x"
type textarea "When I was [DEMOGRAPHIC_DATA] I go to the US f"
type textarea "x"
type textarea "When I was [DEMOGRAPHIC_DATA] I go to the US fo"
type textarea "x"
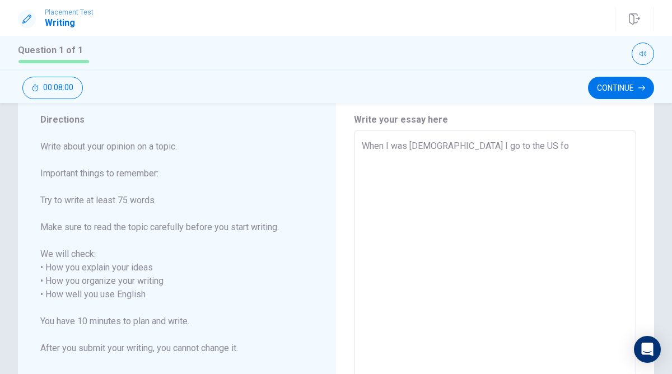
type textarea "When I was [DEMOGRAPHIC_DATA] I go to the [GEOGRAPHIC_DATA] for"
type textarea "x"
type textarea "When I was [DEMOGRAPHIC_DATA] I go to the US fora"
type textarea "x"
type textarea "When I was [DEMOGRAPHIC_DATA] I go to the [GEOGRAPHIC_DATA] for"
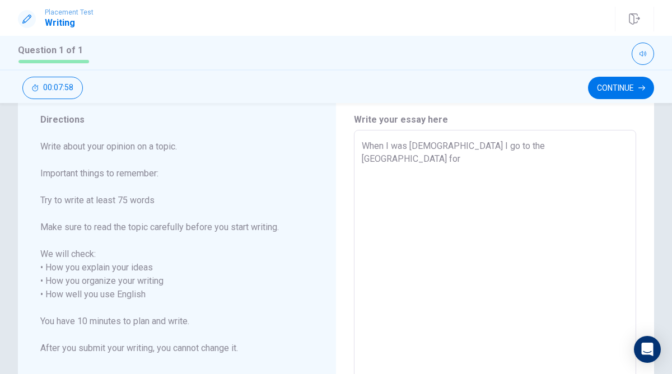
type textarea "x"
type textarea "When I was [DEMOGRAPHIC_DATA] I go to the [GEOGRAPHIC_DATA] for"
type textarea "x"
type textarea "When I was [DEMOGRAPHIC_DATA] I go to the [GEOGRAPHIC_DATA] for a"
type textarea "x"
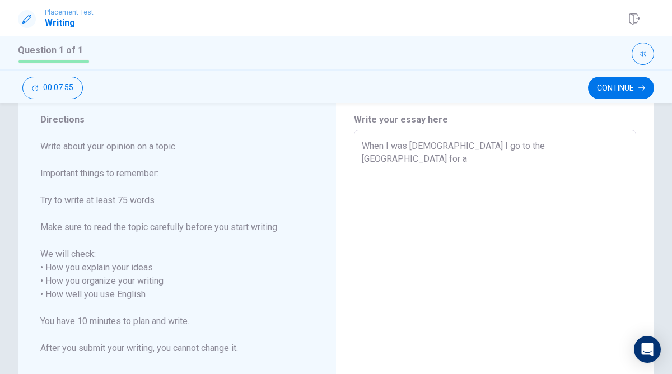
type textarea "When I was [DEMOGRAPHIC_DATA] I go to the [GEOGRAPHIC_DATA] for a"
type textarea "x"
type textarea "When I was [DEMOGRAPHIC_DATA] I go to the [GEOGRAPHIC_DATA] for a t"
type textarea "x"
type textarea "When I was [DEMOGRAPHIC_DATA] I go to the US for a tr"
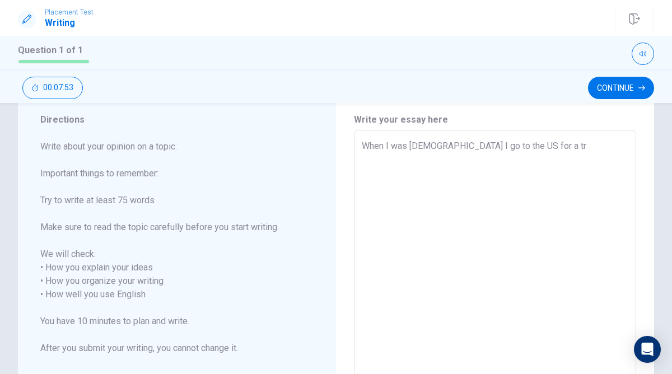
type textarea "x"
type textarea "When I was [DEMOGRAPHIC_DATA] I go to the [GEOGRAPHIC_DATA] for a tri"
type textarea "x"
type textarea "When I was [DEMOGRAPHIC_DATA] I go to the [GEOGRAPHIC_DATA] for a trip"
type textarea "x"
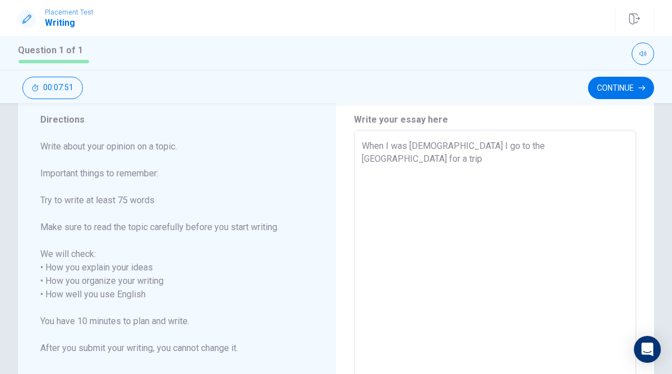
type textarea "When I was [DEMOGRAPHIC_DATA] I go to the [GEOGRAPHIC_DATA] for a trip"
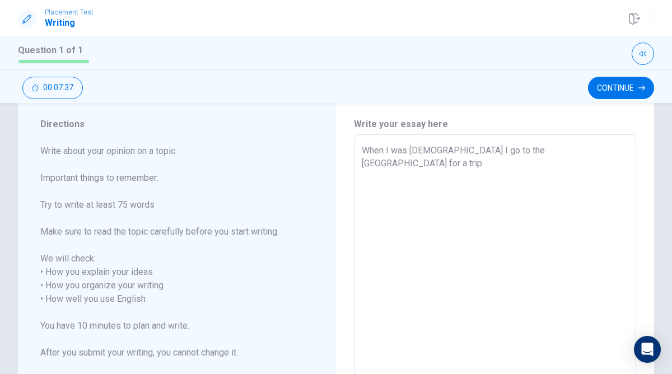
click at [564, 154] on textarea "When I was [DEMOGRAPHIC_DATA] I go to the [GEOGRAPHIC_DATA] for a trip" at bounding box center [495, 299] width 267 height 311
type textarea "x"
type textarea "When I was [DEMOGRAPHIC_DATA] I go to the [GEOGRAPHIC_DATA] for a trip m"
type textarea "x"
type textarea "When I was [DEMOGRAPHIC_DATA] I go to the [GEOGRAPHIC_DATA] for a trip me"
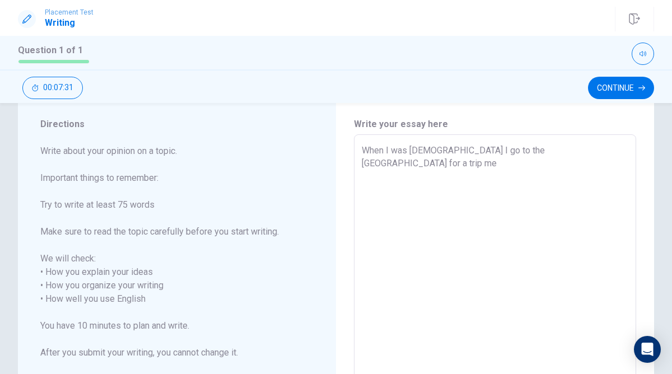
type textarea "x"
type textarea "When I was [DEMOGRAPHIC_DATA] I go to the [GEOGRAPHIC_DATA] for a trip m"
type textarea "x"
type textarea "When I was [DEMOGRAPHIC_DATA] I go to the [GEOGRAPHIC_DATA] for a trip"
type textarea "x"
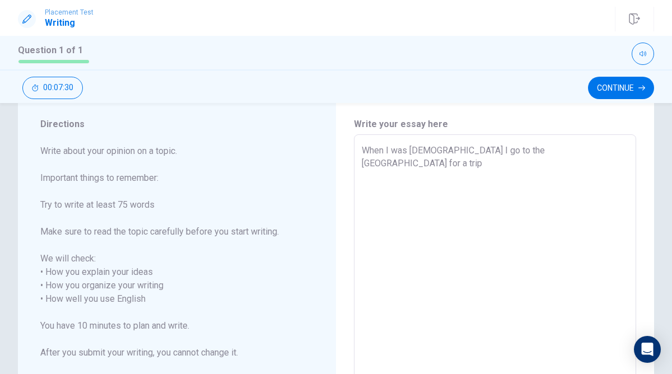
type textarea "When I was [DEMOGRAPHIC_DATA] I go to the [GEOGRAPHIC_DATA] for a trip"
type textarea "x"
type textarea "When I was [DEMOGRAPHIC_DATA] I go to the [GEOGRAPHIC_DATA] for a trip."
type textarea "x"
type textarea "When I was [DEMOGRAPHIC_DATA] I go to the [GEOGRAPHIC_DATA] for a trip."
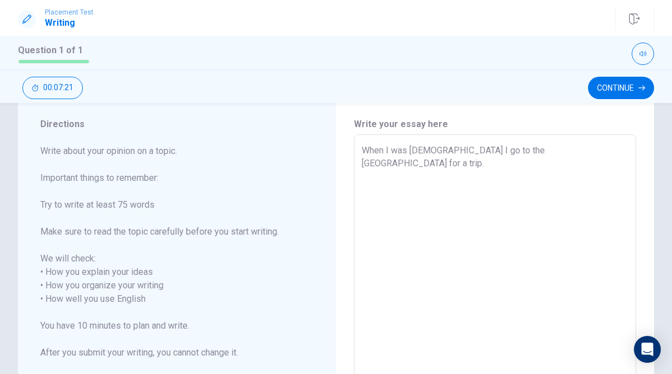
type textarea "x"
type textarea "When I was [DEMOGRAPHIC_DATA] I go to the [GEOGRAPHIC_DATA] for a trip. I"
type textarea "x"
type textarea "When I was [DEMOGRAPHIC_DATA] I go to the [GEOGRAPHIC_DATA] for a trip. Im"
type textarea "x"
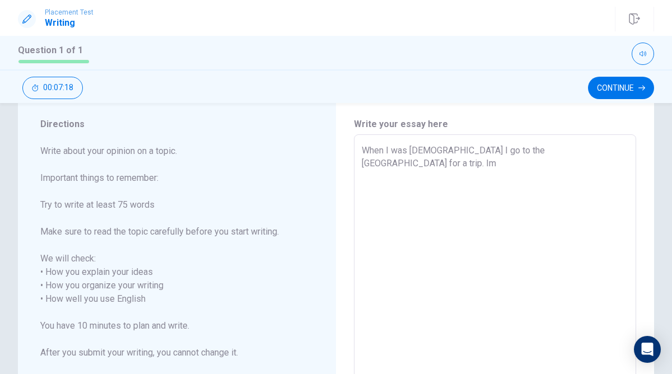
type textarea "When I was [DEMOGRAPHIC_DATA] I go to the [GEOGRAPHIC_DATA] for a trip. Ime"
type textarea "x"
type textarea "When I was [DEMOGRAPHIC_DATA] I go to the [GEOGRAPHIC_DATA] for a trip. Imee"
type textarea "x"
type textarea "When I was [DEMOGRAPHIC_DATA] I go to the [GEOGRAPHIC_DATA] for a trip. Imeet"
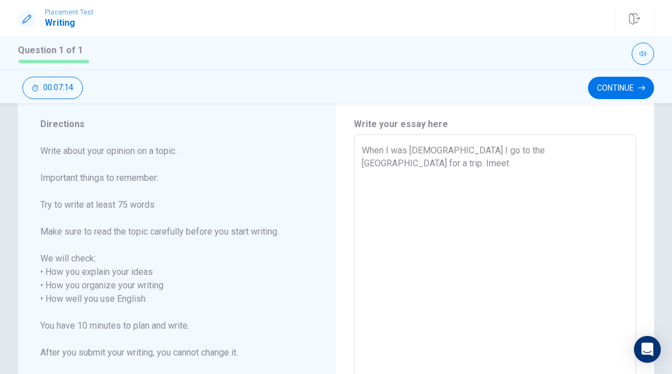
type textarea "x"
type textarea "When I was [DEMOGRAPHIC_DATA] I go to the [GEOGRAPHIC_DATA] for a trip. Imeets"
type textarea "x"
type textarea "When I was [DEMOGRAPHIC_DATA] I go to the [GEOGRAPHIC_DATA] for a trip. Imeets"
type textarea "x"
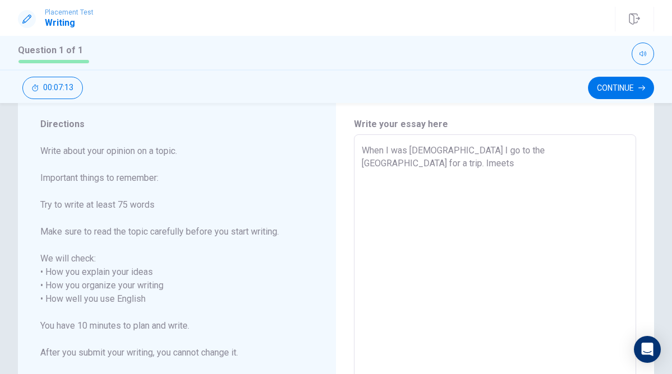
type textarea "When I was [DEMOGRAPHIC_DATA] I go to the [GEOGRAPHIC_DATA] for a trip. Imeets a"
type textarea "x"
type textarea "When I was [DEMOGRAPHIC_DATA] I go to the [GEOGRAPHIC_DATA] for a trip. Imeets …"
type textarea "x"
type textarea "When I was [DEMOGRAPHIC_DATA] I go to the [GEOGRAPHIC_DATA] for a trip. Imeets …"
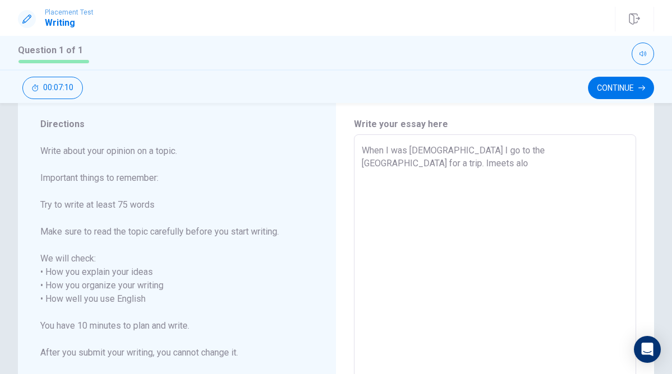
type textarea "x"
type textarea "When I was [DEMOGRAPHIC_DATA] I go to the [GEOGRAPHIC_DATA] for a trip. Imeets …"
type textarea "x"
type textarea "When I was [DEMOGRAPHIC_DATA] I go to the [GEOGRAPHIC_DATA] for a trip. Imeets …"
click at [586, 150] on textarea "When I was [DEMOGRAPHIC_DATA] I go to the [GEOGRAPHIC_DATA] for a trip. Imeets …" at bounding box center [495, 299] width 267 height 311
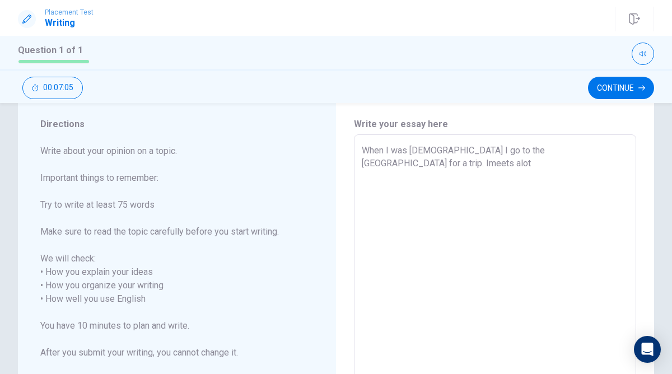
type textarea "x"
type textarea "When I was [DEMOGRAPHIC_DATA] I go to the [GEOGRAPHIC_DATA] for a trip. Imeets …"
type textarea "x"
type textarea "When I was [DEMOGRAPHIC_DATA] I go to the [GEOGRAPHIC_DATA] for a trip. Imeets …"
click at [621, 142] on div "When I was [DEMOGRAPHIC_DATA] I go to the [GEOGRAPHIC_DATA] for a trip. Imeets …" at bounding box center [495, 299] width 282 height 330
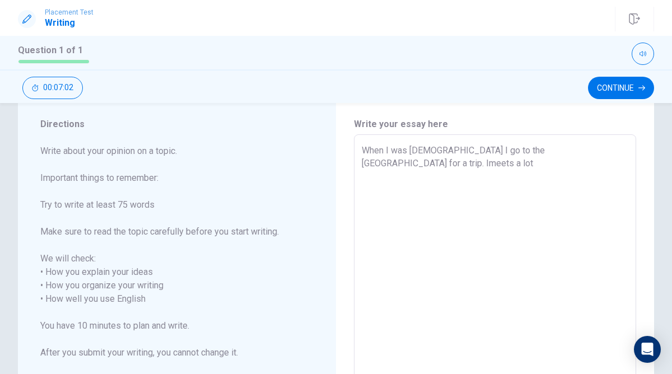
click at [555, 149] on textarea "When I was [DEMOGRAPHIC_DATA] I go to the [GEOGRAPHIC_DATA] for a trip. Imeets …" at bounding box center [495, 299] width 267 height 311
type textarea "x"
type textarea "When I was [DEMOGRAPHIC_DATA] I go to the [GEOGRAPHIC_DATA] for a trip. I meets…"
click at [609, 147] on textarea "When I was [DEMOGRAPHIC_DATA] I go to the [GEOGRAPHIC_DATA] for a trip. I meets…" at bounding box center [495, 299] width 267 height 311
type textarea "x"
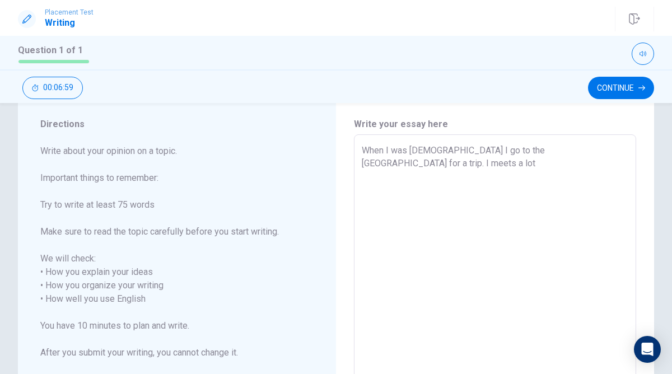
type textarea "When I was [DEMOGRAPHIC_DATA] I go to the [GEOGRAPHIC_DATA] for a trip. I meets…"
type textarea "x"
type textarea "When I was [DEMOGRAPHIC_DATA] I go to the [GEOGRAPHIC_DATA] for a trip. I meets…"
type textarea "x"
type textarea "When I was [DEMOGRAPHIC_DATA] I go to the [GEOGRAPHIC_DATA] for a trip. I meets…"
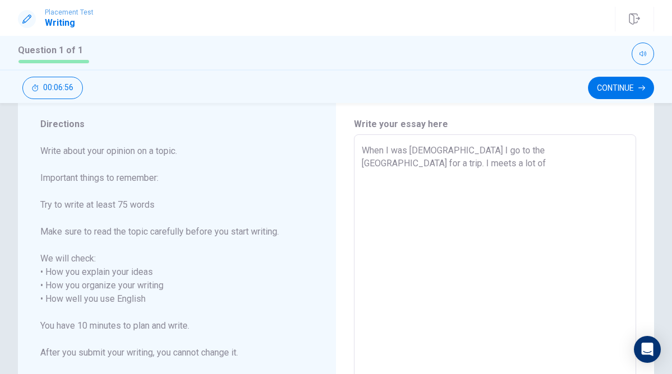
type textarea "x"
type textarea "When I was [DEMOGRAPHIC_DATA] I go to the [GEOGRAPHIC_DATA] for a trip. I meets…"
type textarea "x"
type textarea "When I was [DEMOGRAPHIC_DATA] I go to the [GEOGRAPHIC_DATA] for a trip. I meets…"
type textarea "x"
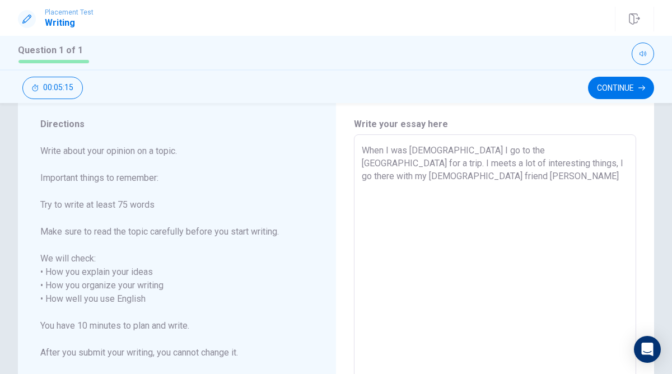
click at [551, 164] on textarea "When I was [DEMOGRAPHIC_DATA] I go to the [GEOGRAPHIC_DATA] for a trip. I meets…" at bounding box center [495, 299] width 267 height 311
click at [571, 161] on textarea "When I was [DEMOGRAPHIC_DATA] I go to the [GEOGRAPHIC_DATA] for a trip. I meets…" at bounding box center [495, 299] width 267 height 311
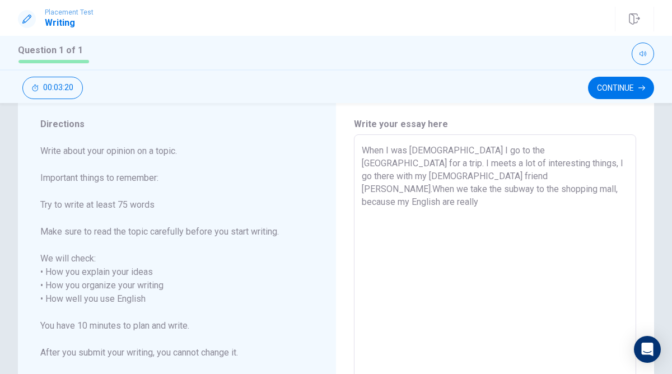
click at [607, 178] on textarea "When I was [DEMOGRAPHIC_DATA] I go to the [GEOGRAPHIC_DATA] for a trip. I meets…" at bounding box center [495, 299] width 267 height 311
click at [623, 179] on textarea "When I was [DEMOGRAPHIC_DATA] I go to the [GEOGRAPHIC_DATA] for a trip. I meets…" at bounding box center [495, 299] width 267 height 311
click at [459, 189] on textarea "When I was [DEMOGRAPHIC_DATA] I go to the [GEOGRAPHIC_DATA] for a trip. I meets…" at bounding box center [495, 299] width 267 height 311
click at [490, 191] on textarea "When I was [DEMOGRAPHIC_DATA] I go to the [GEOGRAPHIC_DATA] for a trip. I meets…" at bounding box center [495, 299] width 267 height 311
click at [421, 200] on textarea "When I was [DEMOGRAPHIC_DATA] I go to the [GEOGRAPHIC_DATA] for a trip. I meets…" at bounding box center [495, 299] width 267 height 311
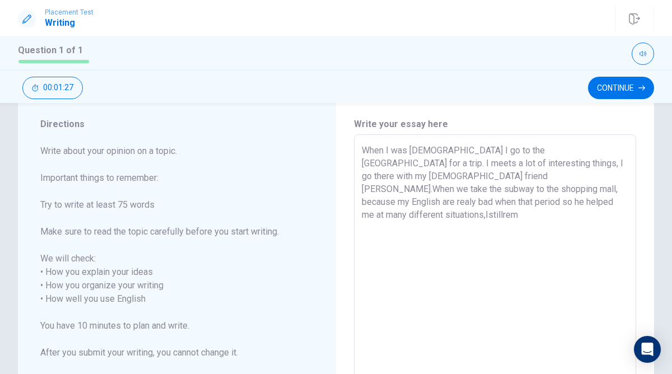
click at [420, 200] on textarea "When I was [DEMOGRAPHIC_DATA] I go to the [GEOGRAPHIC_DATA] for a trip. I meets…" at bounding box center [495, 299] width 267 height 311
click at [453, 200] on textarea "When I was [DEMOGRAPHIC_DATA] I go to the [GEOGRAPHIC_DATA] for a trip. I meets…" at bounding box center [495, 299] width 267 height 311
click at [405, 203] on textarea "When I was [DEMOGRAPHIC_DATA] I go to the [GEOGRAPHIC_DATA] for a trip. I meets…" at bounding box center [495, 299] width 267 height 311
click at [537, 203] on textarea "When I was [DEMOGRAPHIC_DATA] I go to the [GEOGRAPHIC_DATA] for a trip. I meets…" at bounding box center [495, 299] width 267 height 311
click at [560, 203] on textarea "When I was [DEMOGRAPHIC_DATA] I go to the [GEOGRAPHIC_DATA] for a trip. I meets…" at bounding box center [495, 299] width 267 height 311
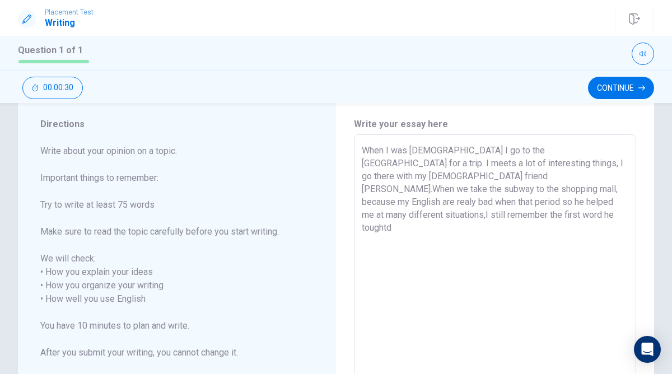
click at [579, 199] on textarea "When I was [DEMOGRAPHIC_DATA] I go to the [GEOGRAPHIC_DATA] for a trip. I meets…" at bounding box center [495, 299] width 267 height 311
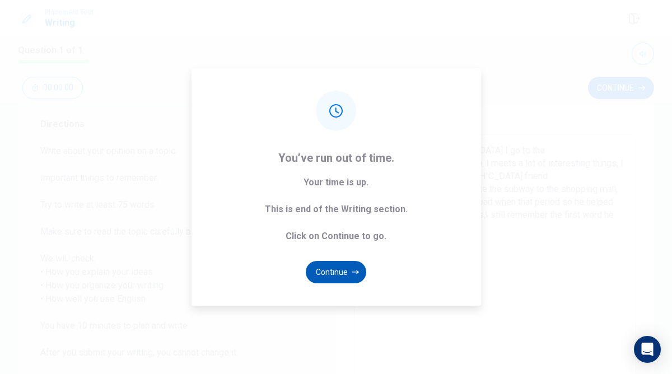
click at [346, 263] on button "Continue" at bounding box center [336, 272] width 61 height 22
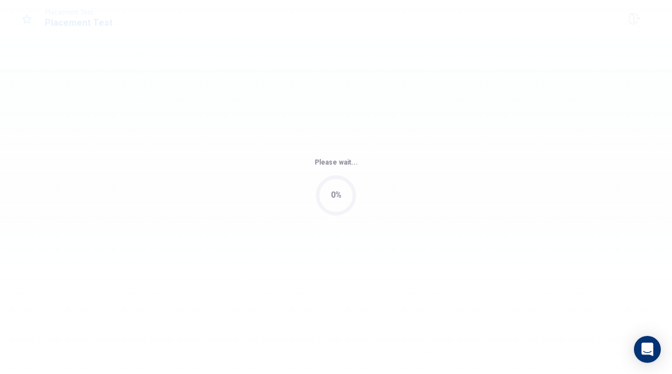
scroll to position [0, 0]
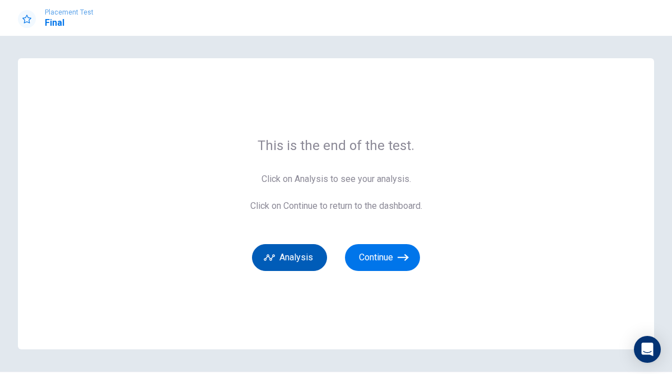
click at [311, 249] on button "Analysis" at bounding box center [289, 257] width 75 height 27
